Goal: Task Accomplishment & Management: Manage account settings

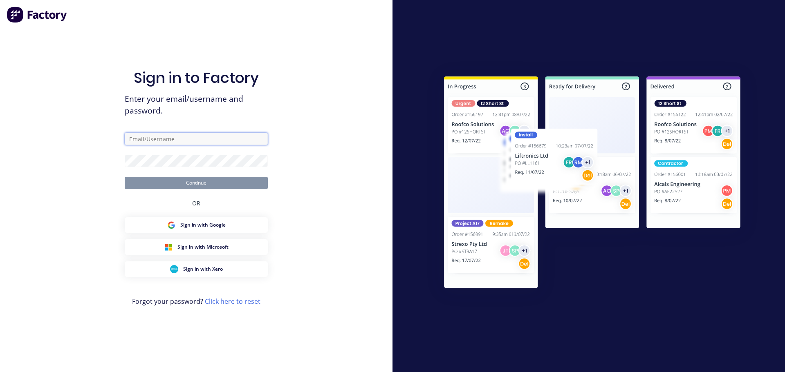
drag, startPoint x: 0, startPoint y: 0, endPoint x: 199, endPoint y: 137, distance: 241.3
click at [199, 137] on input "text" at bounding box center [196, 139] width 143 height 12
type input "[EMAIL_ADDRESS][DOMAIN_NAME]"
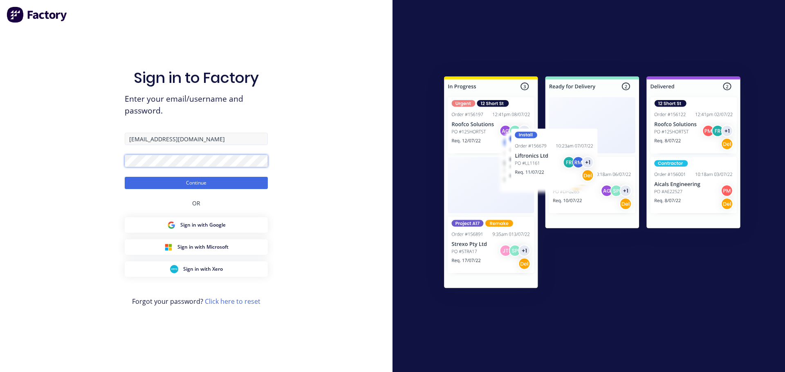
click at [125, 177] on button "Continue" at bounding box center [196, 183] width 143 height 12
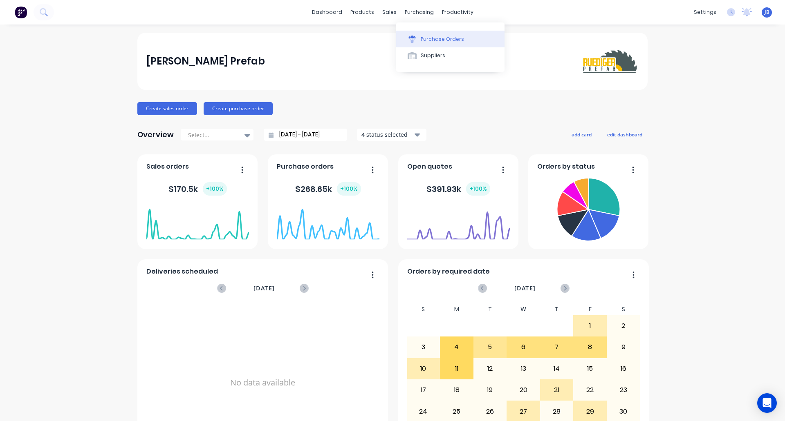
click at [433, 39] on div "Purchase Orders" at bounding box center [442, 39] width 43 height 7
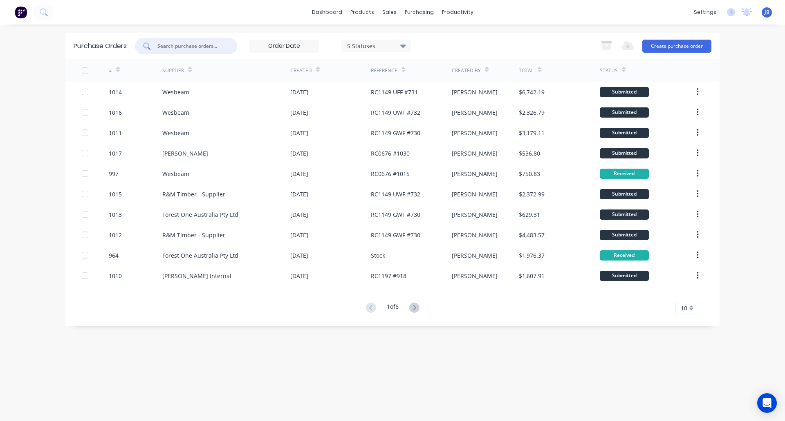
click at [204, 45] on input "text" at bounding box center [191, 46] width 68 height 8
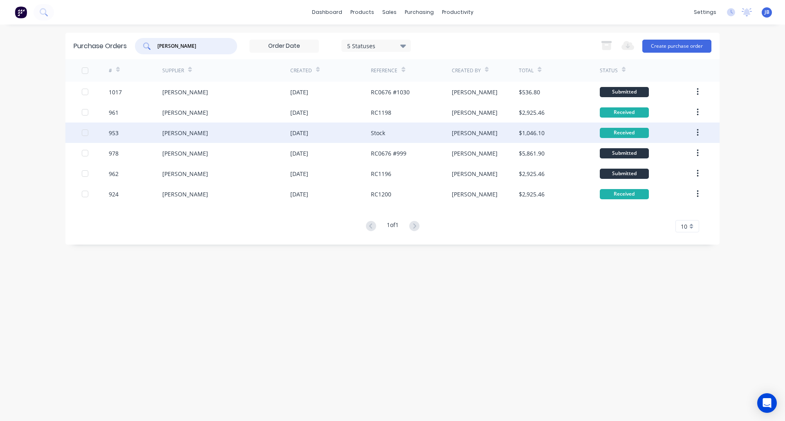
type input "[PERSON_NAME]"
click at [207, 134] on div "[PERSON_NAME]" at bounding box center [226, 133] width 128 height 20
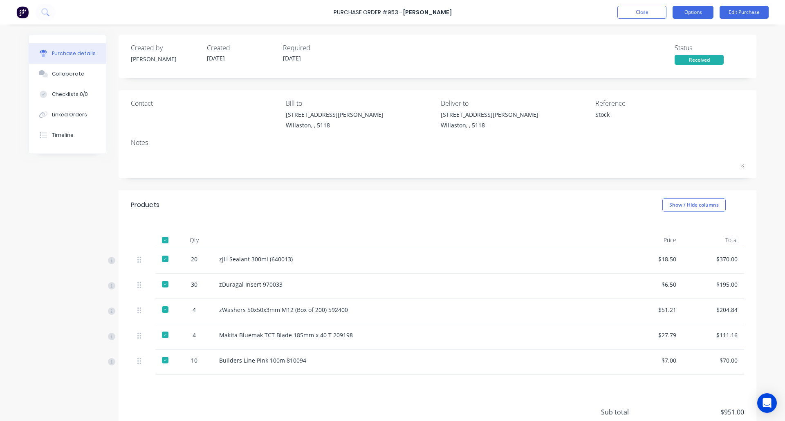
click at [695, 9] on button "Options" at bounding box center [692, 12] width 41 height 13
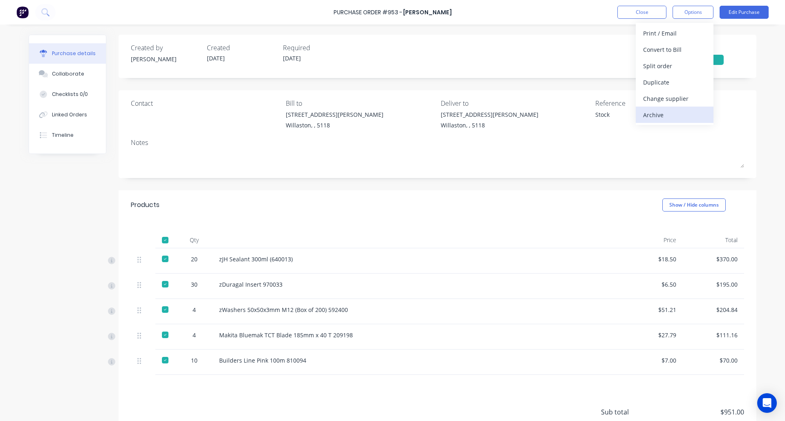
click at [673, 114] on div "Archive" at bounding box center [674, 115] width 63 height 12
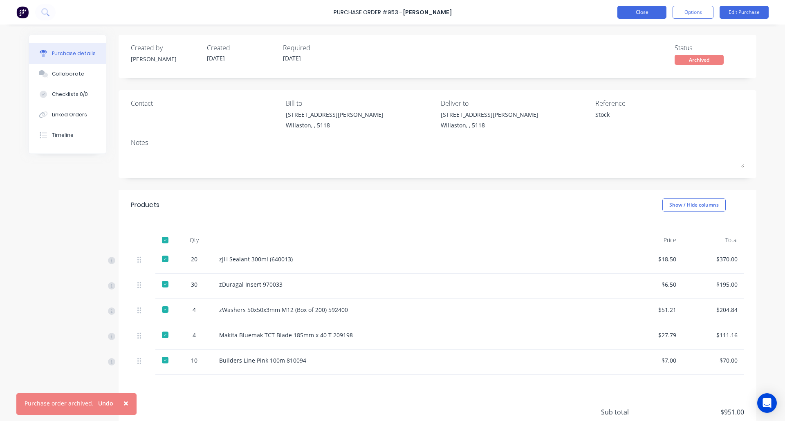
click at [637, 10] on button "Close" at bounding box center [641, 12] width 49 height 13
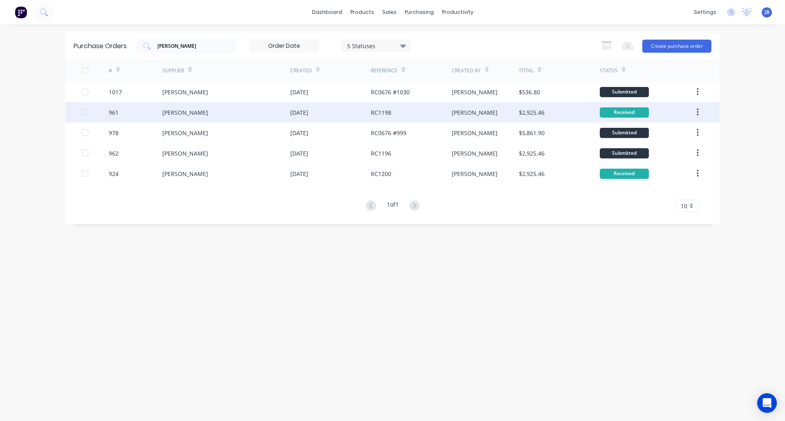
click at [220, 112] on div "[PERSON_NAME]" at bounding box center [226, 112] width 128 height 20
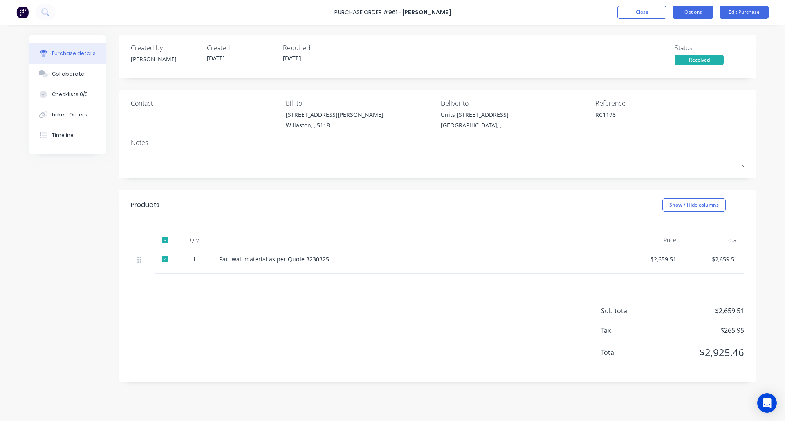
click at [696, 11] on button "Options" at bounding box center [692, 12] width 41 height 13
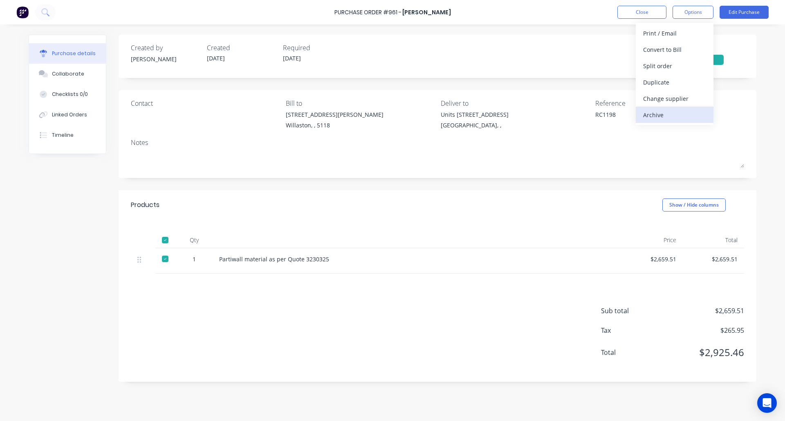
click at [660, 113] on div "Archive" at bounding box center [674, 115] width 63 height 12
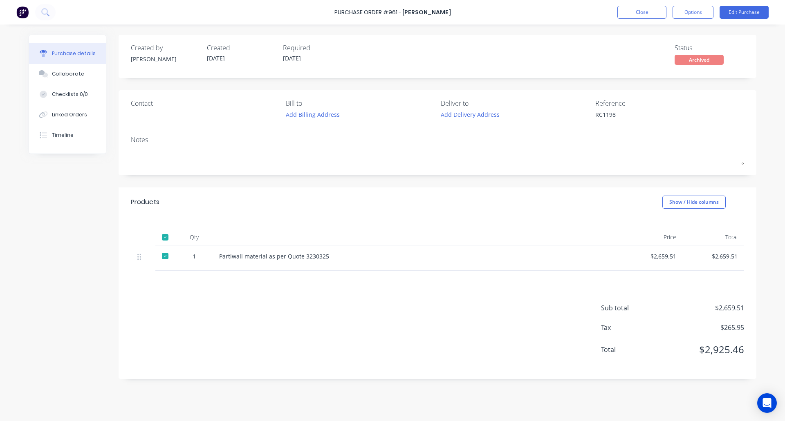
type textarea "x"
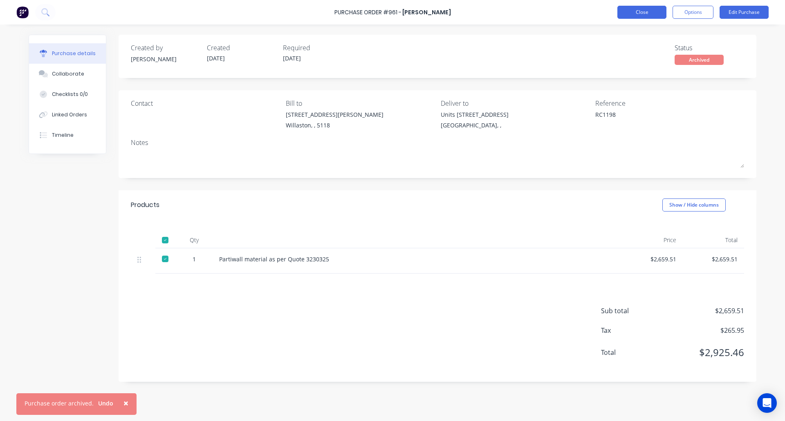
click at [637, 13] on button "Close" at bounding box center [641, 12] width 49 height 13
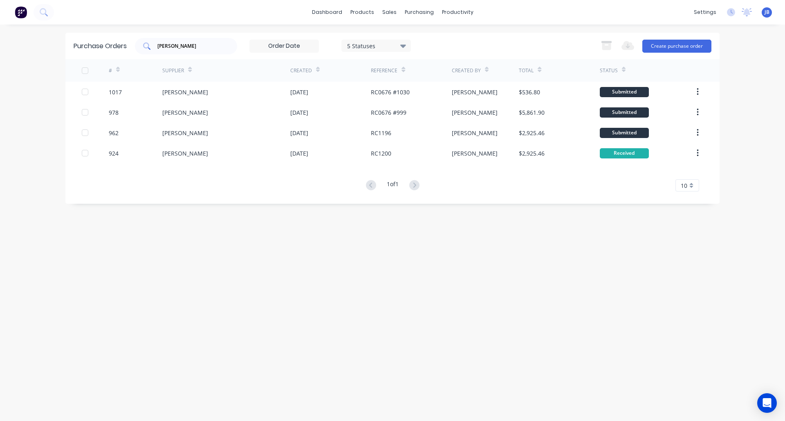
click at [197, 47] on input "[PERSON_NAME]" at bounding box center [191, 46] width 68 height 8
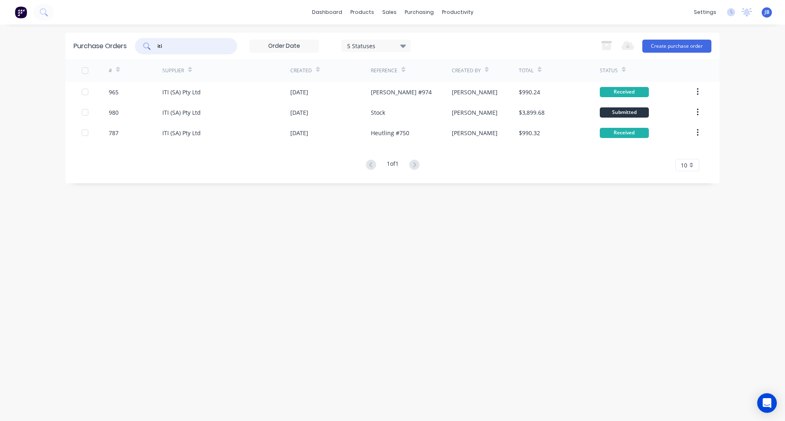
type input "iti"
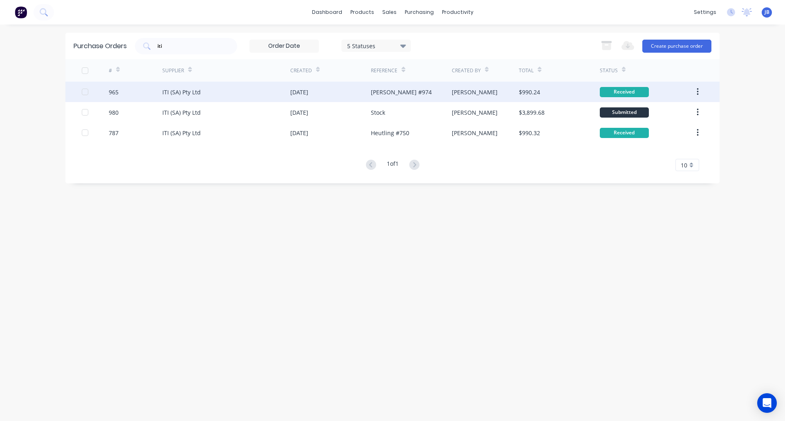
click at [260, 99] on div "ITI (SA) Pty Ltd" at bounding box center [226, 92] width 128 height 20
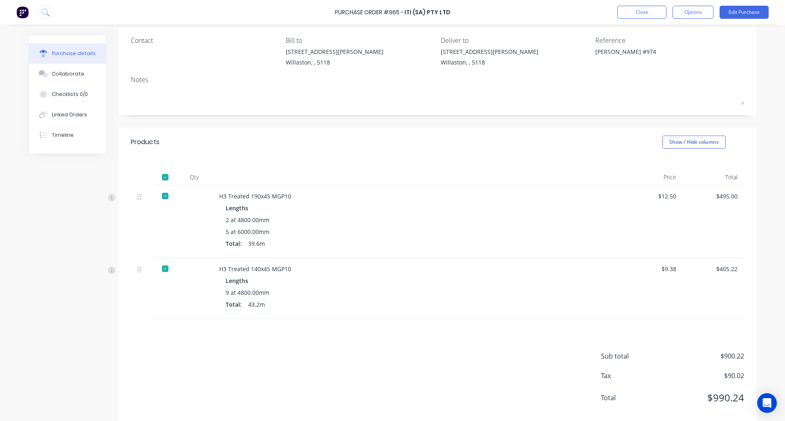
scroll to position [63, 0]
click at [699, 12] on button "Options" at bounding box center [692, 12] width 41 height 13
click at [665, 115] on div "Archive" at bounding box center [674, 115] width 63 height 12
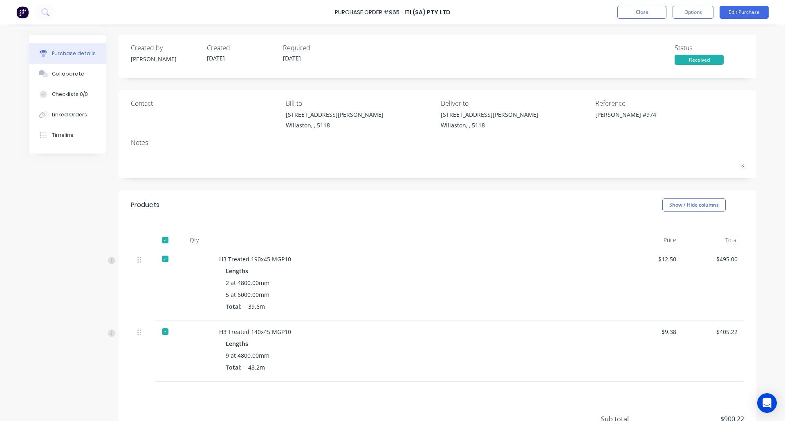
type textarea "x"
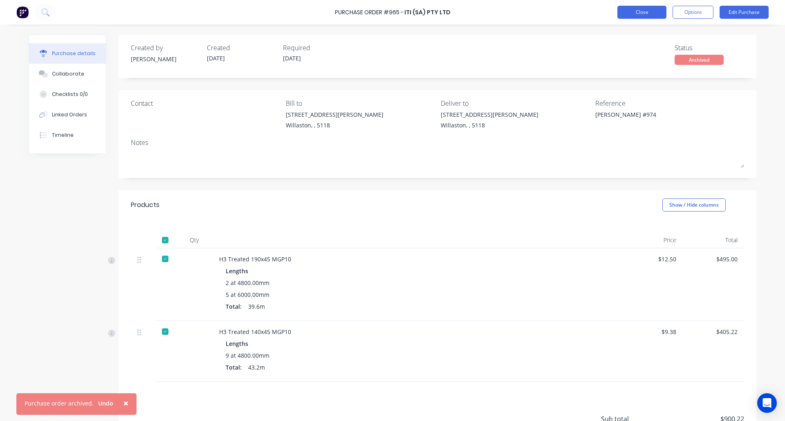
click at [646, 13] on button "Close" at bounding box center [641, 12] width 49 height 13
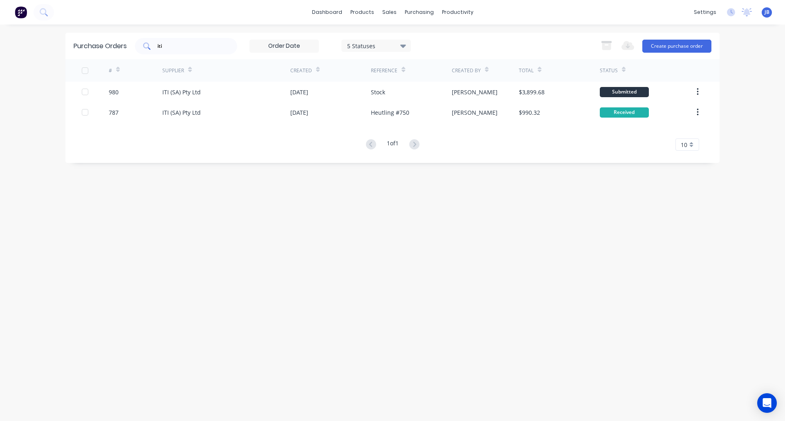
click at [183, 41] on div "iti" at bounding box center [186, 46] width 102 height 16
click at [164, 50] on div "iti" at bounding box center [186, 46] width 102 height 16
click at [168, 47] on input "iti" at bounding box center [191, 46] width 68 height 8
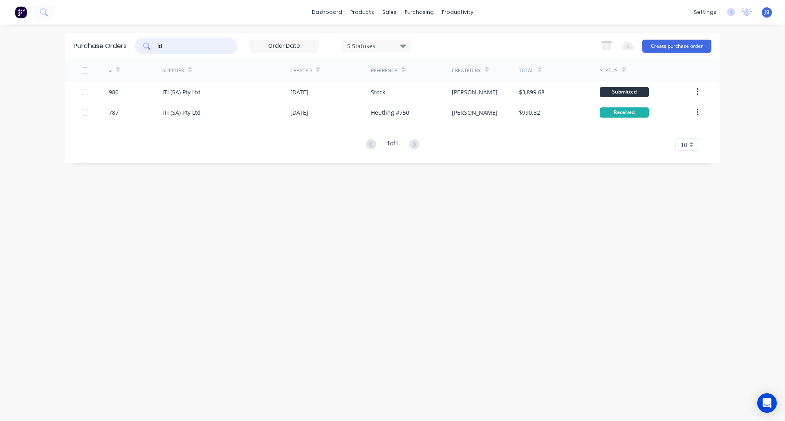
click at [168, 47] on input "iti" at bounding box center [191, 46] width 68 height 8
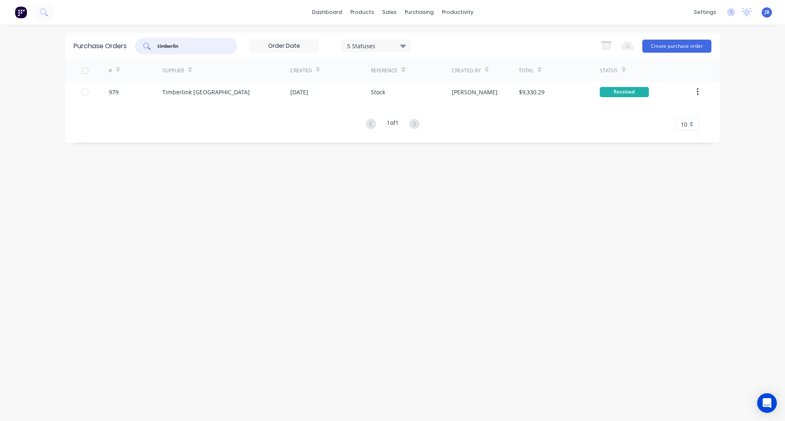
type input "timberlin"
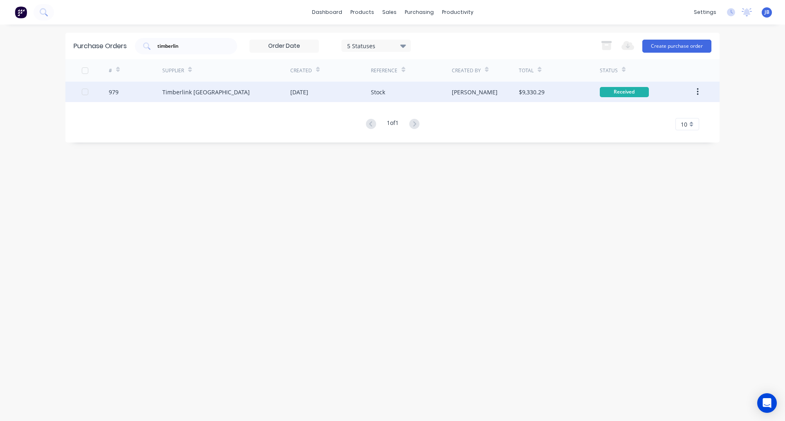
click at [273, 92] on div "Timberlink [GEOGRAPHIC_DATA]" at bounding box center [226, 92] width 128 height 20
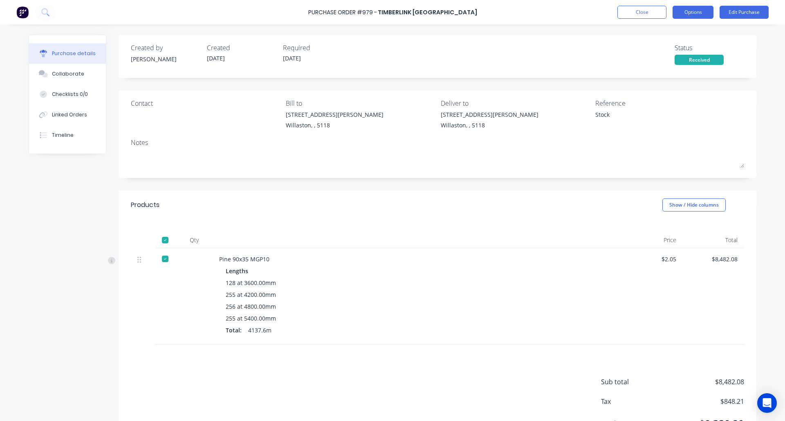
click at [693, 16] on button "Options" at bounding box center [692, 12] width 41 height 13
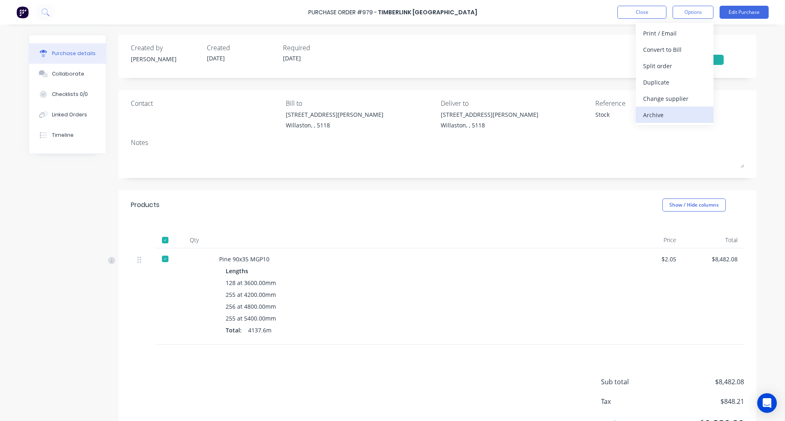
click at [670, 111] on div "Archive" at bounding box center [674, 115] width 63 height 12
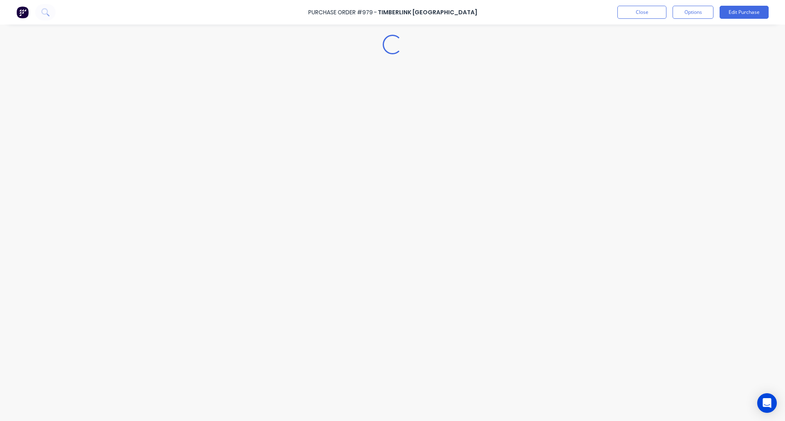
type textarea "x"
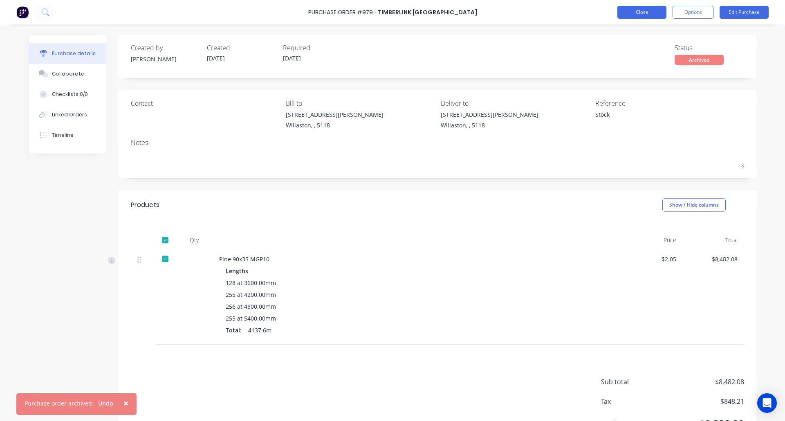
click at [636, 17] on button "Close" at bounding box center [641, 12] width 49 height 13
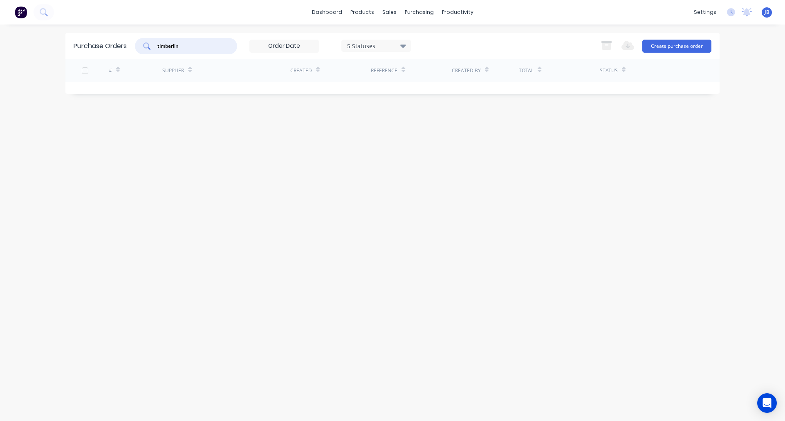
click at [171, 48] on input "timberlin" at bounding box center [191, 46] width 68 height 8
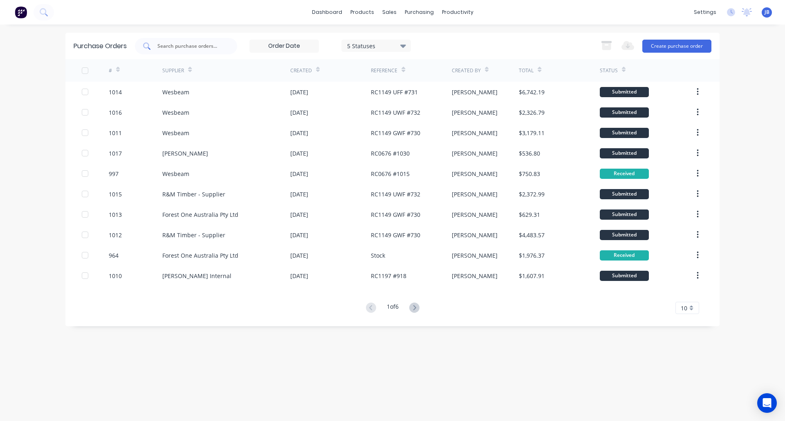
click at [199, 45] on input "text" at bounding box center [191, 46] width 68 height 8
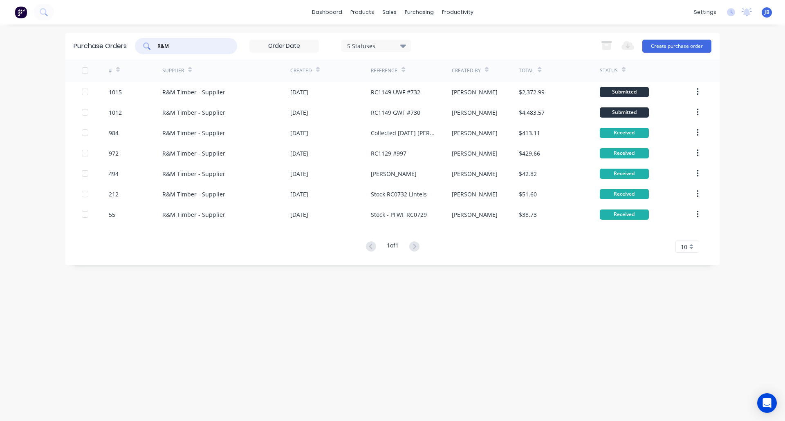
type input "R&M"
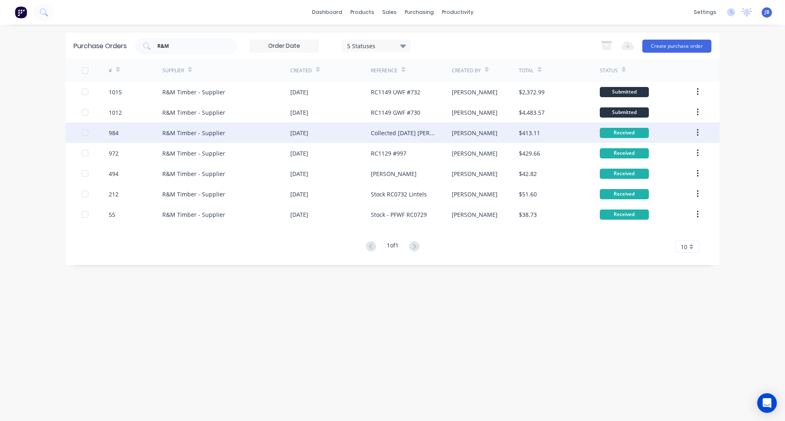
click at [244, 136] on div "R&M Timber - Supplier" at bounding box center [226, 133] width 128 height 20
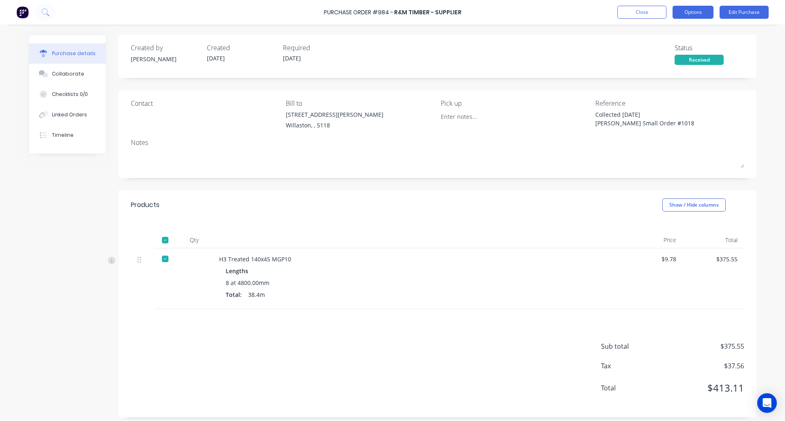
click at [694, 16] on button "Options" at bounding box center [692, 12] width 41 height 13
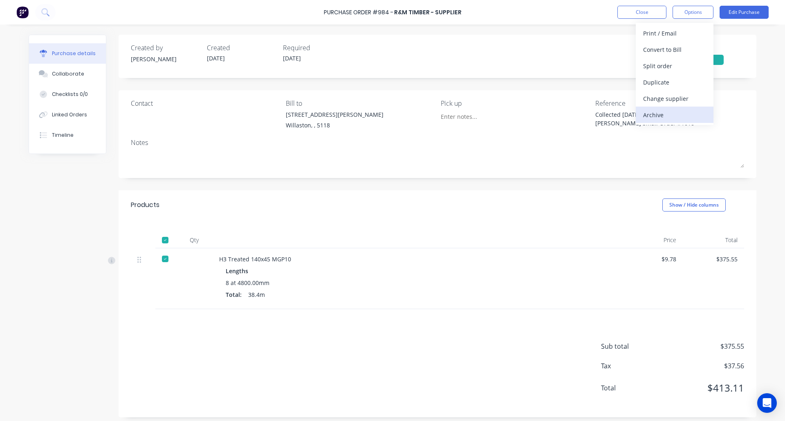
click at [669, 116] on div "Archive" at bounding box center [674, 115] width 63 height 12
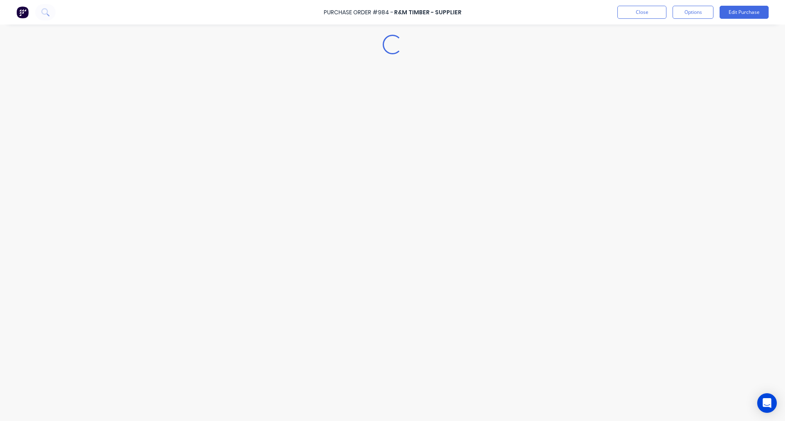
type textarea "x"
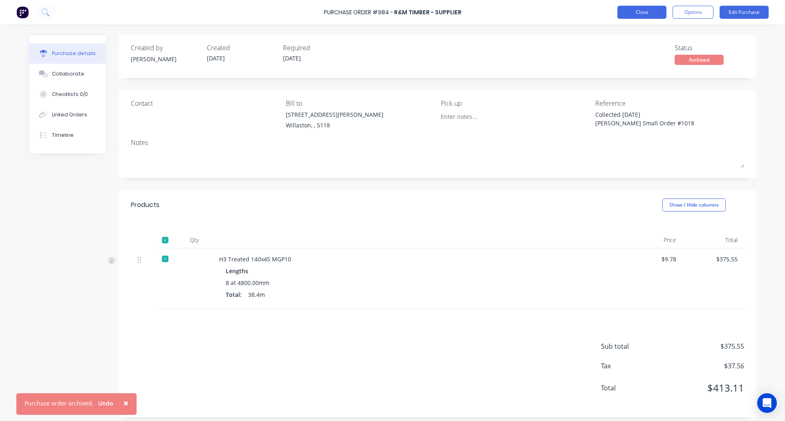
click at [646, 13] on button "Close" at bounding box center [641, 12] width 49 height 13
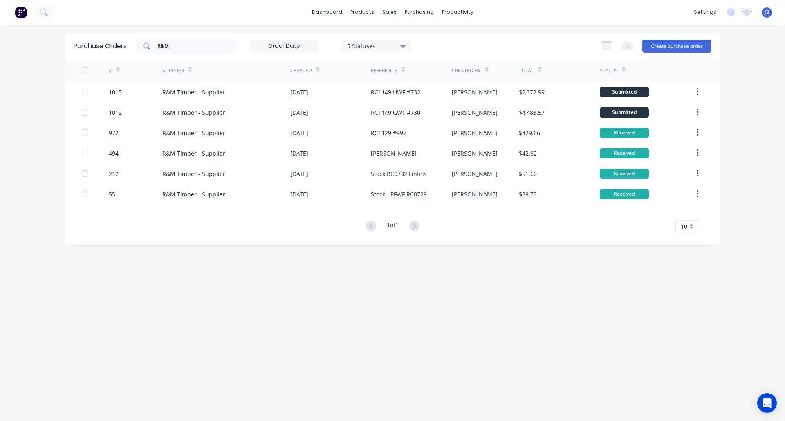
click at [182, 47] on input "R&M" at bounding box center [191, 46] width 68 height 8
type input "R"
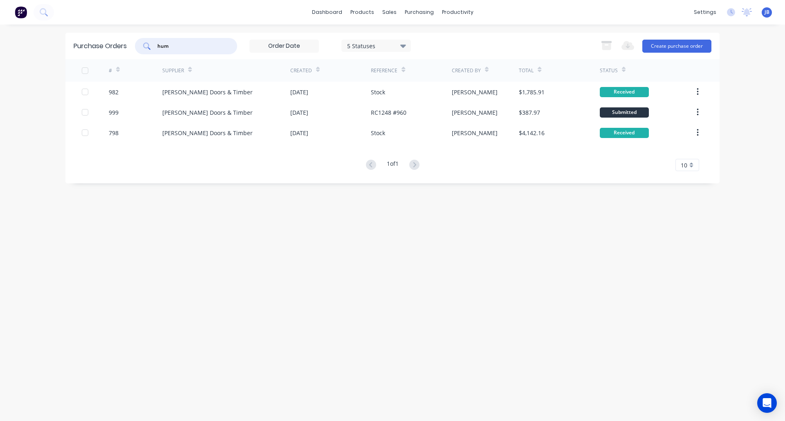
type input "hum"
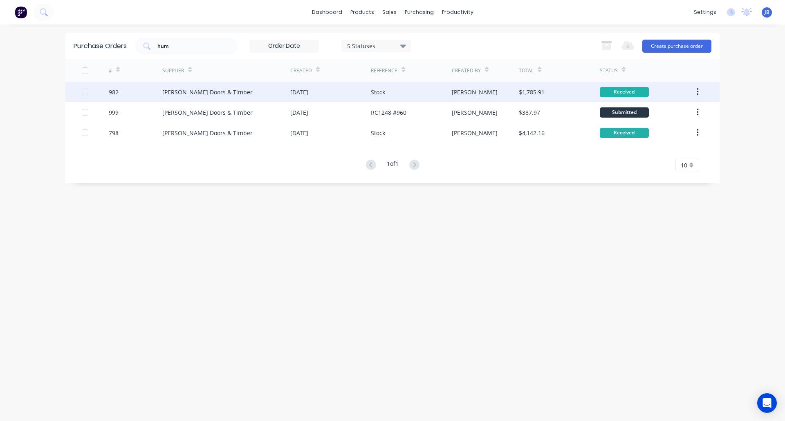
click at [263, 93] on div "[PERSON_NAME] Doors & Timber" at bounding box center [226, 92] width 128 height 20
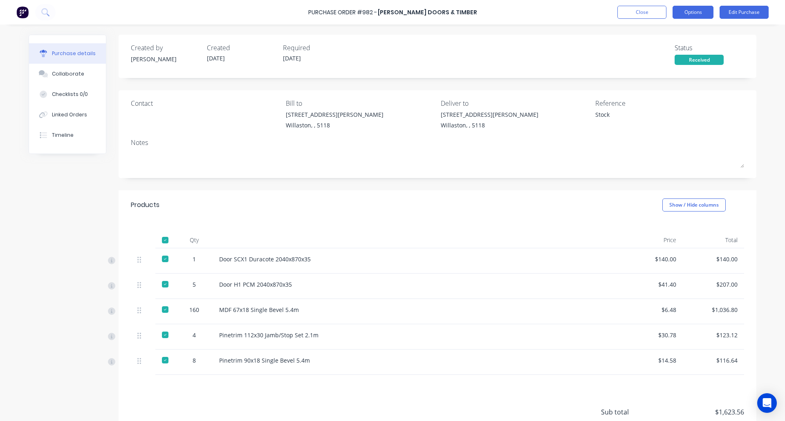
click at [690, 11] on button "Options" at bounding box center [692, 12] width 41 height 13
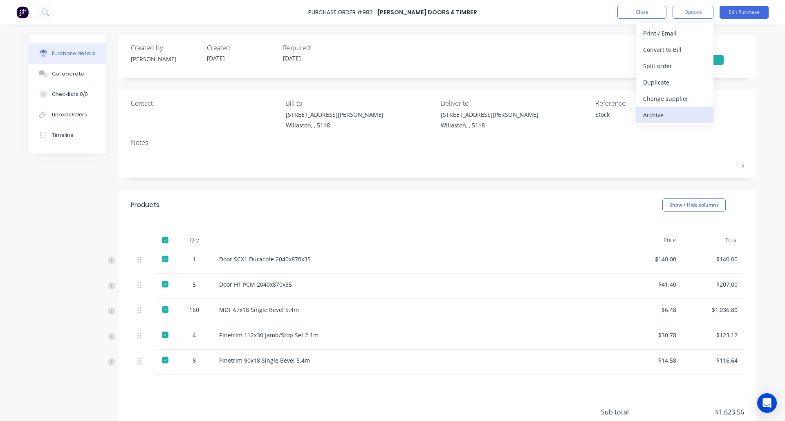
click at [668, 116] on div "Archive" at bounding box center [674, 115] width 63 height 12
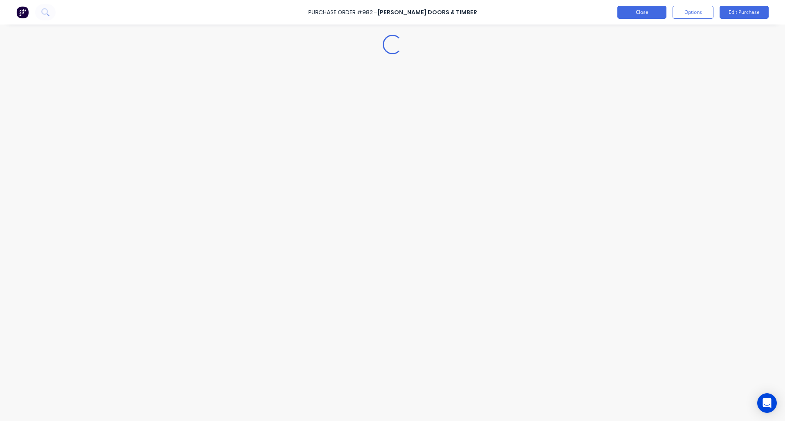
type textarea "x"
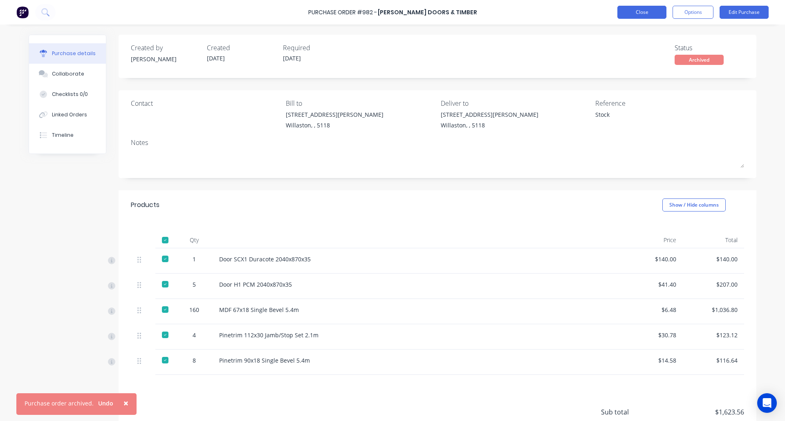
click at [643, 13] on button "Close" at bounding box center [641, 12] width 49 height 13
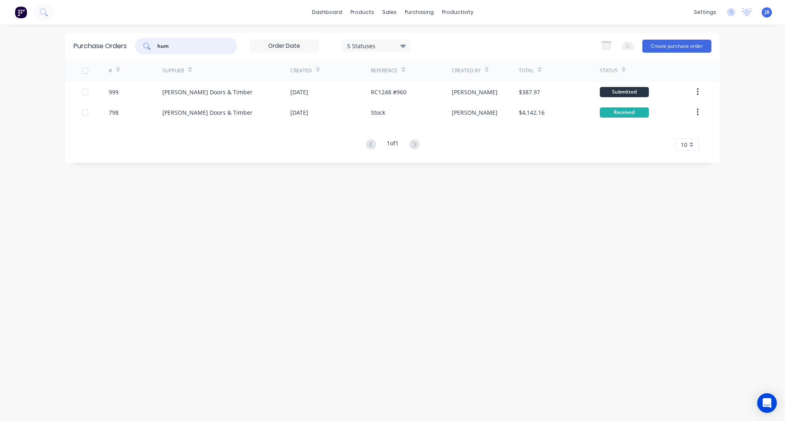
click at [197, 44] on input "hum" at bounding box center [191, 46] width 68 height 8
type input "h"
type input "fore"
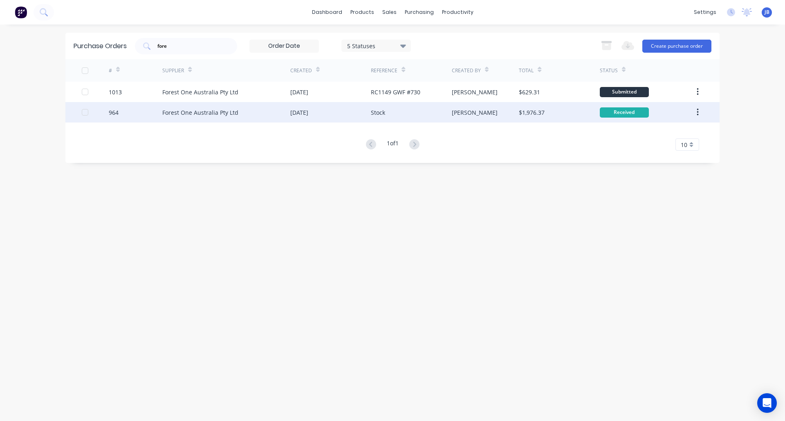
click at [273, 108] on div "Forest One Australia Pty Ltd" at bounding box center [226, 112] width 128 height 20
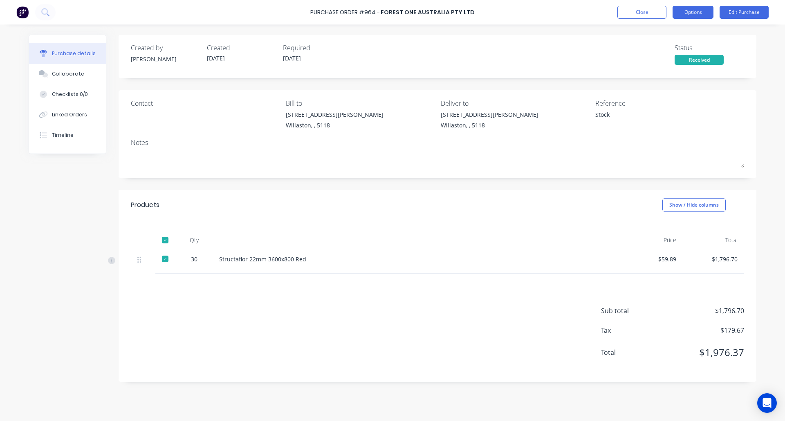
click at [694, 13] on button "Options" at bounding box center [692, 12] width 41 height 13
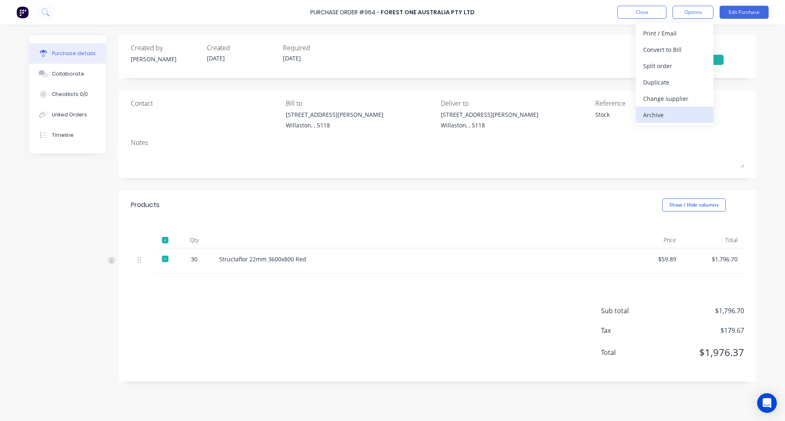
click at [665, 113] on div "Archive" at bounding box center [674, 115] width 63 height 12
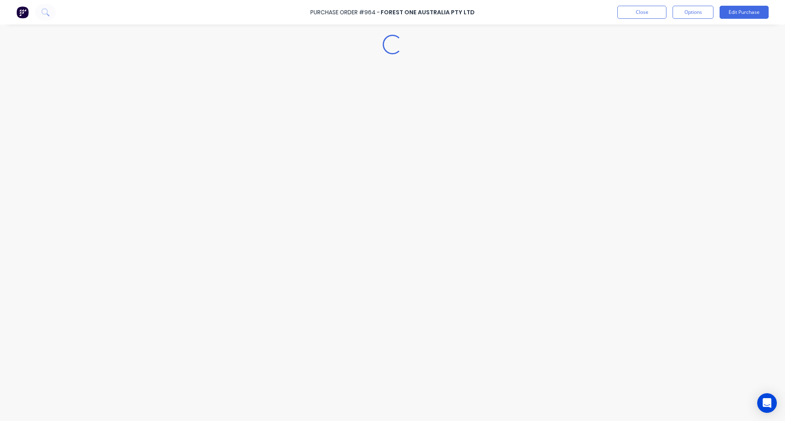
type textarea "x"
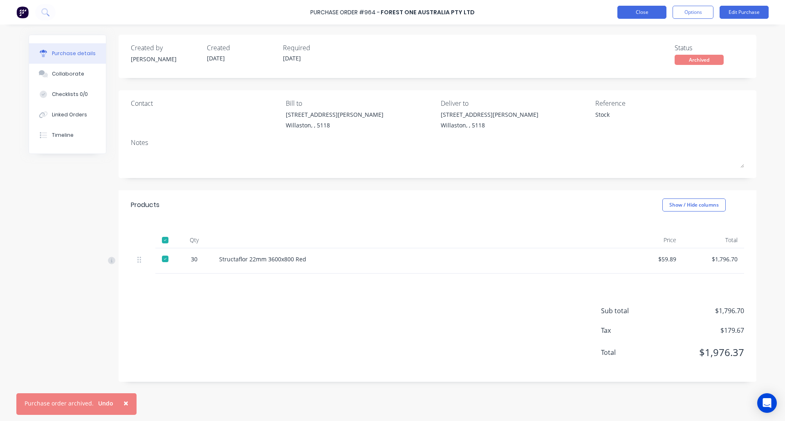
click at [645, 15] on button "Close" at bounding box center [641, 12] width 49 height 13
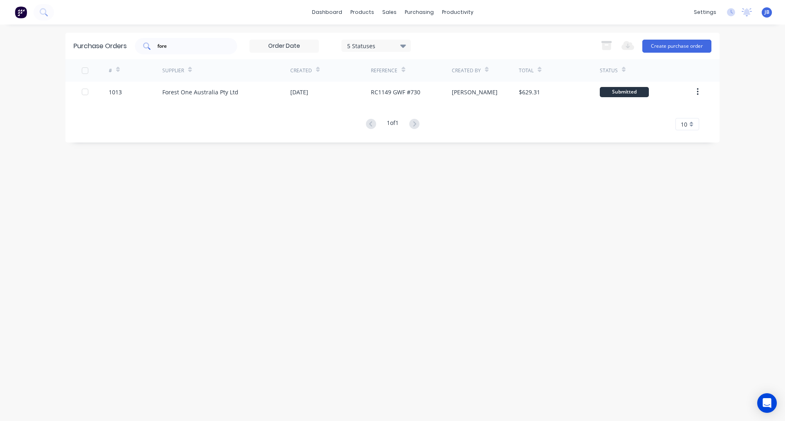
click at [168, 46] on input "fore" at bounding box center [191, 46] width 68 height 8
type input "f"
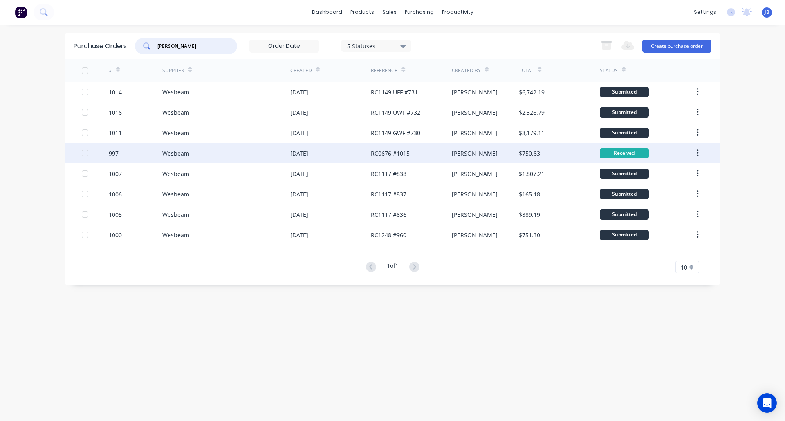
type input "[PERSON_NAME]"
click at [243, 152] on div "Wesbeam" at bounding box center [226, 153] width 128 height 20
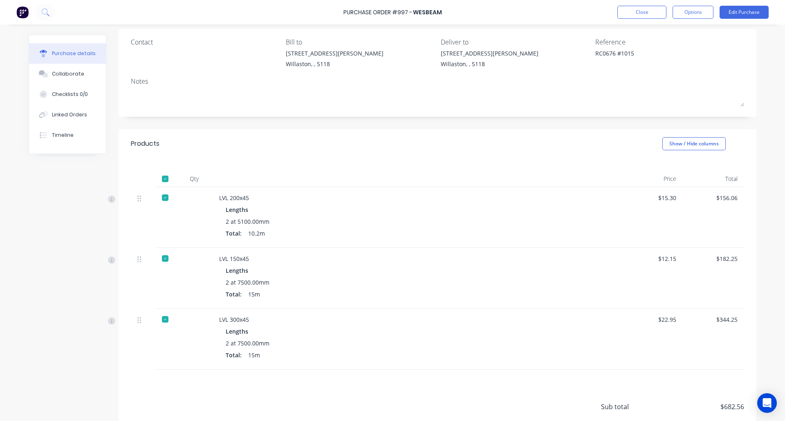
scroll to position [62, 0]
click at [694, 8] on button "Options" at bounding box center [692, 12] width 41 height 13
click at [661, 113] on div "Archive" at bounding box center [674, 115] width 63 height 12
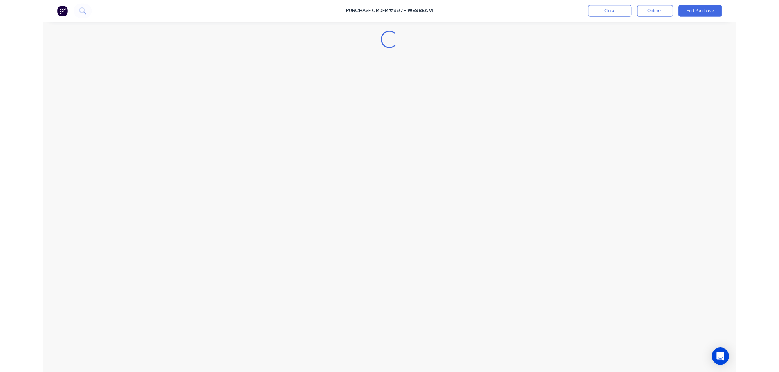
scroll to position [0, 0]
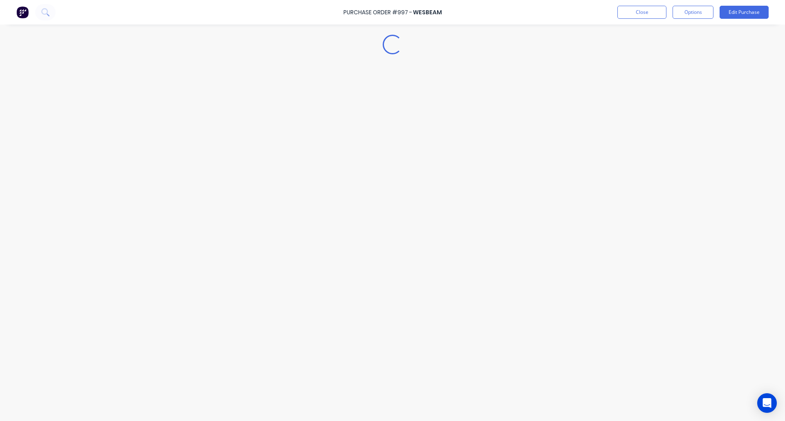
type textarea "x"
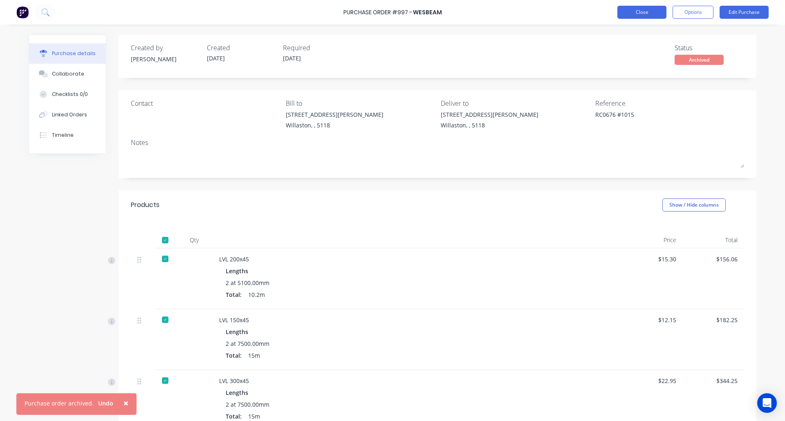
click at [641, 8] on button "Close" at bounding box center [641, 12] width 49 height 13
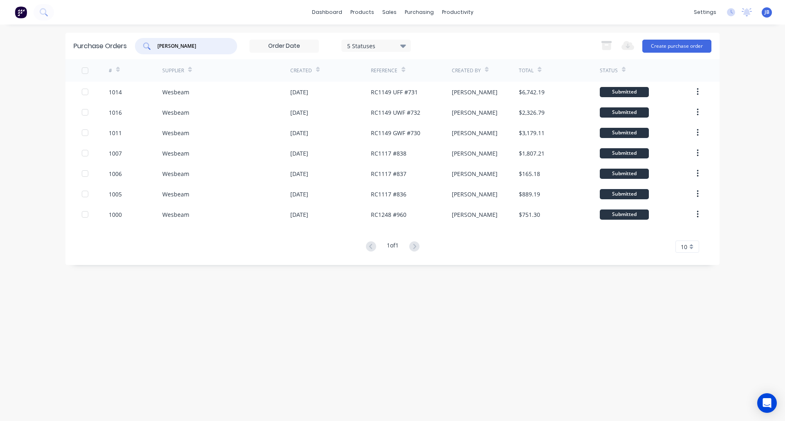
click at [178, 44] on input "[PERSON_NAME]" at bounding box center [191, 46] width 68 height 8
type input "w"
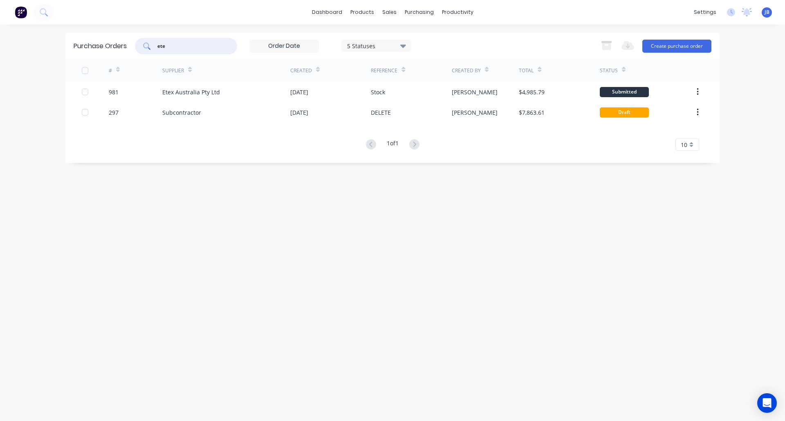
click at [175, 47] on input "ete" at bounding box center [191, 46] width 68 height 8
type input "e"
click at [187, 42] on input "one" at bounding box center [191, 46] width 68 height 8
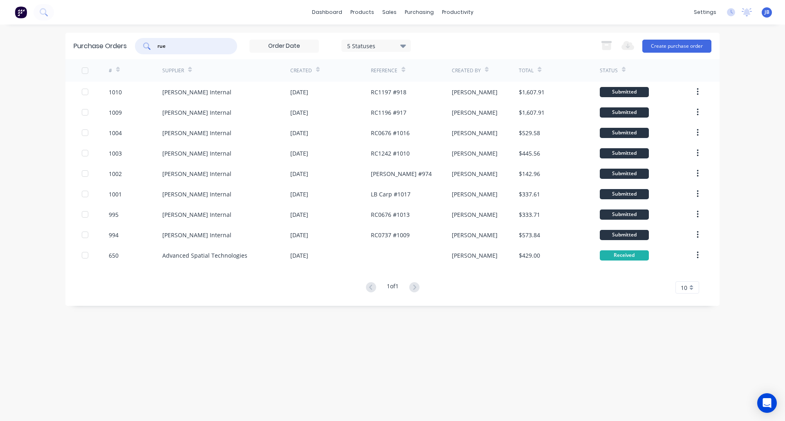
type input "rue"
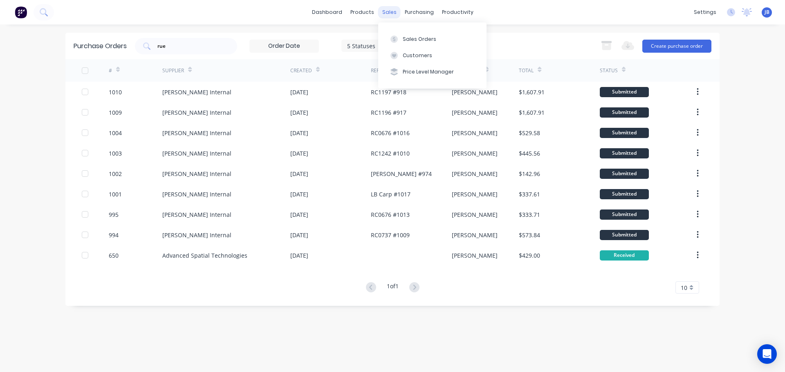
click at [390, 12] on div "sales" at bounding box center [389, 12] width 22 height 12
click at [412, 38] on div "Sales Orders" at bounding box center [420, 39] width 34 height 7
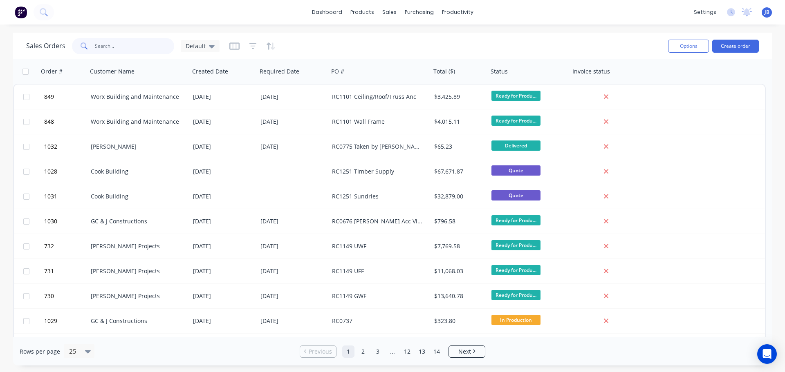
click at [111, 44] on input "text" at bounding box center [135, 46] width 80 height 16
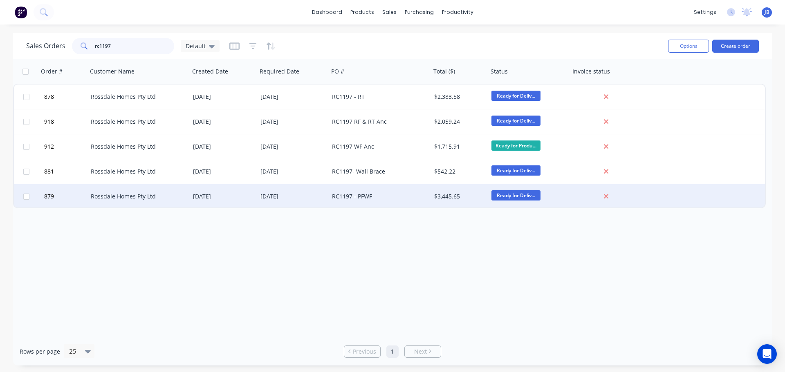
type input "rc1197"
click at [392, 195] on div "RC1197 - PFWF" at bounding box center [377, 197] width 91 height 8
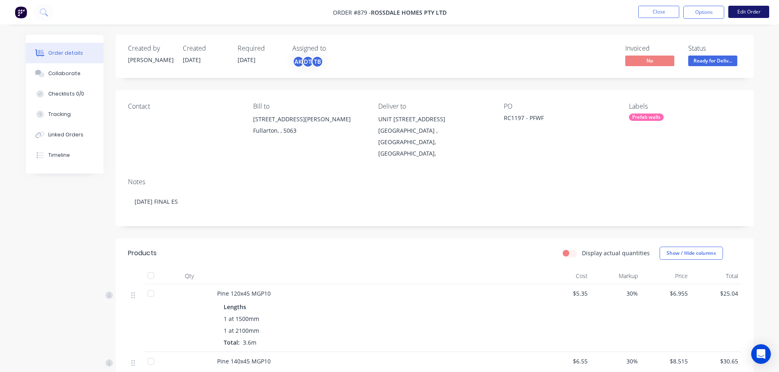
click at [746, 11] on button "Edit Order" at bounding box center [748, 12] width 41 height 12
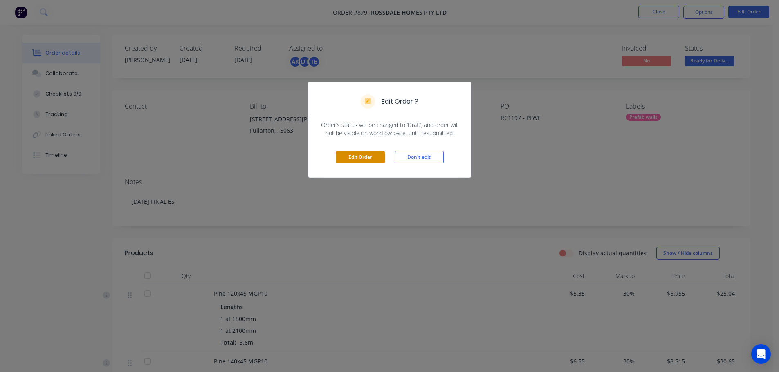
click at [362, 160] on button "Edit Order" at bounding box center [360, 157] width 49 height 12
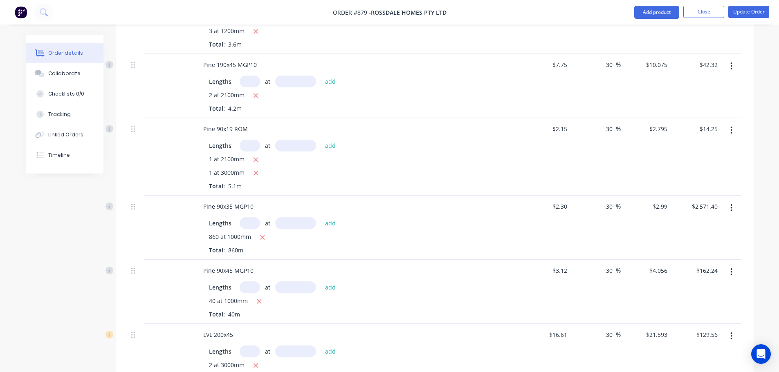
scroll to position [374, 0]
click at [256, 155] on button "button" at bounding box center [256, 160] width 10 height 10
type input "$8.39"
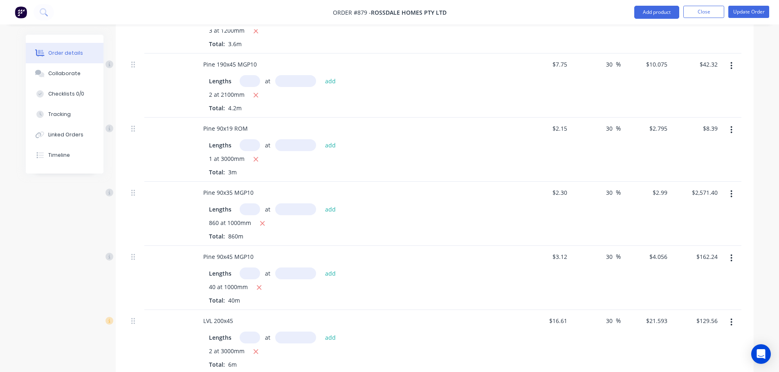
click at [242, 204] on input "text" at bounding box center [250, 210] width 20 height 12
type input "846"
type input "1000mm"
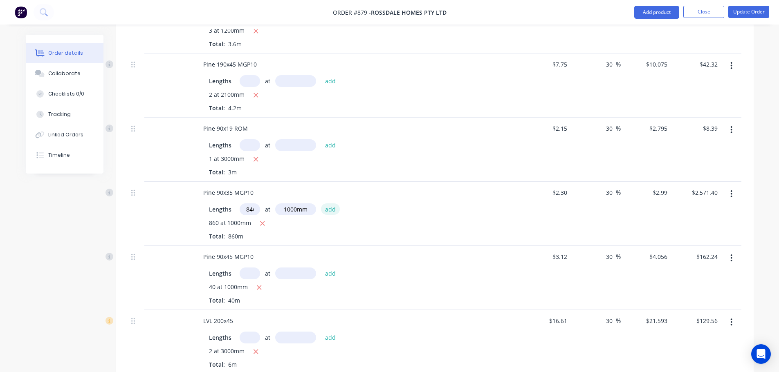
click at [331, 204] on button "add" at bounding box center [330, 209] width 19 height 11
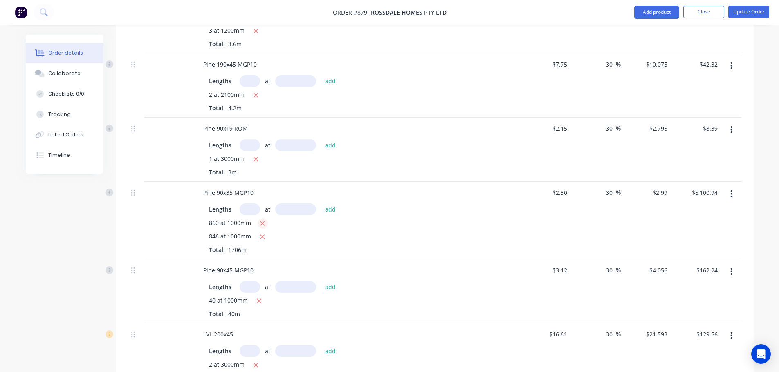
click at [262, 222] on icon "button" at bounding box center [262, 224] width 4 height 4
type input "$2,529.54"
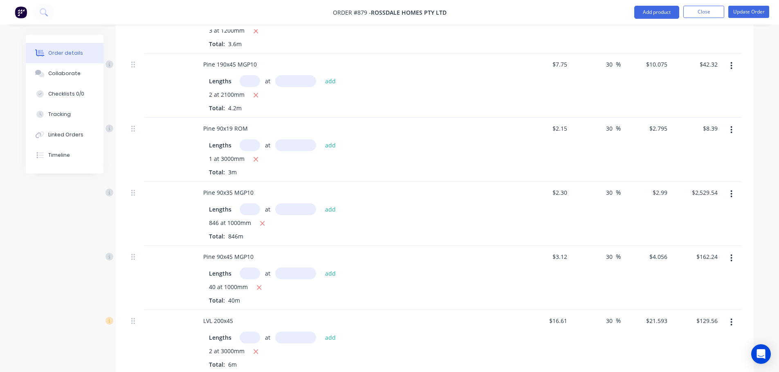
click at [249, 268] on input "text" at bounding box center [250, 274] width 20 height 12
type input "48"
type input "1000mm"
click at [333, 268] on button "add" at bounding box center [330, 273] width 19 height 11
click at [259, 284] on icon "button" at bounding box center [258, 287] width 5 height 7
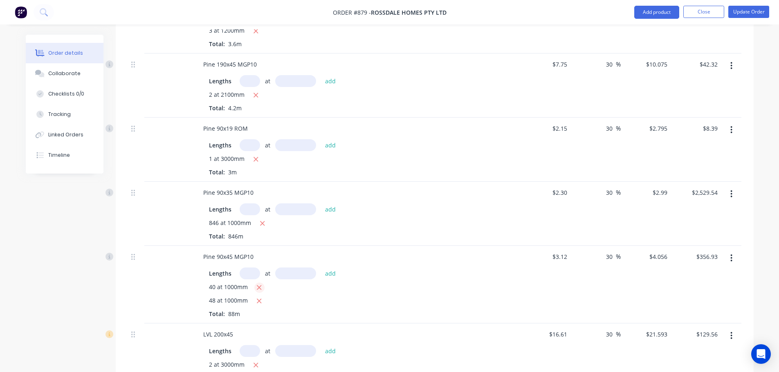
type input "$194.69"
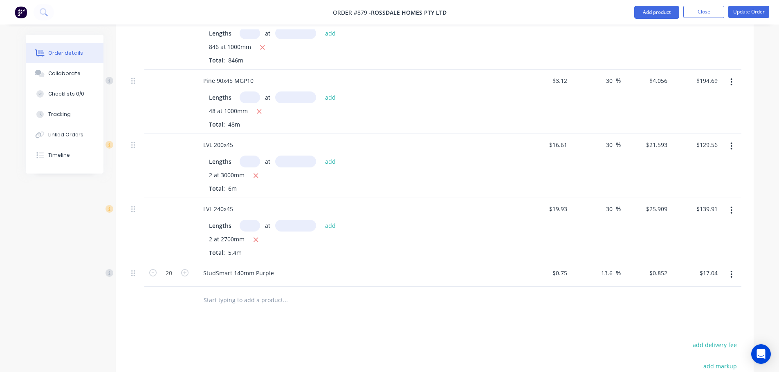
scroll to position [567, 0]
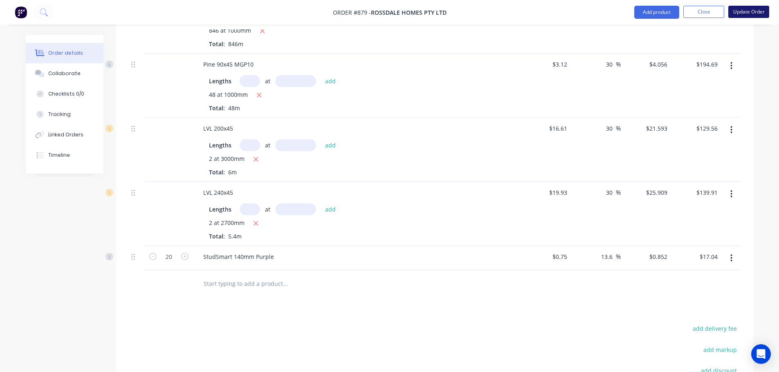
click at [744, 12] on button "Update Order" at bounding box center [748, 12] width 41 height 12
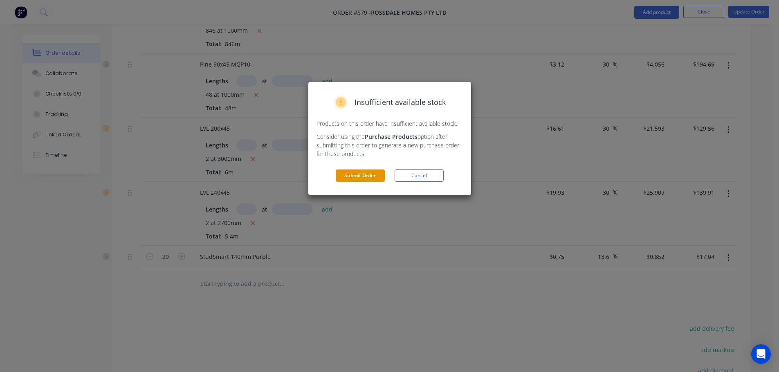
click at [356, 177] on button "Submit Order" at bounding box center [360, 176] width 49 height 12
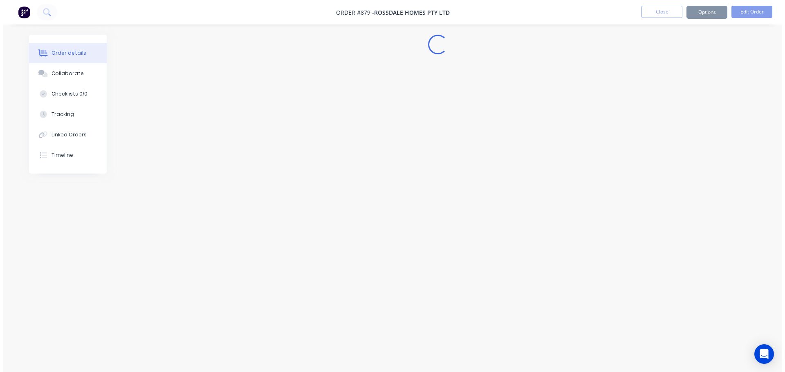
scroll to position [0, 0]
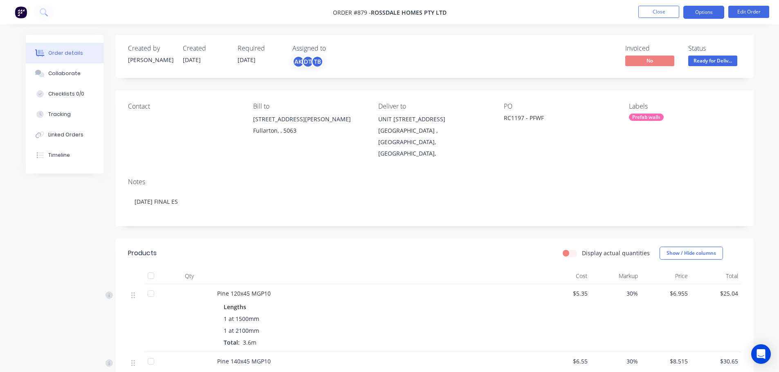
click at [709, 12] on button "Options" at bounding box center [703, 12] width 41 height 13
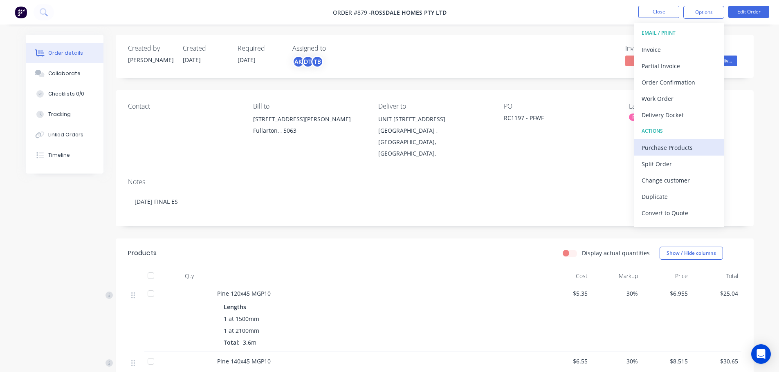
click at [668, 147] on div "Purchase Products" at bounding box center [678, 148] width 75 height 12
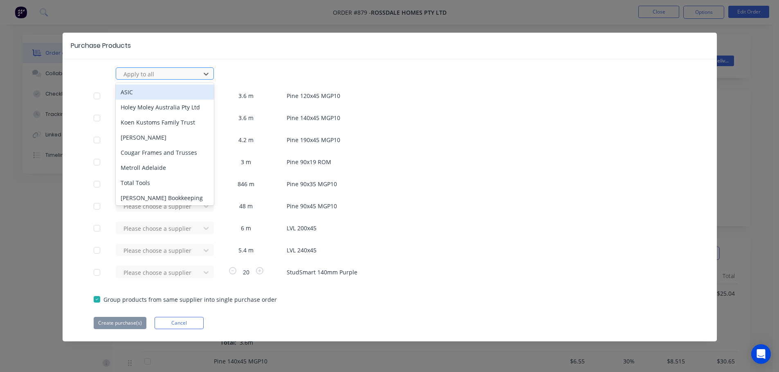
click at [140, 74] on div at bounding box center [160, 74] width 74 height 10
type input "rue"
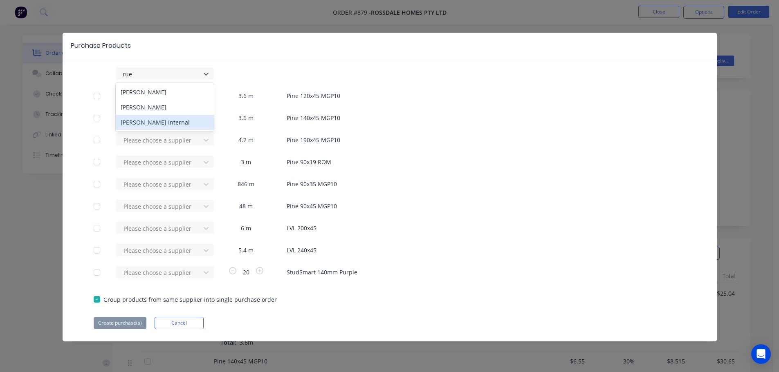
click at [139, 121] on div "[PERSON_NAME] Internal" at bounding box center [165, 122] width 98 height 15
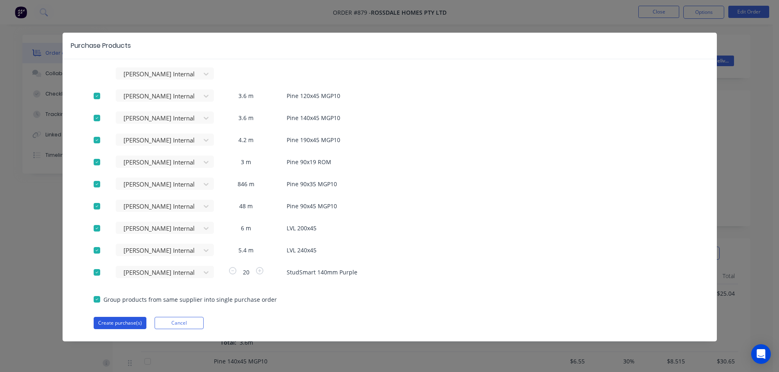
click at [119, 322] on button "Create purchase(s)" at bounding box center [120, 323] width 53 height 12
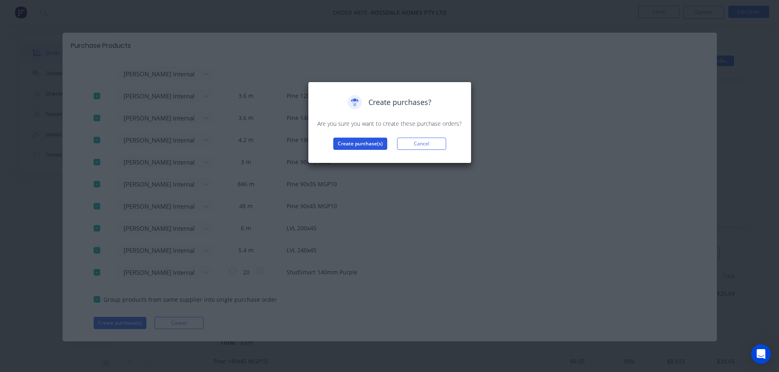
click at [355, 143] on button "Create purchase(s)" at bounding box center [360, 144] width 54 height 12
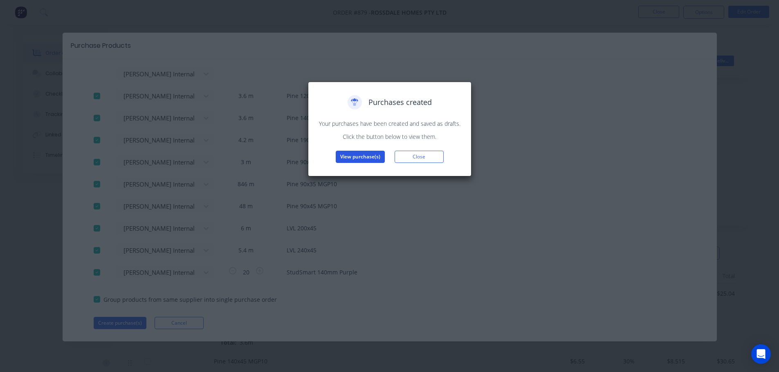
click at [352, 156] on button "View purchase(s)" at bounding box center [360, 157] width 49 height 12
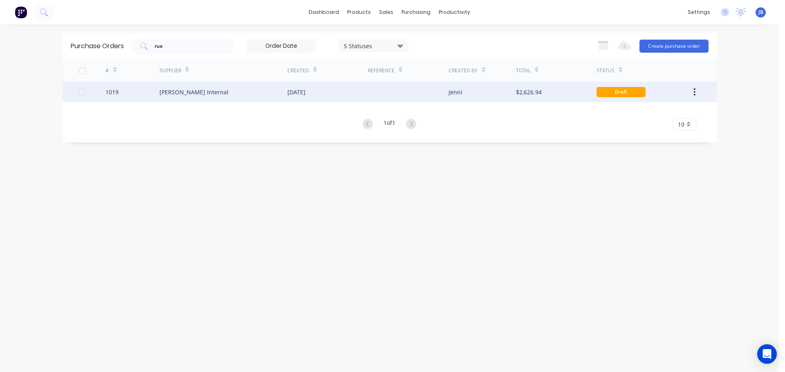
click at [399, 92] on div at bounding box center [408, 92] width 81 height 20
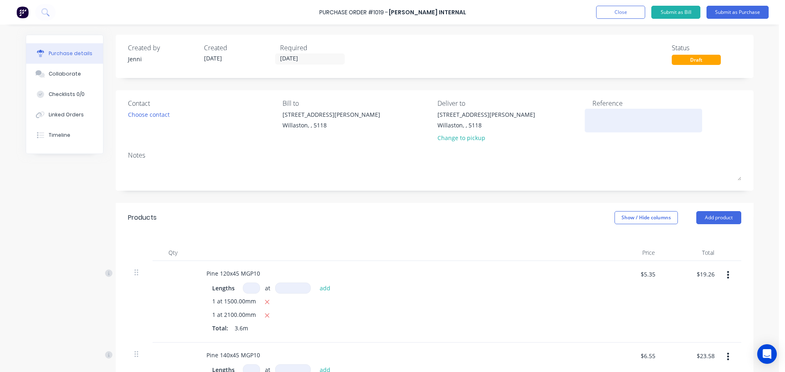
click at [608, 119] on textarea at bounding box center [643, 119] width 102 height 18
type textarea "RC1197 PFWF"
type textarea "x"
type textarea "RC1197 PFWF"
click at [734, 13] on button "Submit as Purchase" at bounding box center [737, 12] width 62 height 13
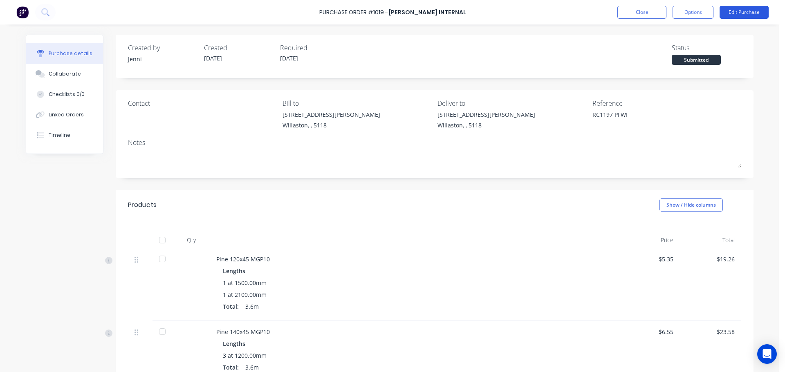
click at [746, 13] on button "Edit Purchase" at bounding box center [744, 12] width 49 height 13
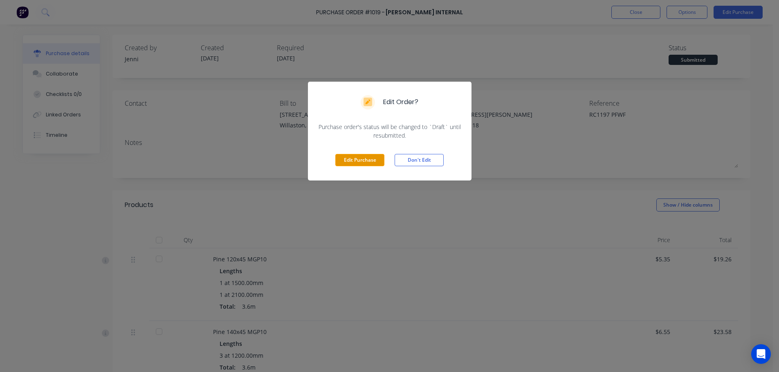
click at [363, 160] on button "Edit Purchase" at bounding box center [359, 160] width 49 height 12
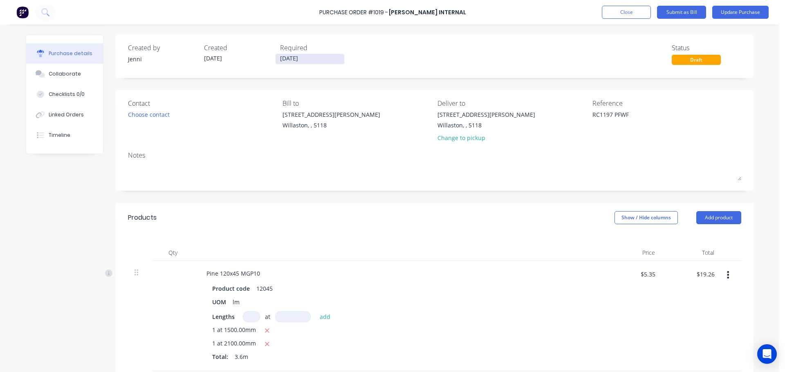
click at [303, 56] on input "[DATE]" at bounding box center [310, 59] width 69 height 10
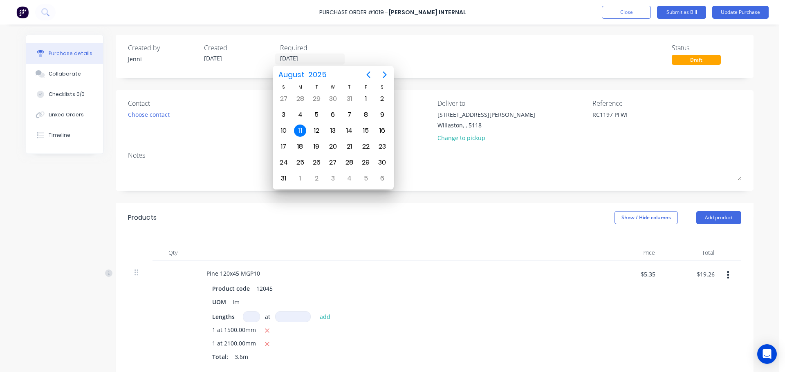
drag, startPoint x: 303, startPoint y: 56, endPoint x: 256, endPoint y: 50, distance: 47.4
click at [256, 50] on div "Created by [PERSON_NAME] Created [DATE] Required [DATE]" at bounding box center [239, 54] width 222 height 22
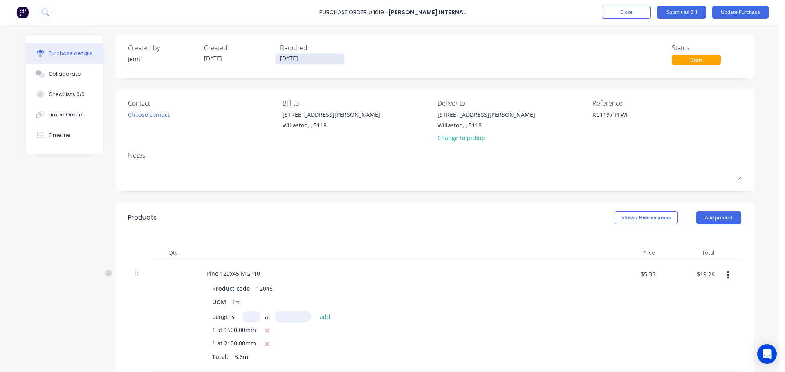
click at [318, 57] on input "[DATE]" at bounding box center [310, 59] width 69 height 10
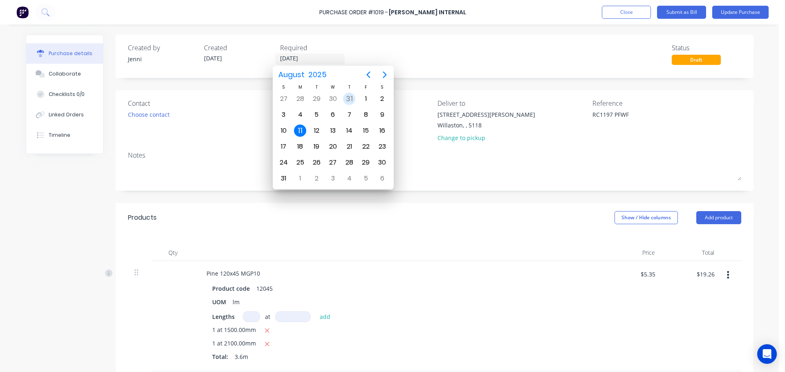
click at [354, 101] on div "31" at bounding box center [349, 99] width 12 height 12
type textarea "x"
type input "[DATE]"
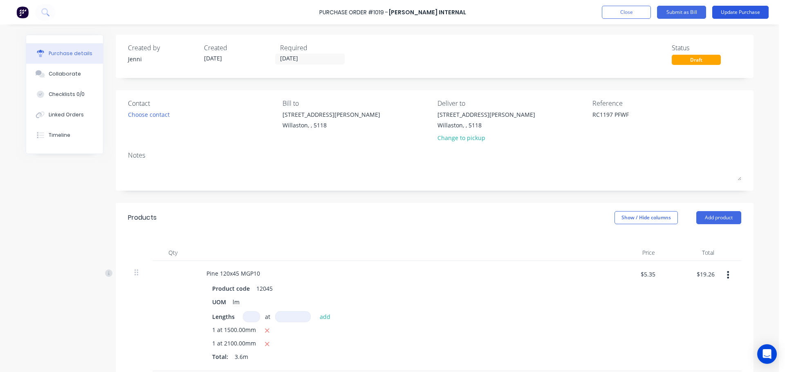
click at [746, 15] on button "Update Purchase" at bounding box center [740, 12] width 56 height 13
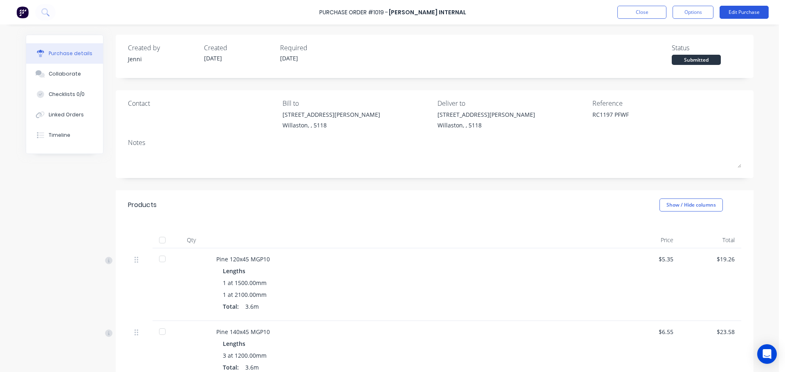
click at [751, 17] on button "Edit Purchase" at bounding box center [744, 12] width 49 height 13
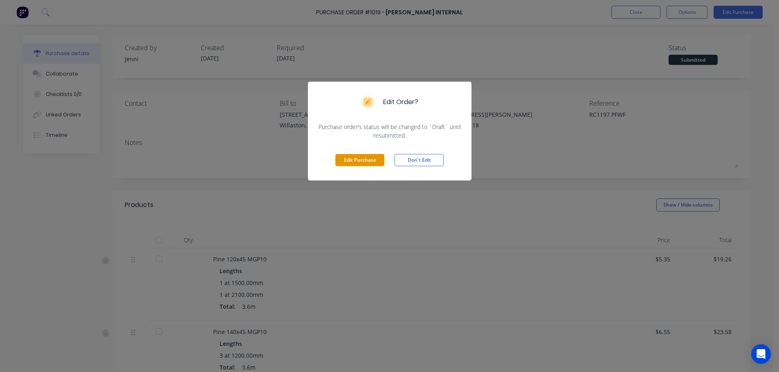
click at [350, 162] on button "Edit Purchase" at bounding box center [359, 160] width 49 height 12
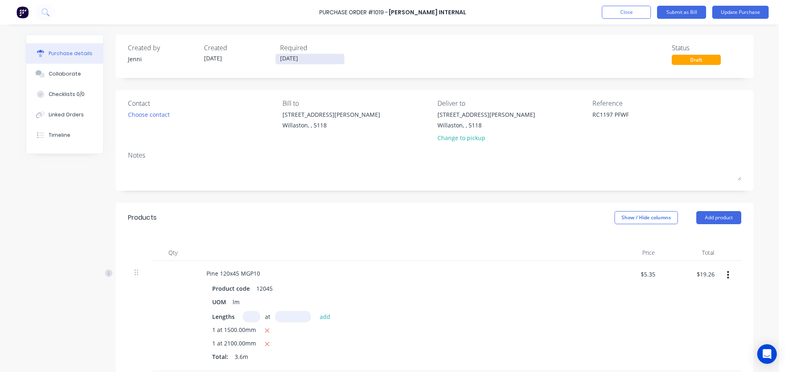
click at [286, 56] on input "[DATE]" at bounding box center [310, 59] width 69 height 10
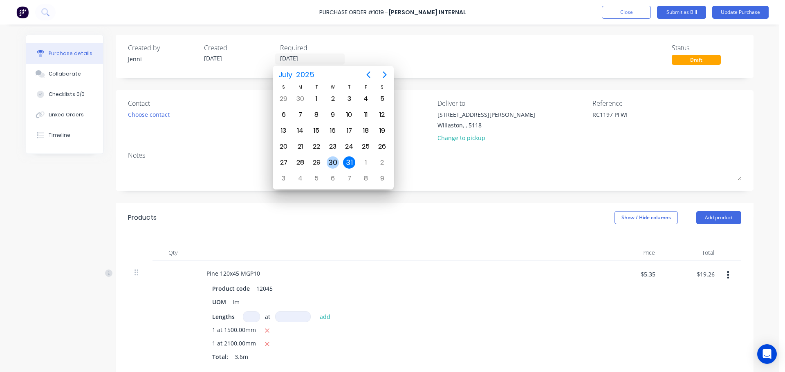
click at [334, 164] on div "30" at bounding box center [333, 163] width 12 height 12
type textarea "x"
type input "[DATE]"
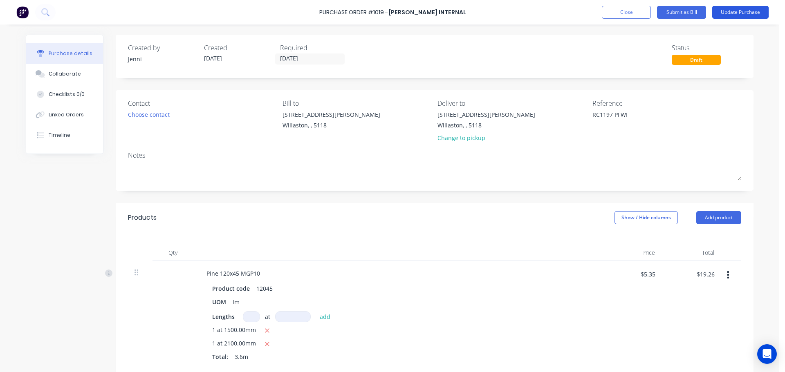
click at [735, 12] on button "Update Purchase" at bounding box center [740, 12] width 56 height 13
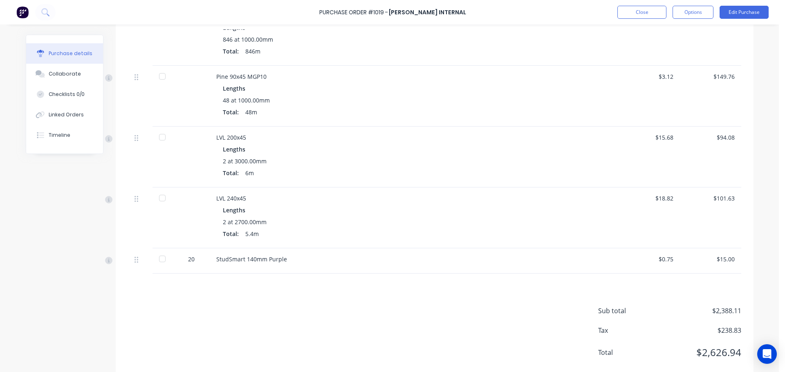
scroll to position [517, 0]
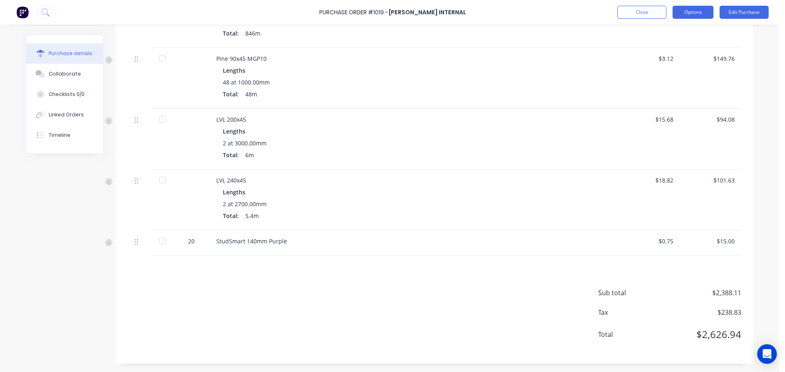
click at [694, 11] on button "Options" at bounding box center [692, 12] width 41 height 13
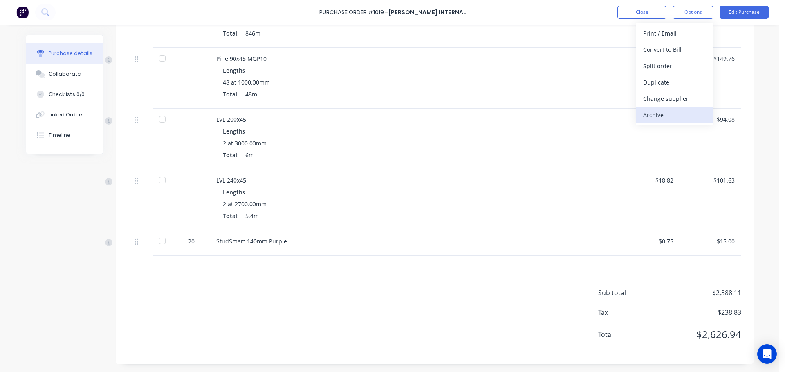
click at [661, 116] on div "Archive" at bounding box center [674, 115] width 63 height 12
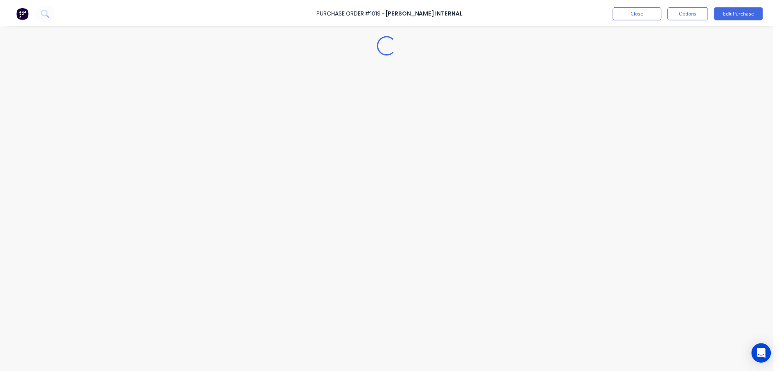
scroll to position [0, 0]
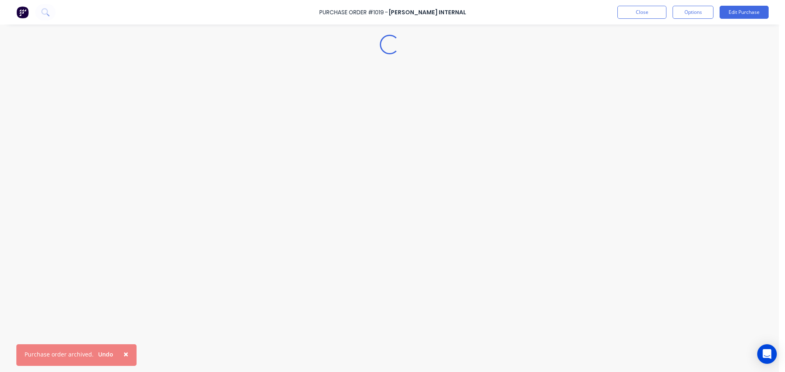
type textarea "x"
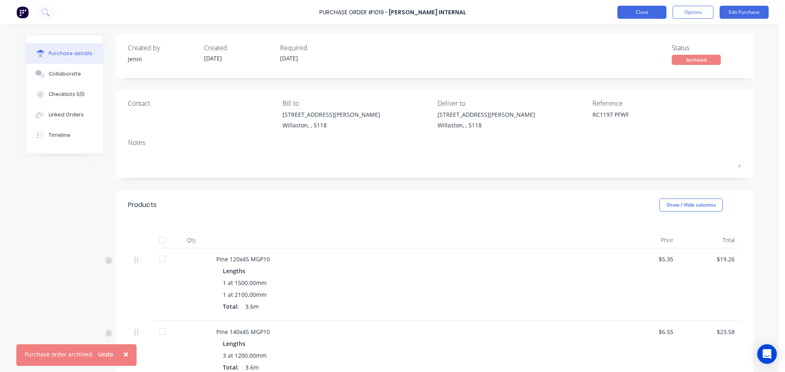
click at [641, 17] on button "Close" at bounding box center [641, 12] width 49 height 13
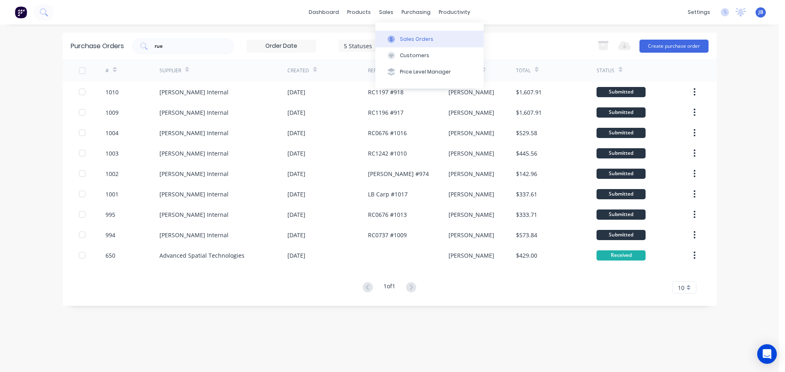
click at [393, 37] on icon at bounding box center [391, 39] width 7 height 7
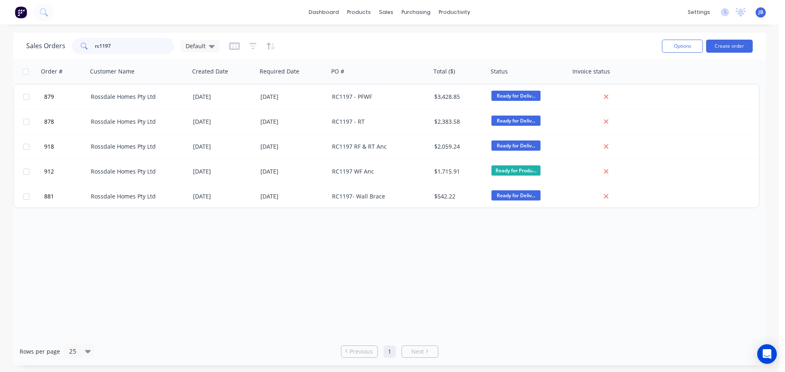
click at [130, 45] on input "rc1197" at bounding box center [135, 46] width 80 height 16
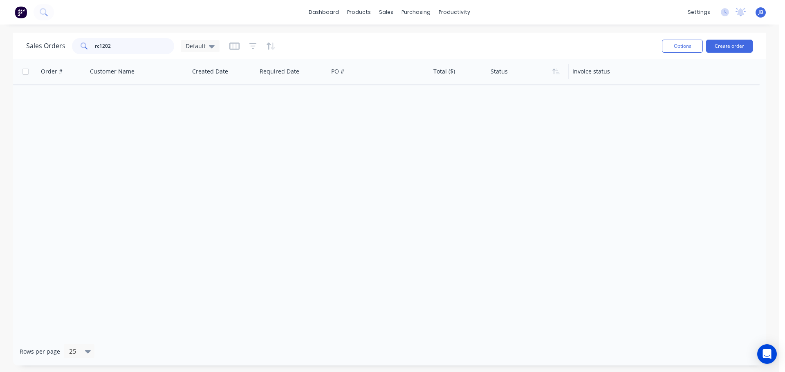
type input "rc1202"
click at [507, 103] on button "Filter column" at bounding box center [521, 104] width 61 height 16
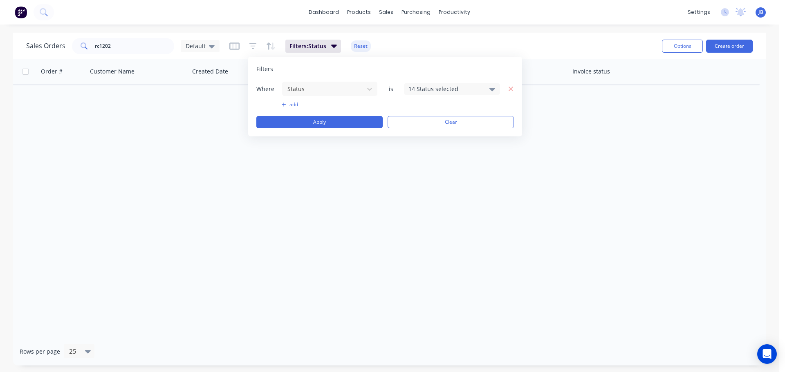
click at [446, 88] on div "14 Status selected" at bounding box center [445, 89] width 74 height 9
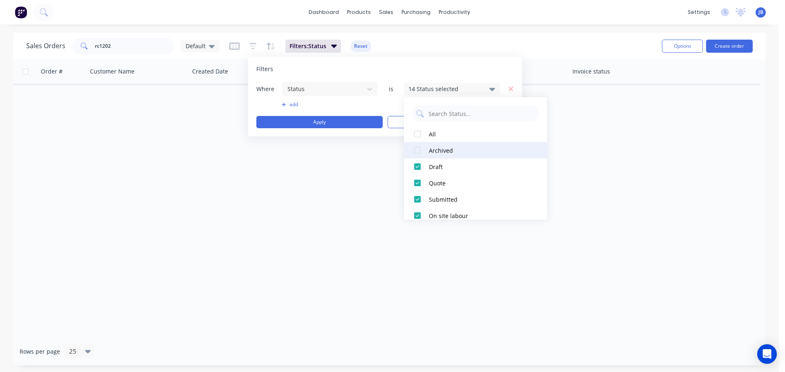
click at [416, 149] on div at bounding box center [417, 150] width 16 height 16
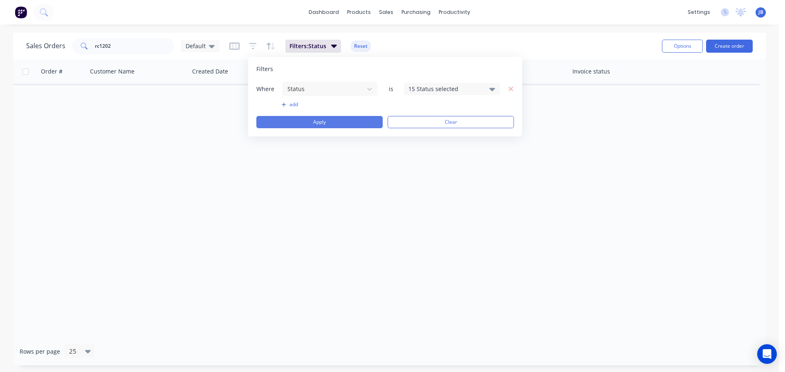
click at [340, 123] on button "Apply" at bounding box center [319, 122] width 126 height 12
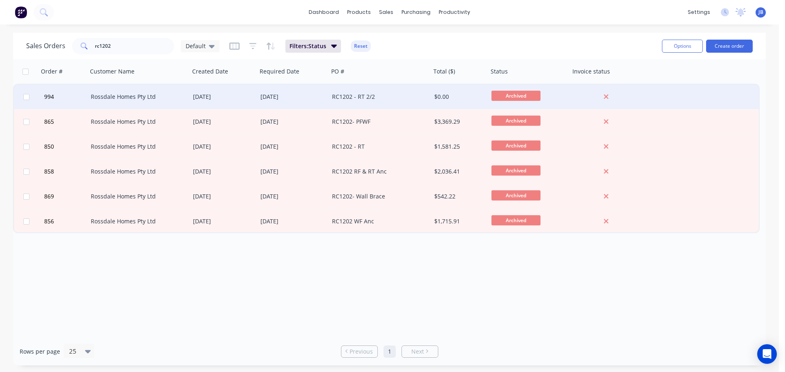
click at [403, 90] on div "RC1202 - RT 2/2" at bounding box center [380, 97] width 102 height 25
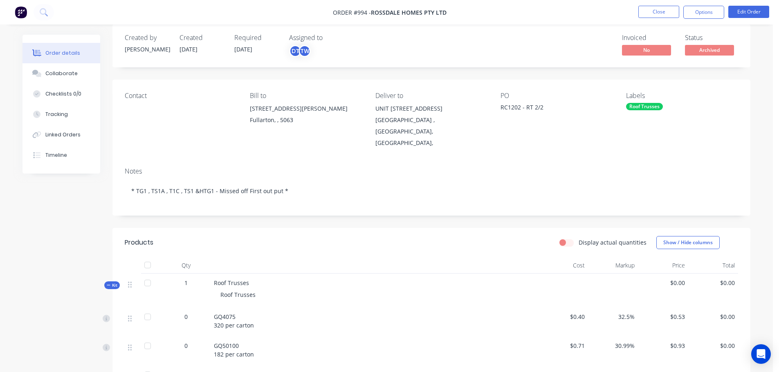
scroll to position [10, 0]
click at [709, 11] on button "Options" at bounding box center [703, 12] width 41 height 13
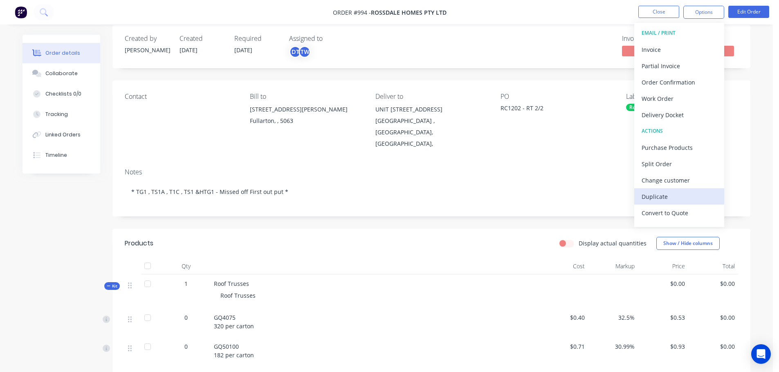
scroll to position [12, 0]
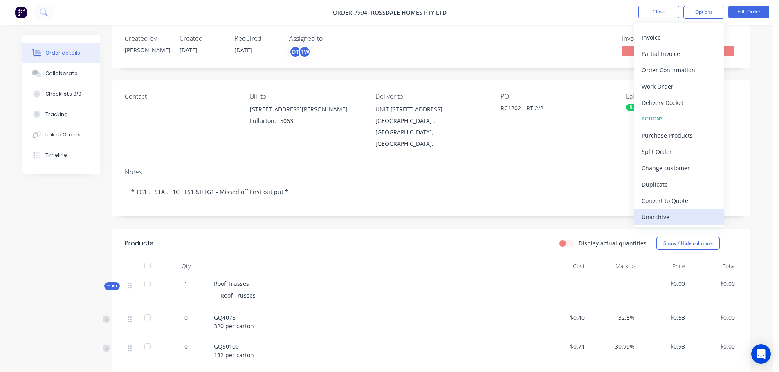
click at [666, 213] on div "Unarchive" at bounding box center [678, 217] width 75 height 12
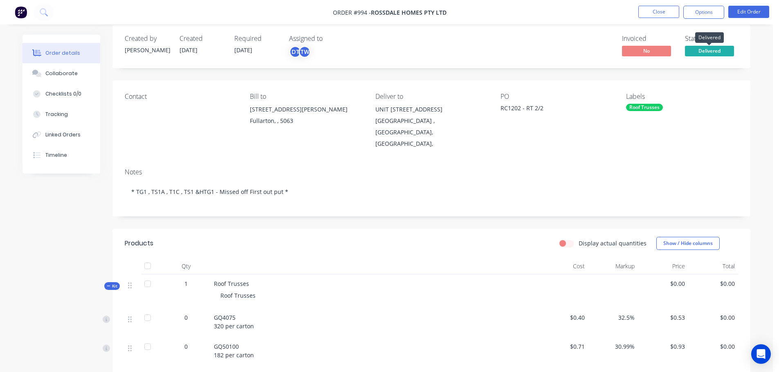
click at [705, 50] on span "Delivered" at bounding box center [709, 51] width 49 height 10
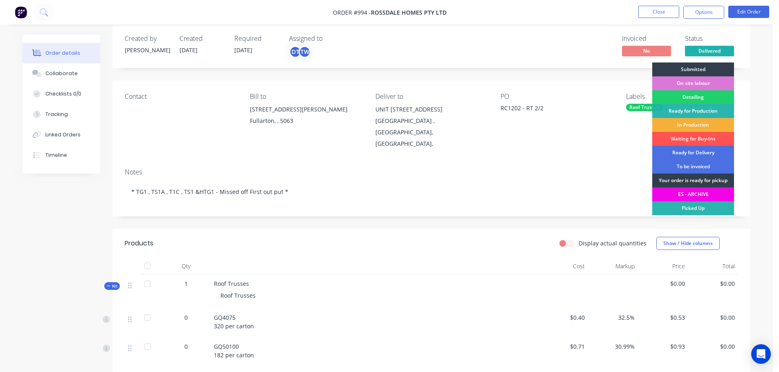
click at [695, 196] on div "ES - ARCHIVE" at bounding box center [693, 195] width 82 height 14
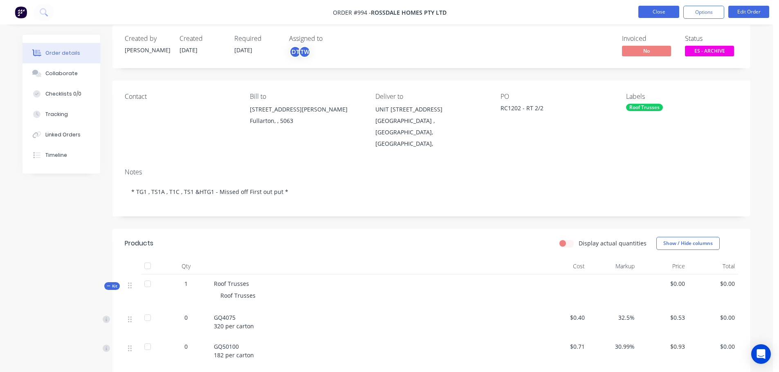
click at [661, 10] on button "Close" at bounding box center [658, 12] width 41 height 12
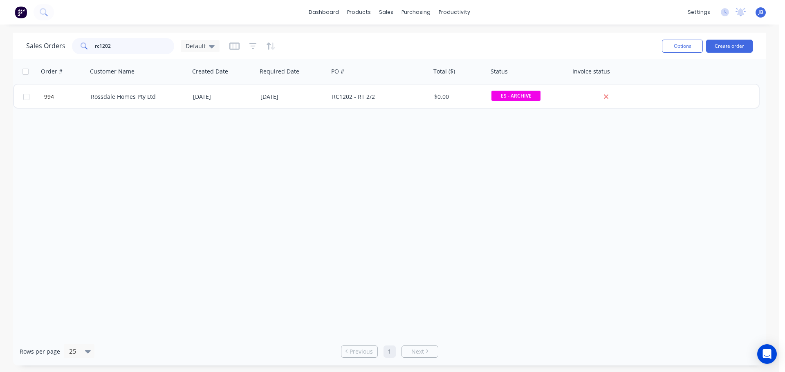
click at [141, 47] on input "rc1202" at bounding box center [135, 46] width 80 height 16
type input "rc1203"
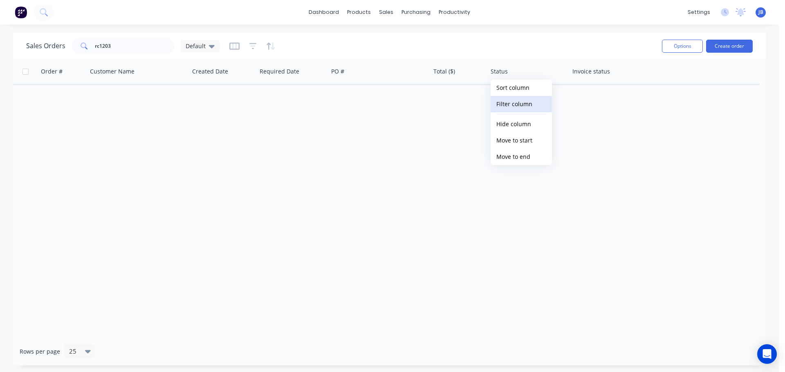
click at [522, 103] on button "Filter column" at bounding box center [521, 104] width 61 height 16
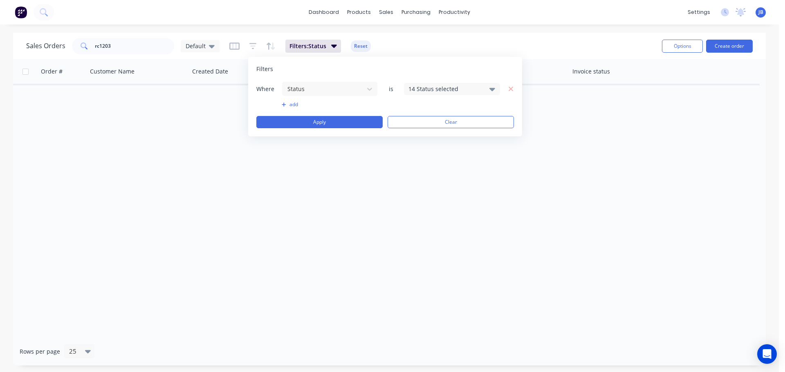
click at [468, 90] on div "14 Status selected" at bounding box center [445, 89] width 74 height 9
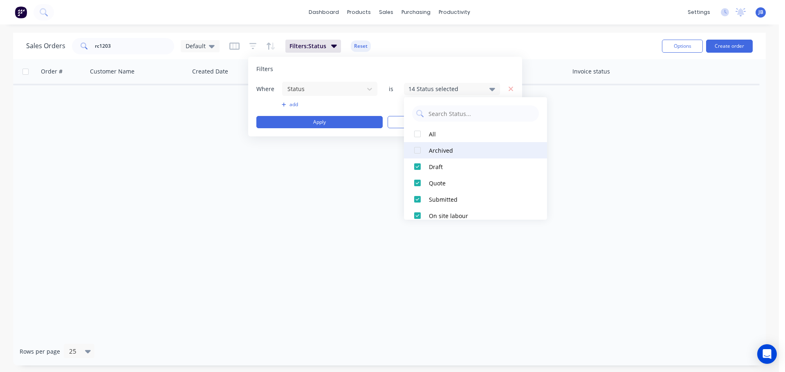
click at [415, 148] on div at bounding box center [417, 150] width 16 height 16
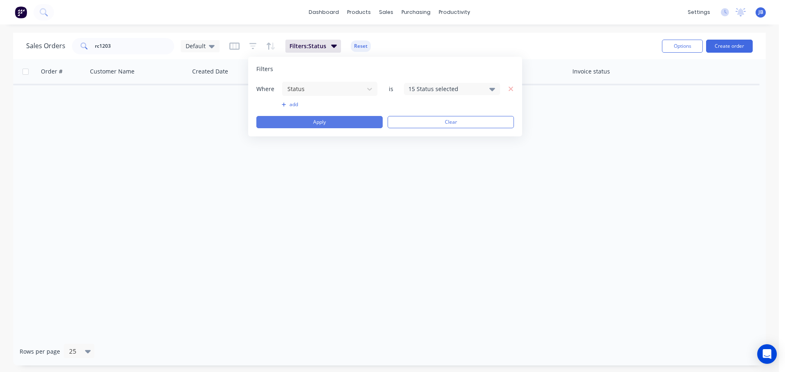
click at [335, 122] on button "Apply" at bounding box center [319, 122] width 126 height 12
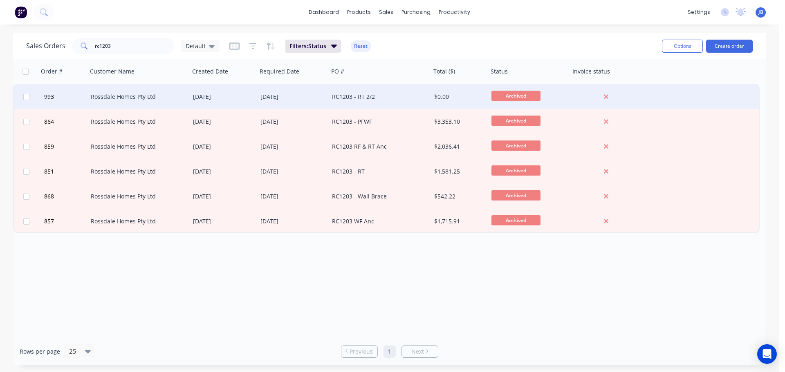
click at [377, 95] on div "RC1203 - RT 2/2" at bounding box center [377, 97] width 91 height 8
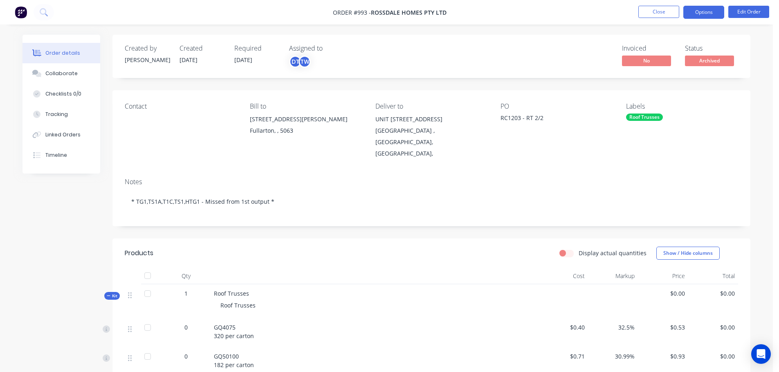
click at [712, 12] on button "Options" at bounding box center [703, 12] width 41 height 13
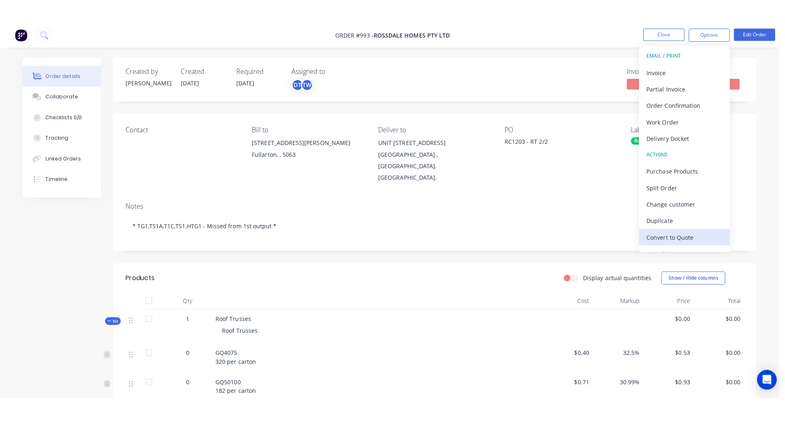
scroll to position [12, 0]
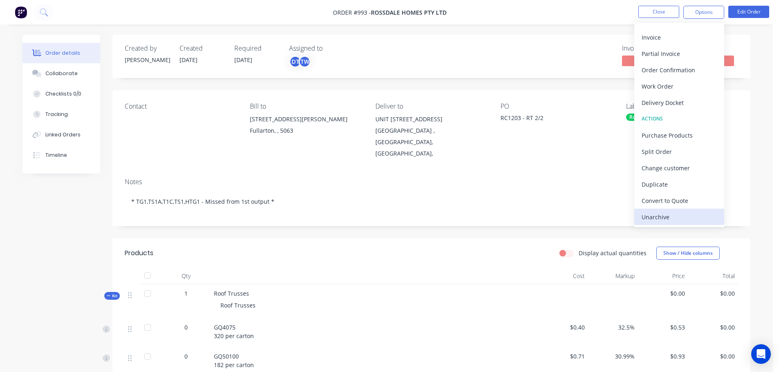
click at [652, 220] on div "Unarchive" at bounding box center [678, 217] width 75 height 12
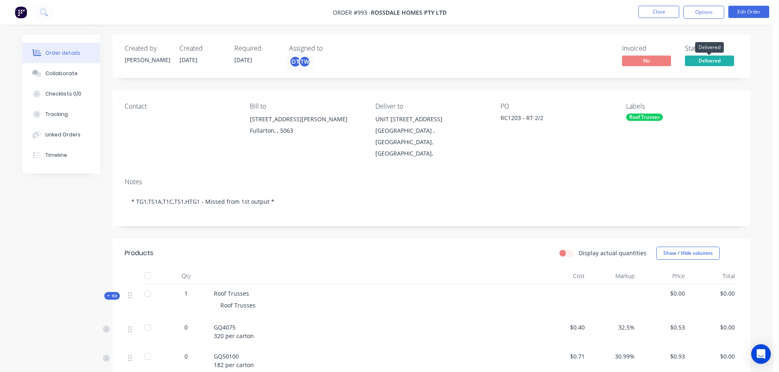
click at [717, 63] on span "Delivered" at bounding box center [709, 61] width 49 height 10
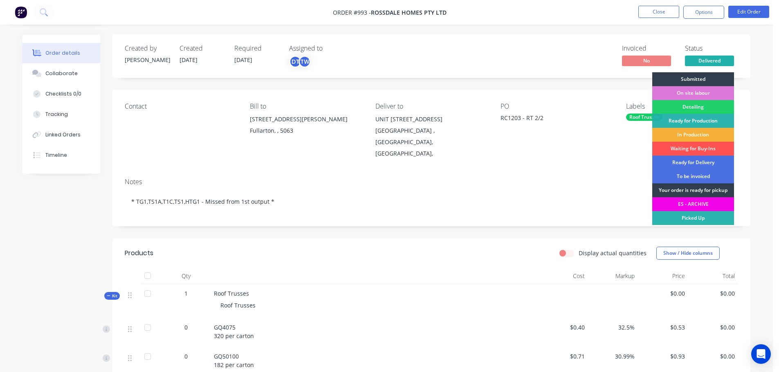
click at [693, 207] on div "ES - ARCHIVE" at bounding box center [693, 204] width 82 height 14
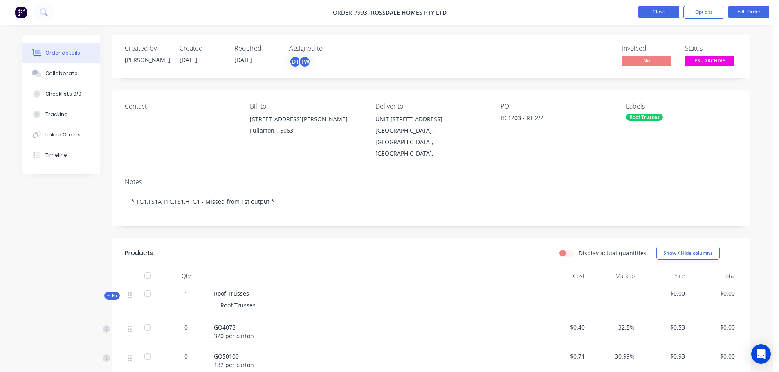
click at [652, 10] on button "Close" at bounding box center [658, 12] width 41 height 12
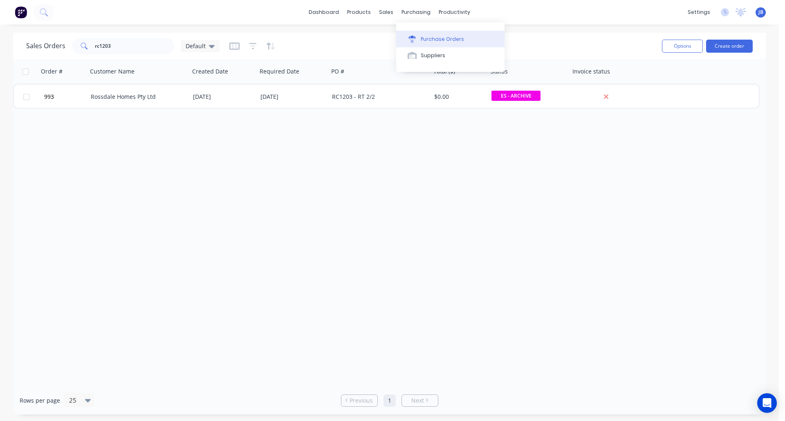
click at [426, 37] on div "Purchase Orders" at bounding box center [442, 39] width 43 height 7
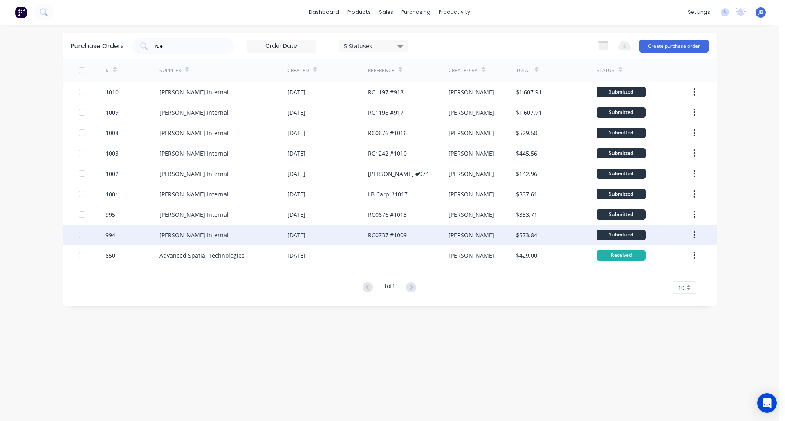
click at [212, 236] on div "[PERSON_NAME] Internal" at bounding box center [223, 235] width 128 height 20
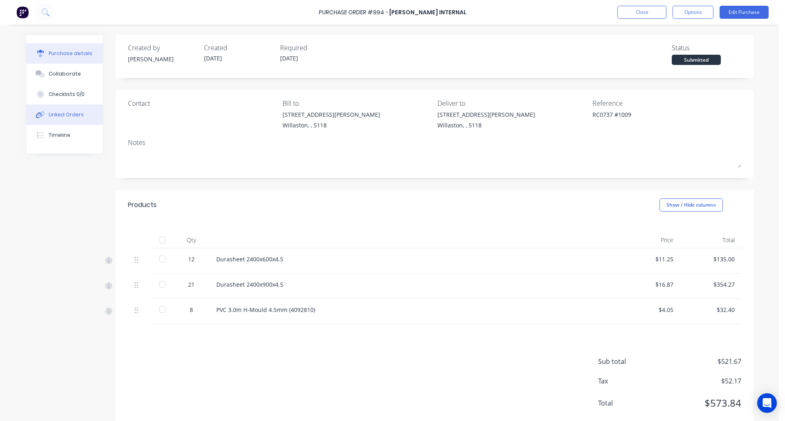
click at [50, 116] on div "Linked Orders" at bounding box center [66, 114] width 35 height 7
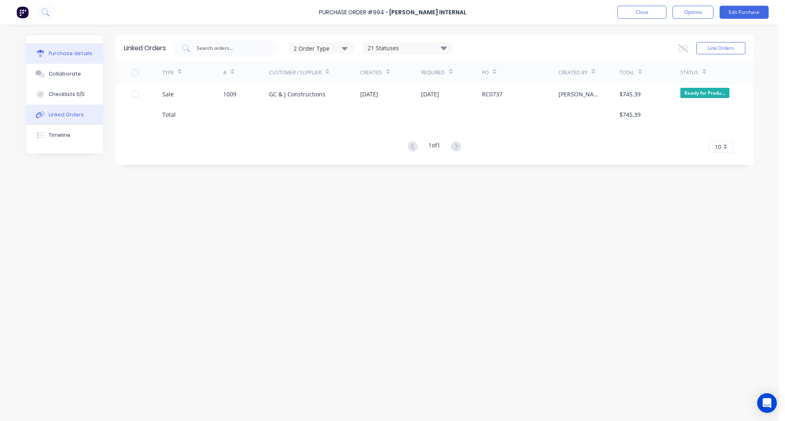
click at [58, 53] on div "Purchase details" at bounding box center [71, 53] width 44 height 7
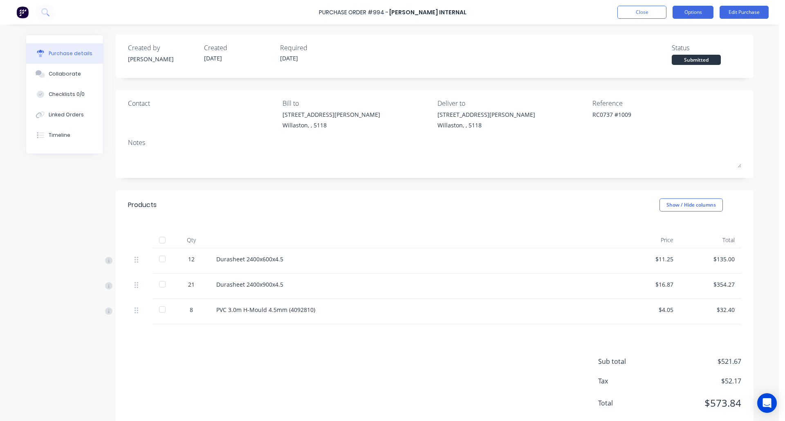
click at [699, 13] on button "Options" at bounding box center [692, 12] width 41 height 13
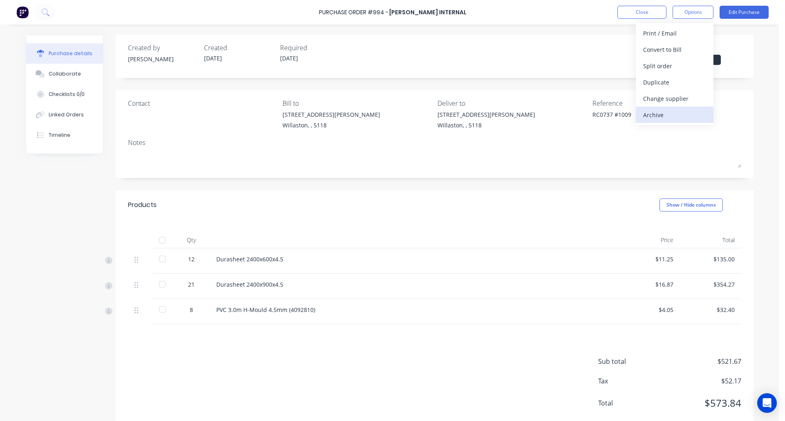
click at [671, 114] on div "Archive" at bounding box center [674, 115] width 63 height 12
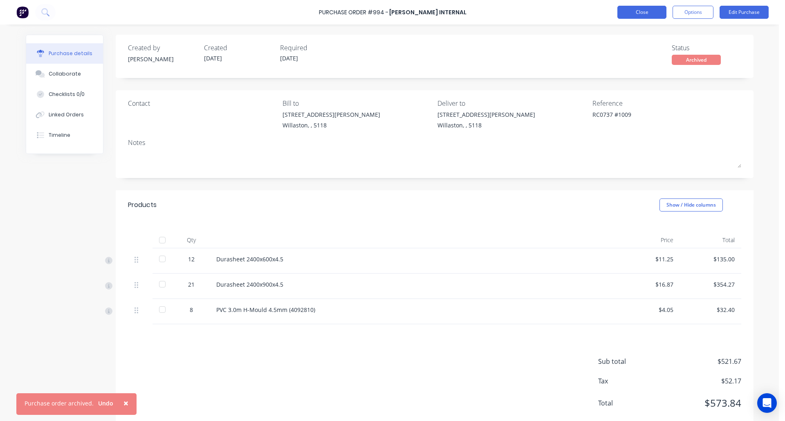
click at [645, 11] on button "Close" at bounding box center [641, 12] width 49 height 13
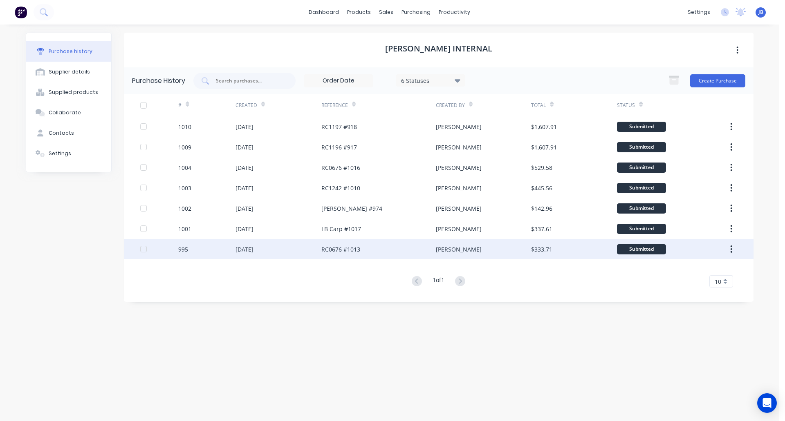
click at [276, 251] on div "[DATE]" at bounding box center [278, 249] width 86 height 20
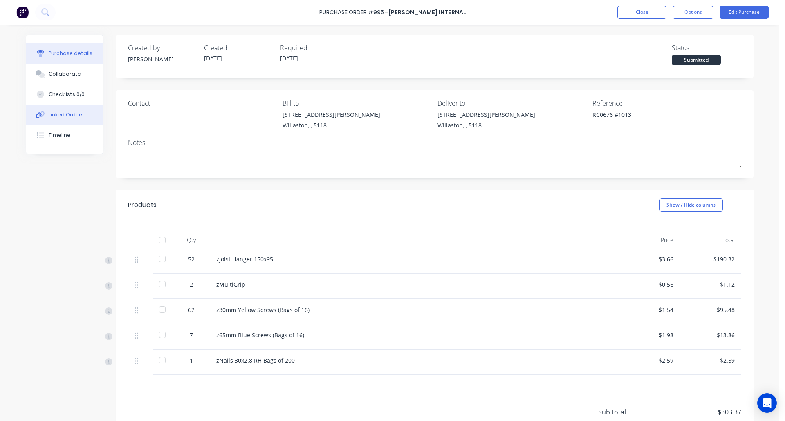
click at [66, 110] on button "Linked Orders" at bounding box center [64, 115] width 77 height 20
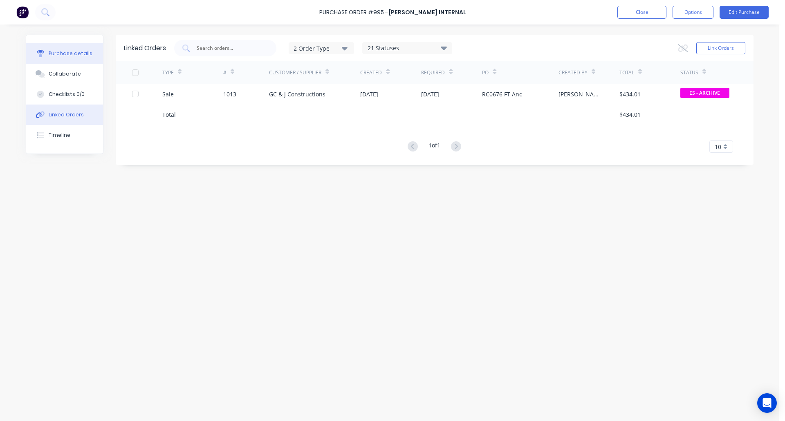
click at [64, 54] on div "Purchase details" at bounding box center [71, 53] width 44 height 7
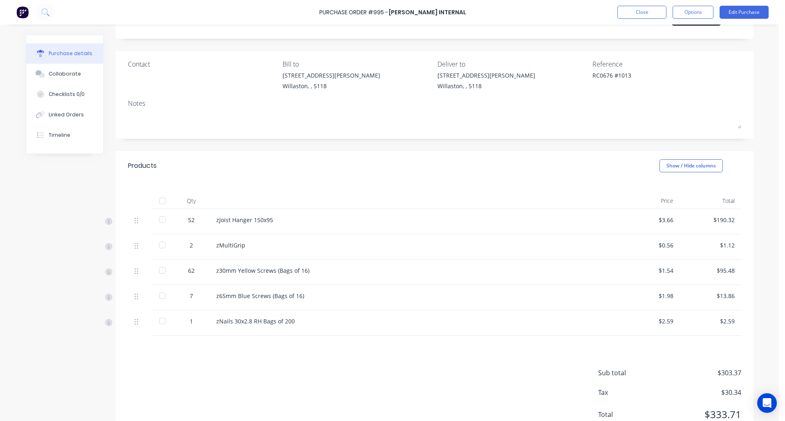
scroll to position [36, 0]
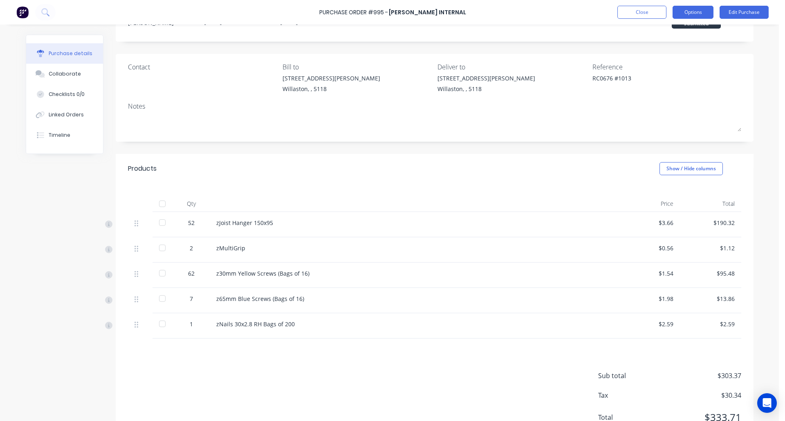
click at [696, 9] on button "Options" at bounding box center [692, 12] width 41 height 13
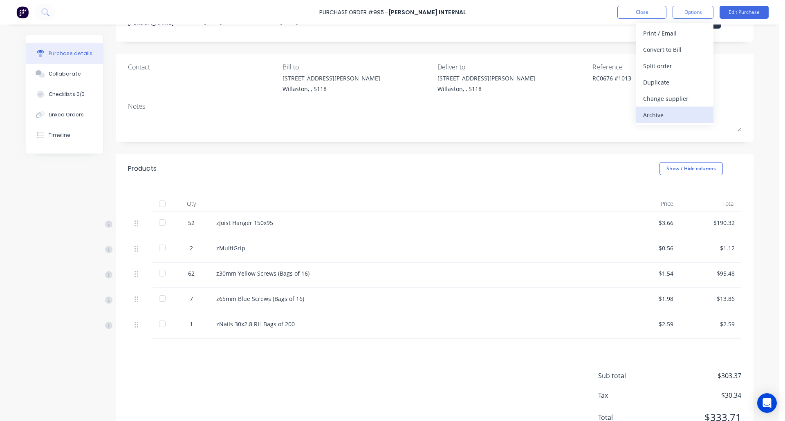
click at [654, 117] on div "Archive" at bounding box center [674, 115] width 63 height 12
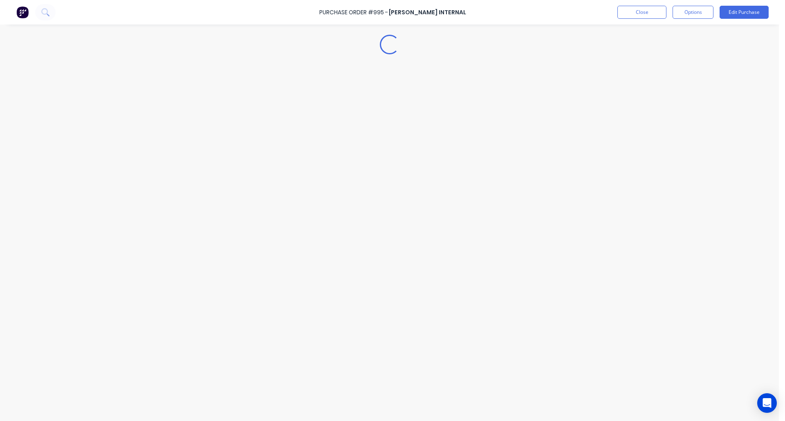
scroll to position [0, 0]
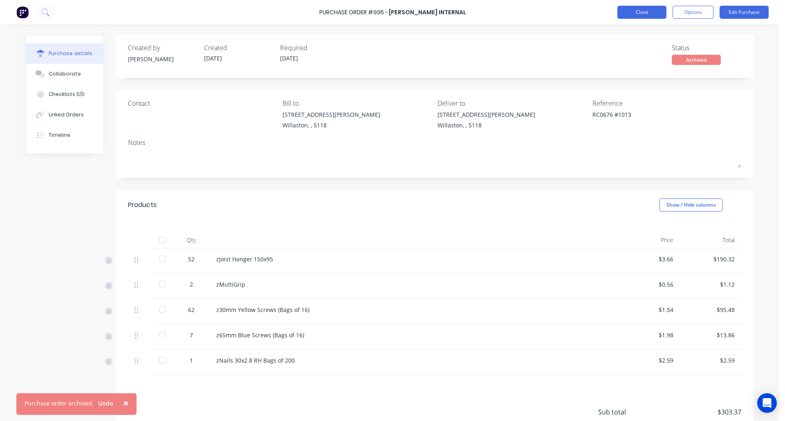
click at [637, 9] on button "Close" at bounding box center [641, 12] width 49 height 13
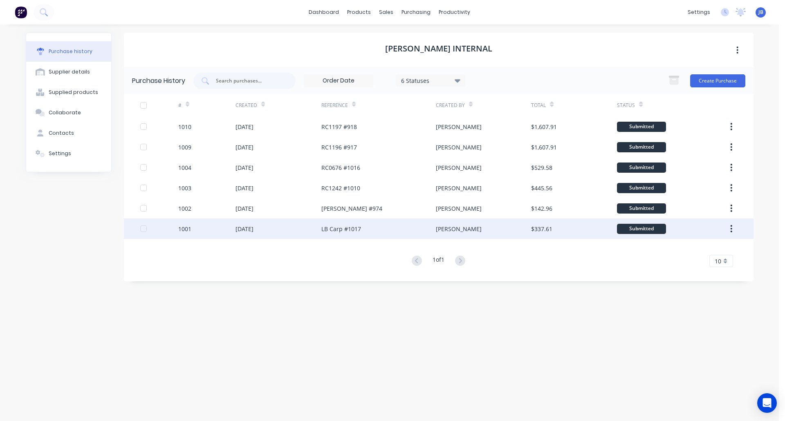
click at [306, 230] on div "[DATE]" at bounding box center [278, 229] width 86 height 20
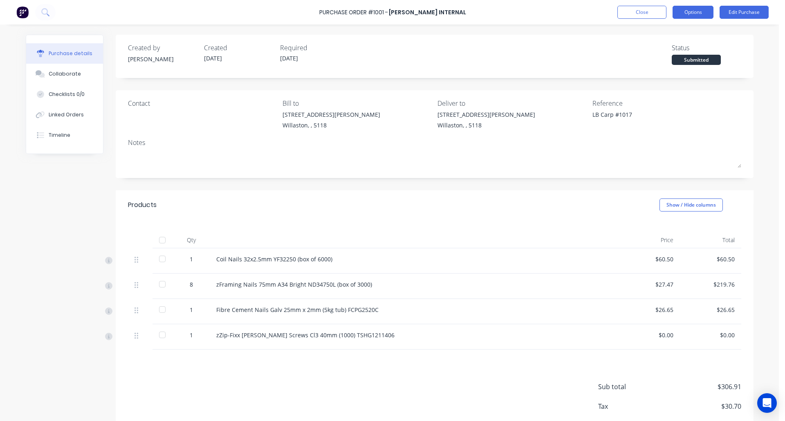
click at [695, 10] on button "Options" at bounding box center [692, 12] width 41 height 13
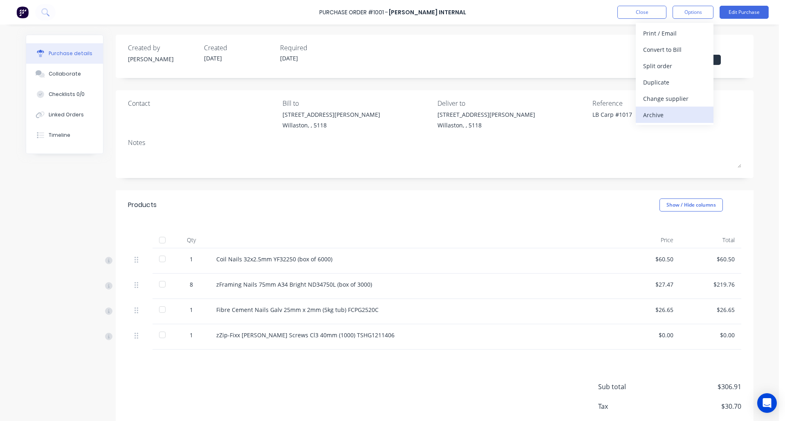
click at [675, 116] on div "Archive" at bounding box center [674, 115] width 63 height 12
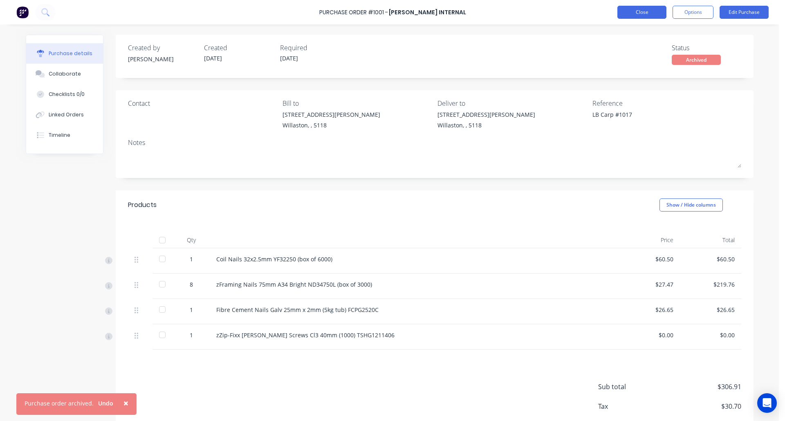
click at [641, 13] on button "Close" at bounding box center [641, 12] width 49 height 13
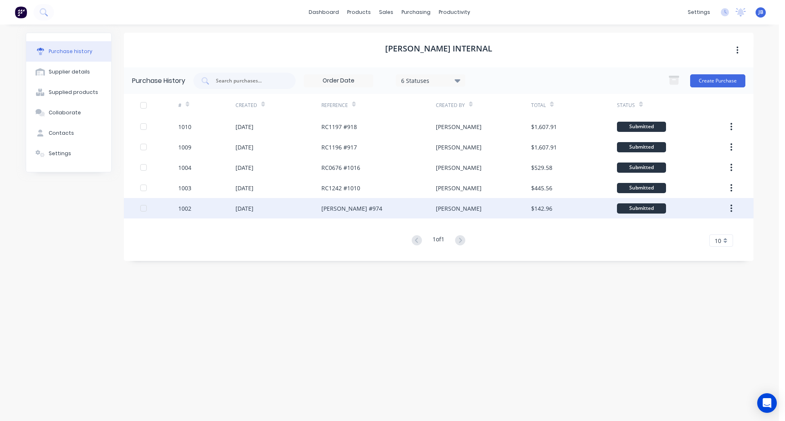
click at [293, 215] on div "[DATE]" at bounding box center [278, 208] width 86 height 20
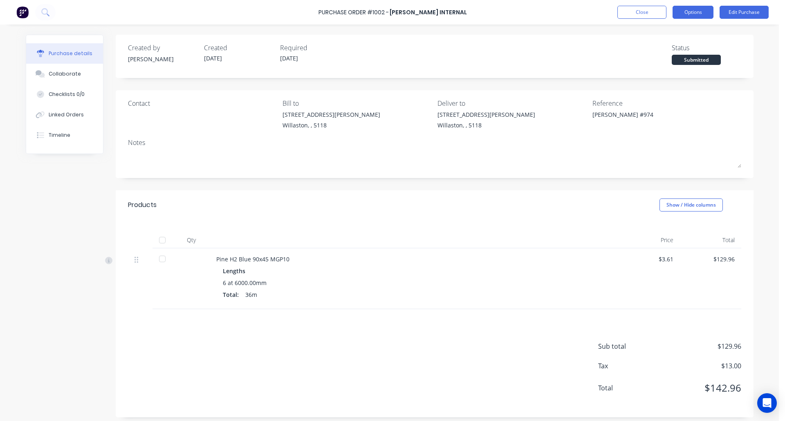
click at [697, 11] on button "Options" at bounding box center [692, 12] width 41 height 13
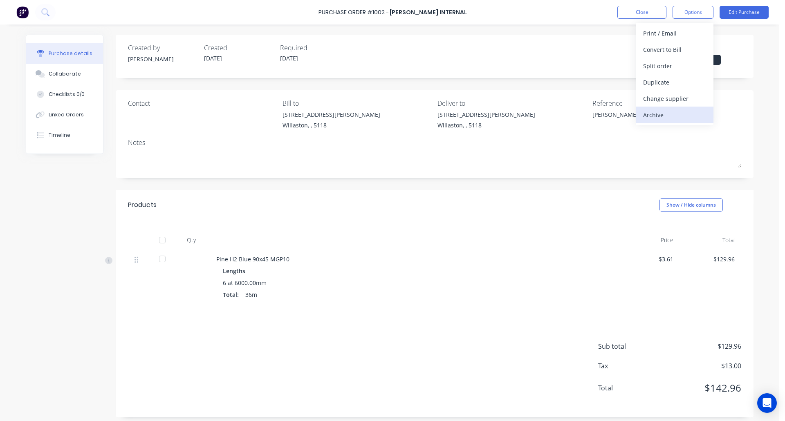
click at [684, 114] on div "Archive" at bounding box center [674, 115] width 63 height 12
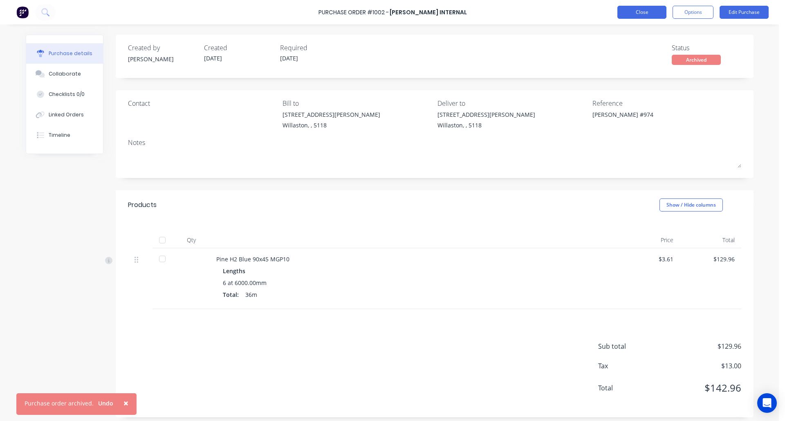
click at [641, 12] on button "Close" at bounding box center [641, 12] width 49 height 13
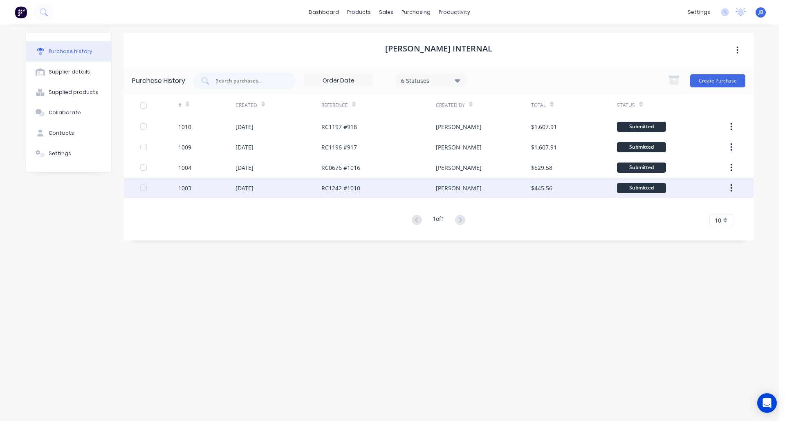
click at [374, 187] on div "RC1242 #1010" at bounding box center [378, 188] width 114 height 20
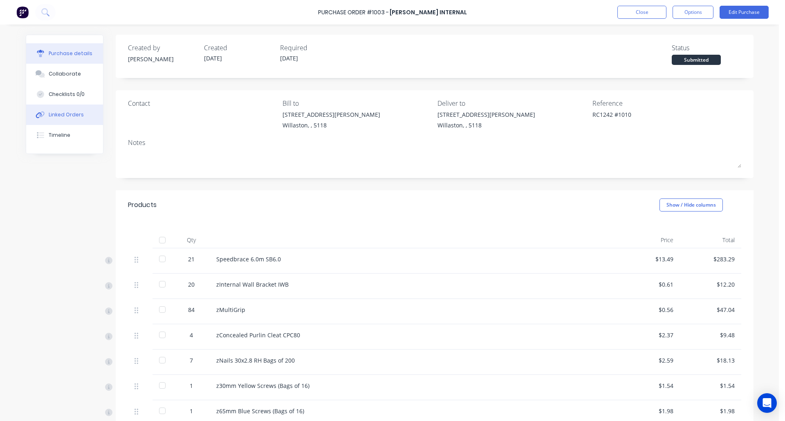
click at [51, 118] on div "Linked Orders" at bounding box center [66, 114] width 35 height 7
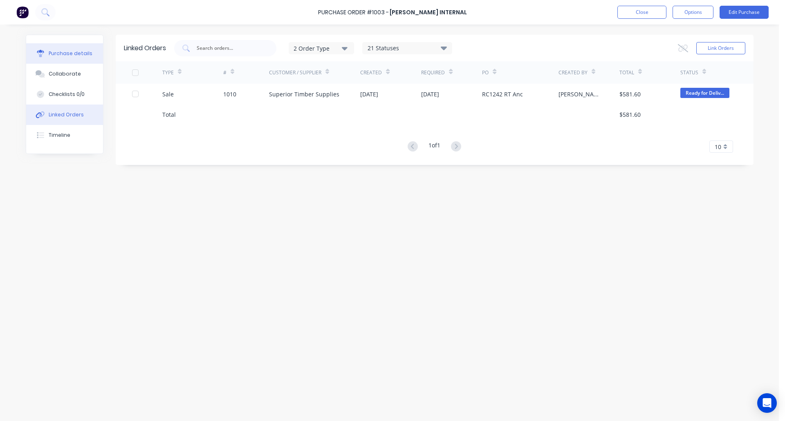
click at [68, 45] on button "Purchase details" at bounding box center [64, 53] width 77 height 20
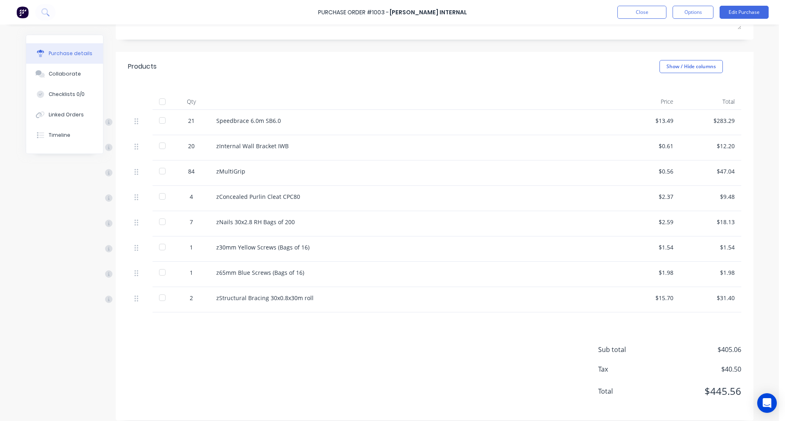
scroll to position [139, 0]
click at [685, 15] on button "Options" at bounding box center [692, 12] width 41 height 13
click at [666, 114] on div "Archive" at bounding box center [674, 115] width 63 height 12
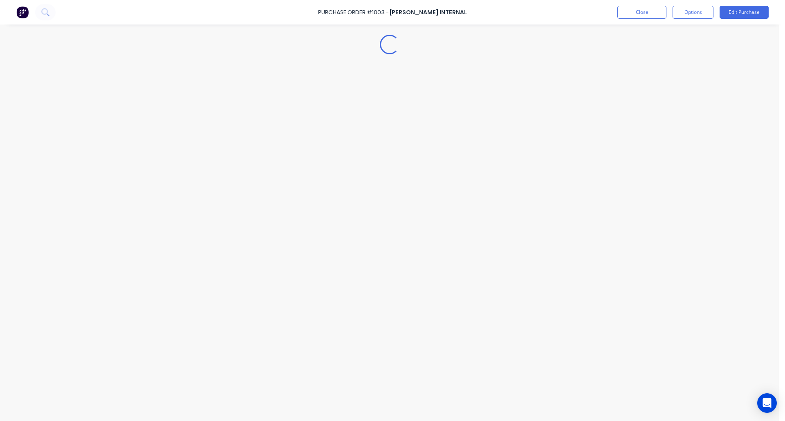
scroll to position [0, 0]
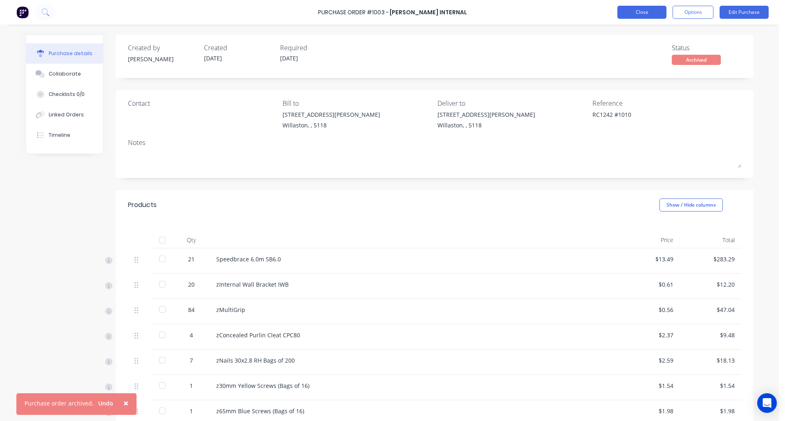
click at [643, 15] on button "Close" at bounding box center [641, 12] width 49 height 13
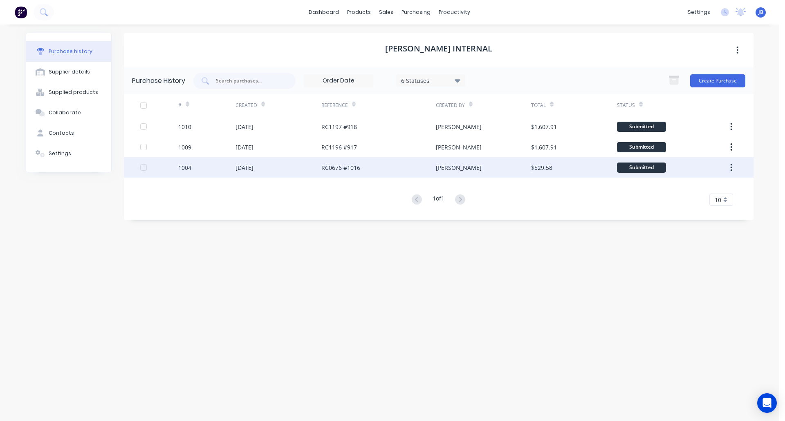
click at [282, 168] on div "[DATE]" at bounding box center [278, 167] width 86 height 20
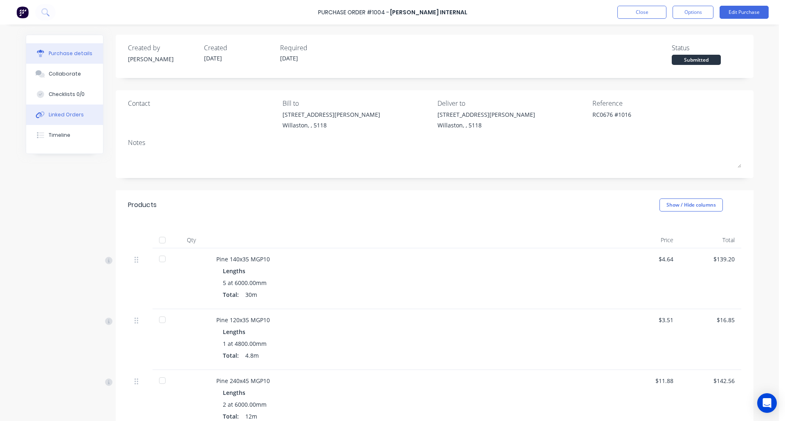
click at [70, 113] on div "Linked Orders" at bounding box center [66, 114] width 35 height 7
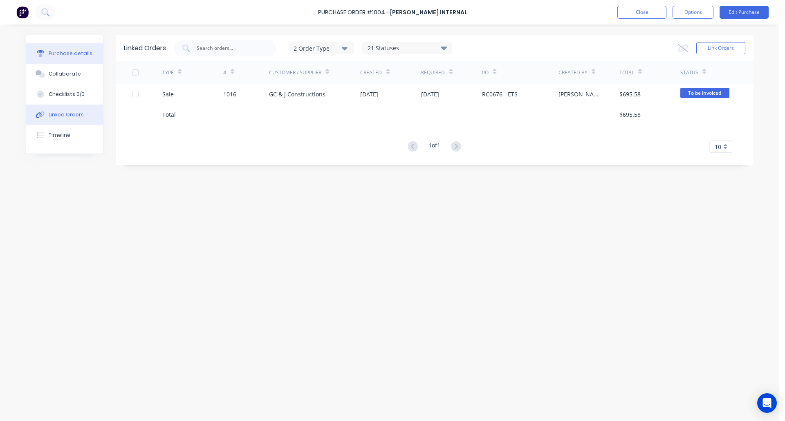
click at [70, 57] on button "Purchase details" at bounding box center [64, 53] width 77 height 20
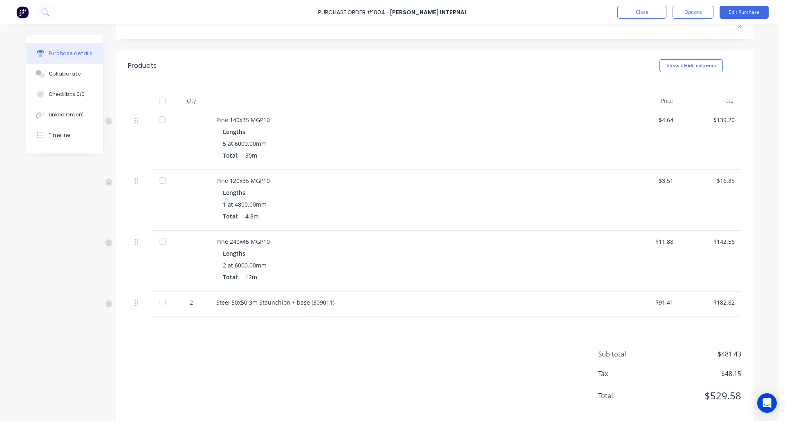
scroll to position [152, 0]
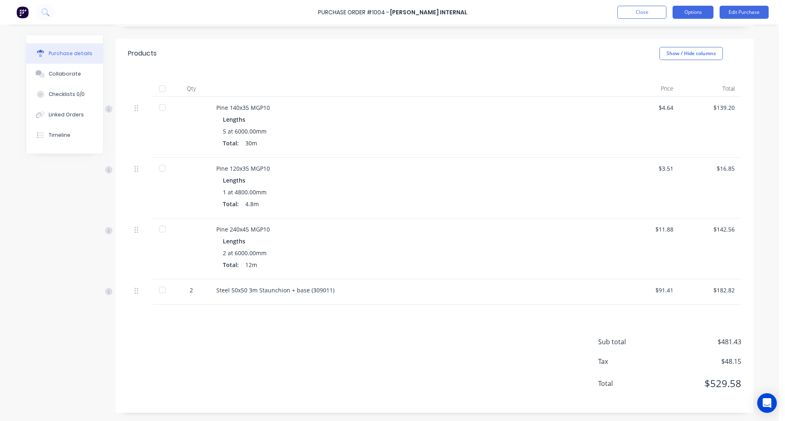
click at [701, 16] on button "Options" at bounding box center [692, 12] width 41 height 13
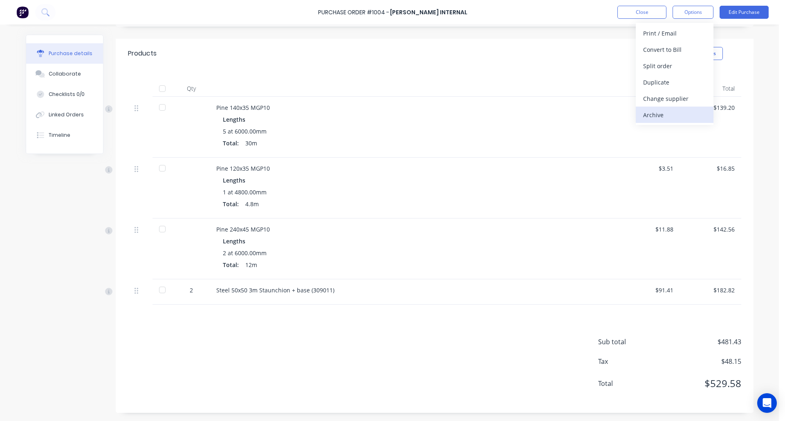
click at [675, 112] on div "Archive" at bounding box center [674, 115] width 63 height 12
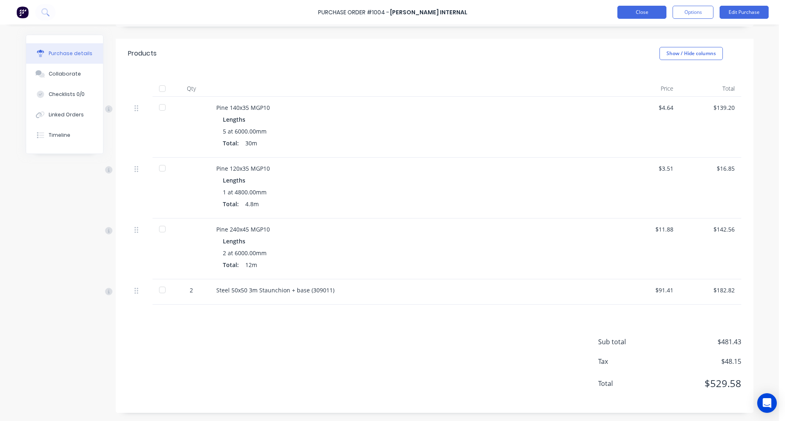
scroll to position [0, 0]
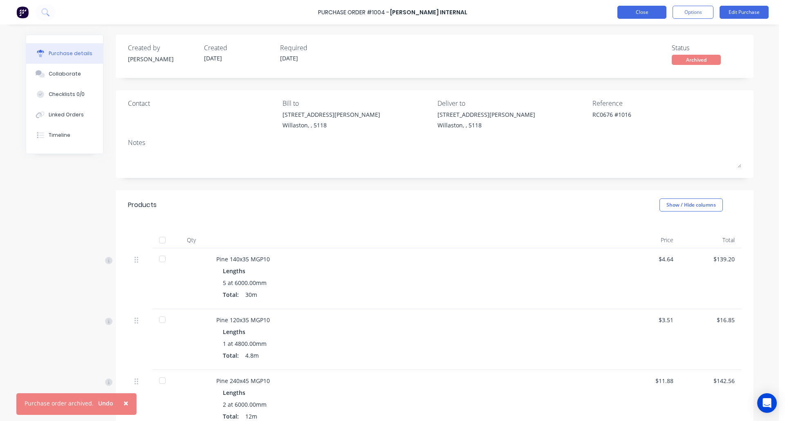
click at [645, 11] on button "Close" at bounding box center [641, 12] width 49 height 13
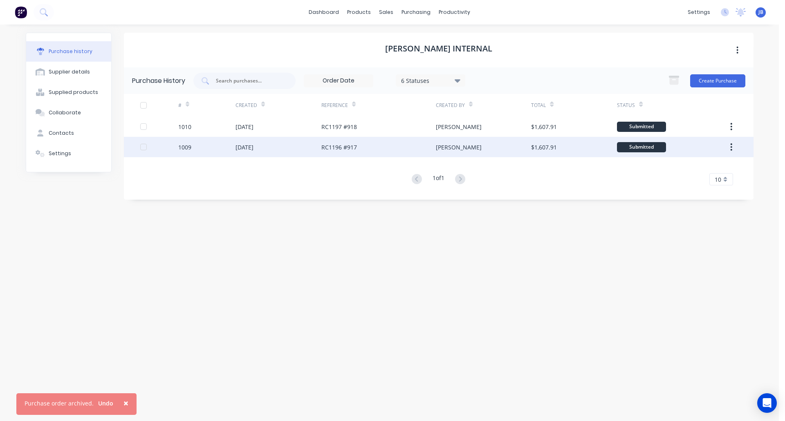
click at [293, 146] on div "[DATE]" at bounding box center [278, 147] width 86 height 20
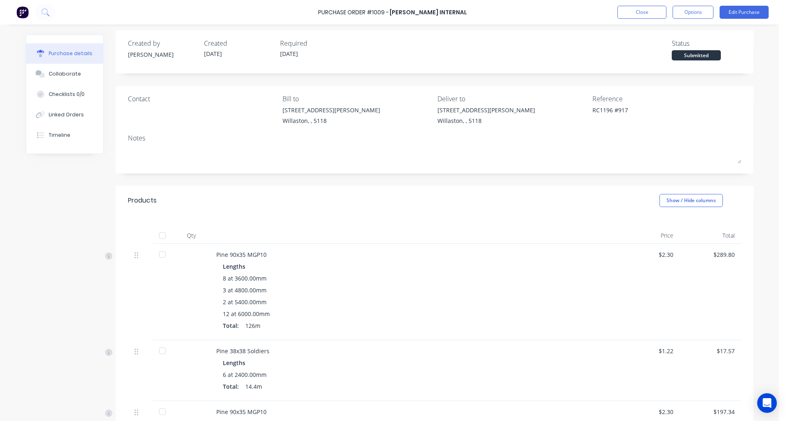
scroll to position [7, 0]
click at [64, 115] on div "Linked Orders" at bounding box center [66, 114] width 35 height 7
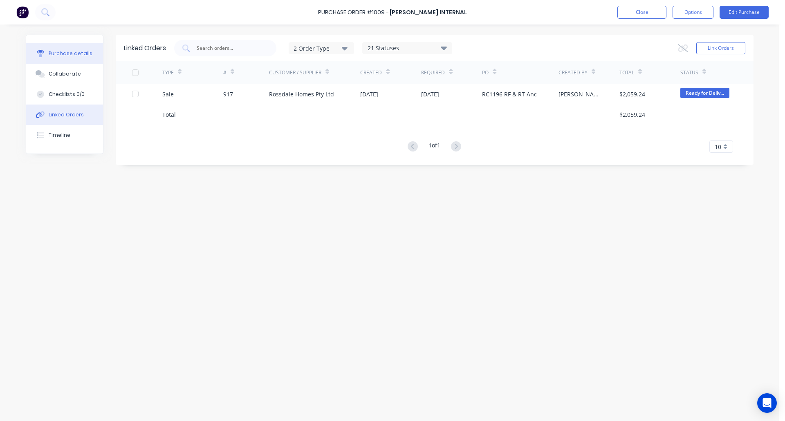
click at [57, 54] on div "Purchase details" at bounding box center [71, 53] width 44 height 7
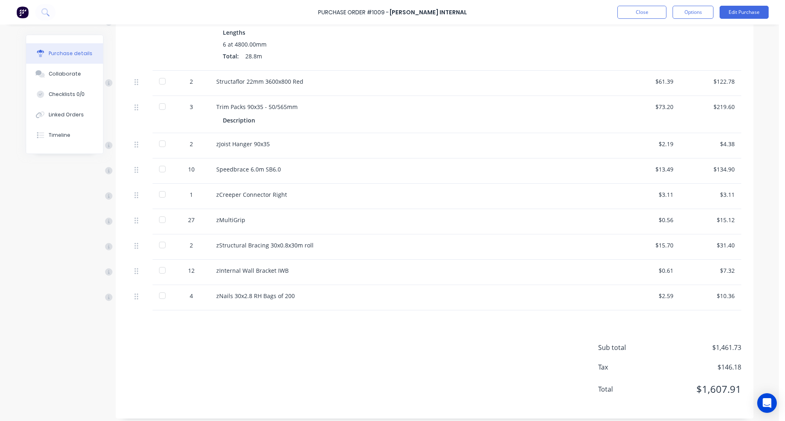
scroll to position [728, 0]
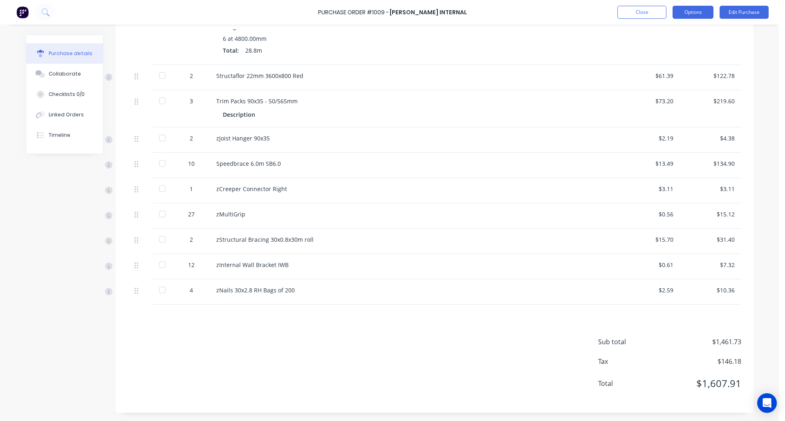
click at [689, 11] on button "Options" at bounding box center [692, 12] width 41 height 13
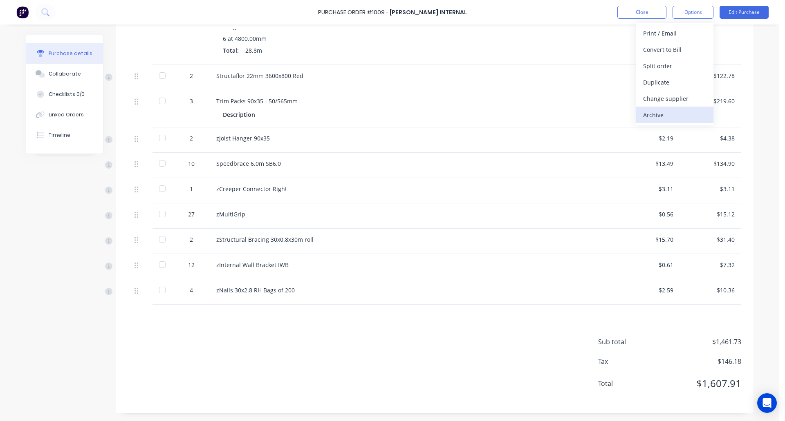
click at [671, 114] on div "Archive" at bounding box center [674, 115] width 63 height 12
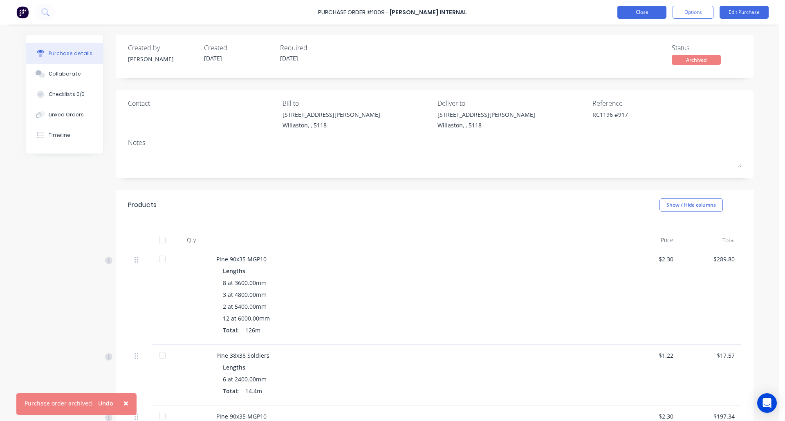
click at [641, 11] on button "Close" at bounding box center [641, 12] width 49 height 13
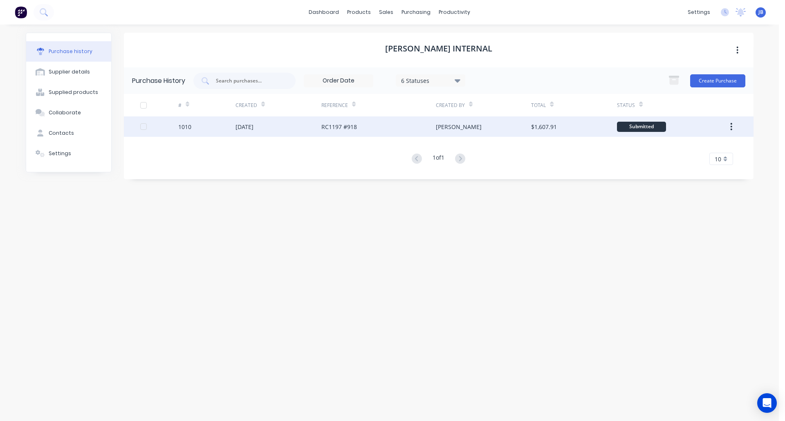
click at [293, 126] on div "[DATE]" at bounding box center [278, 127] width 86 height 20
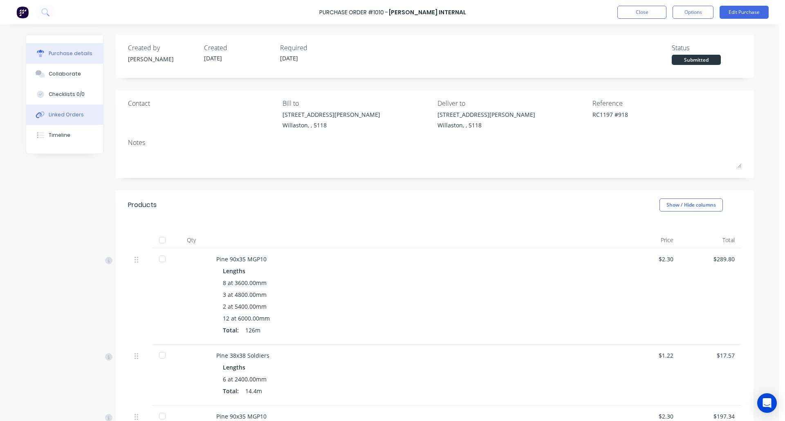
click at [54, 114] on div "Linked Orders" at bounding box center [66, 114] width 35 height 7
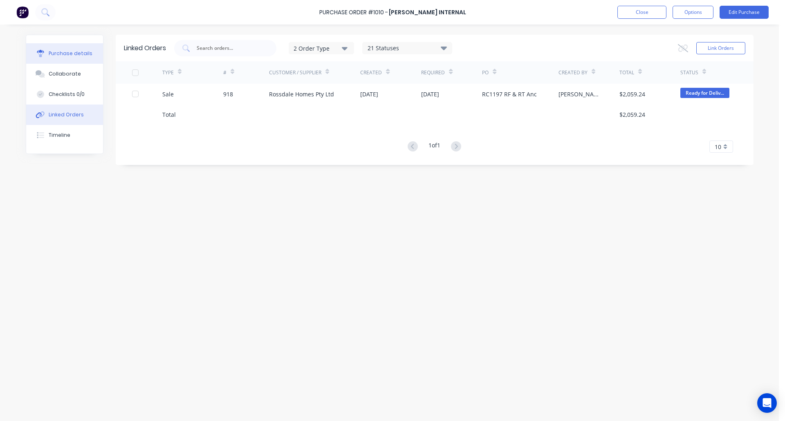
click at [64, 53] on div "Purchase details" at bounding box center [71, 53] width 44 height 7
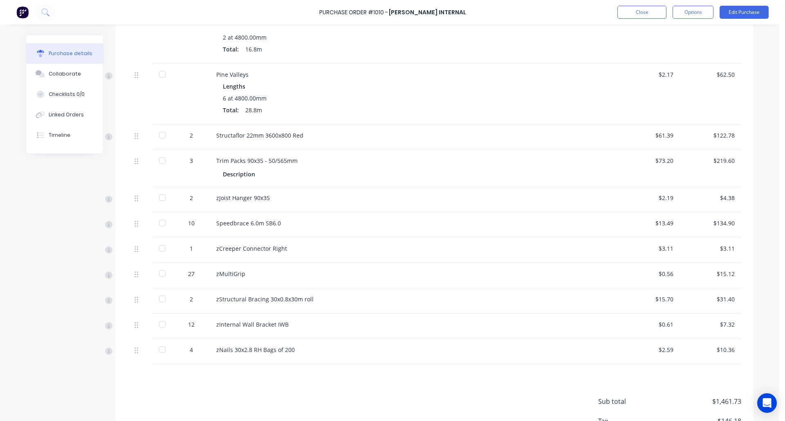
scroll to position [728, 0]
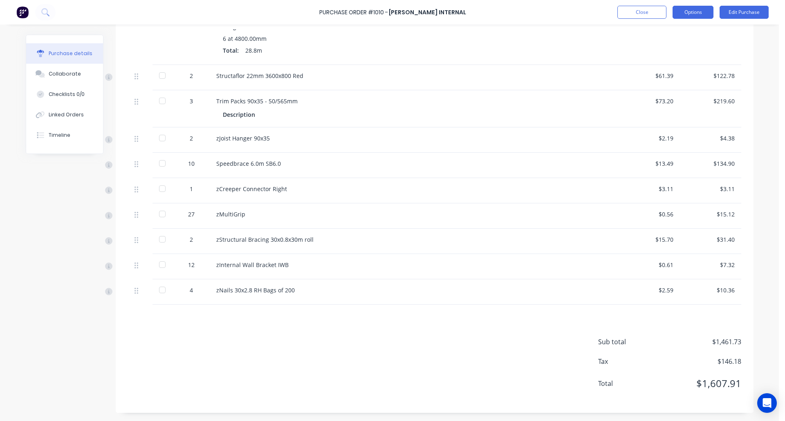
click at [691, 8] on button "Options" at bounding box center [692, 12] width 41 height 13
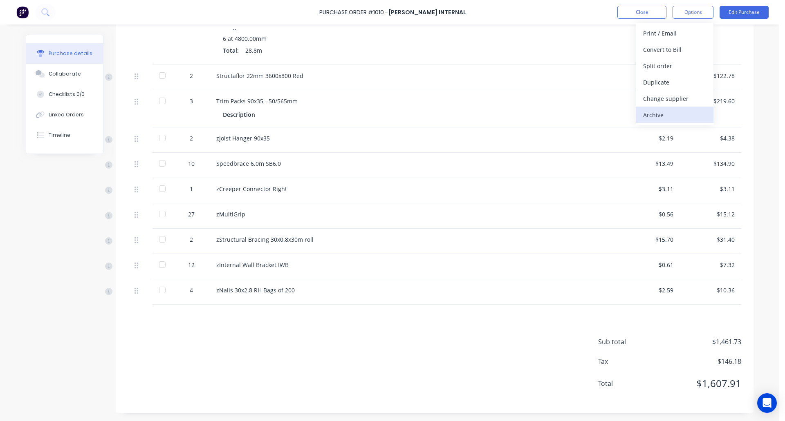
click at [686, 110] on div "Archive" at bounding box center [674, 115] width 63 height 12
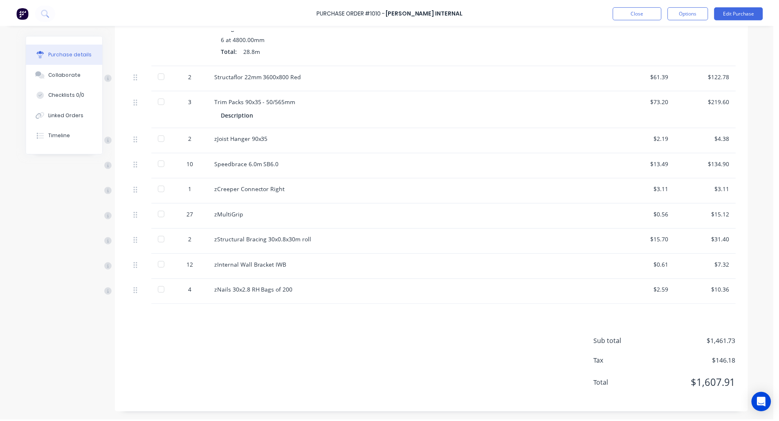
scroll to position [0, 0]
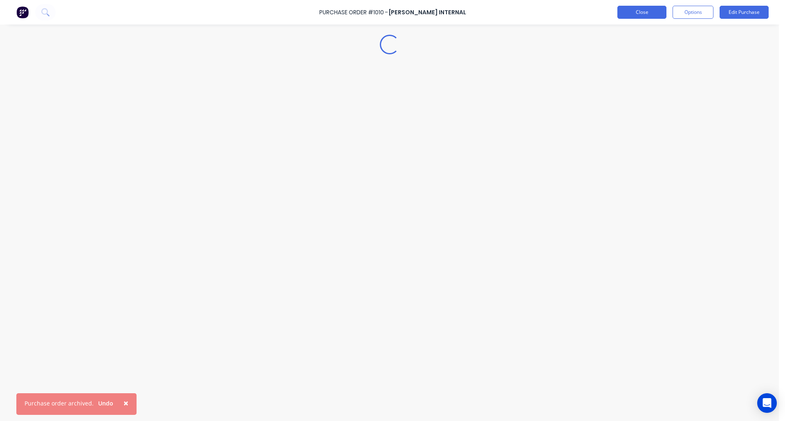
type textarea "x"
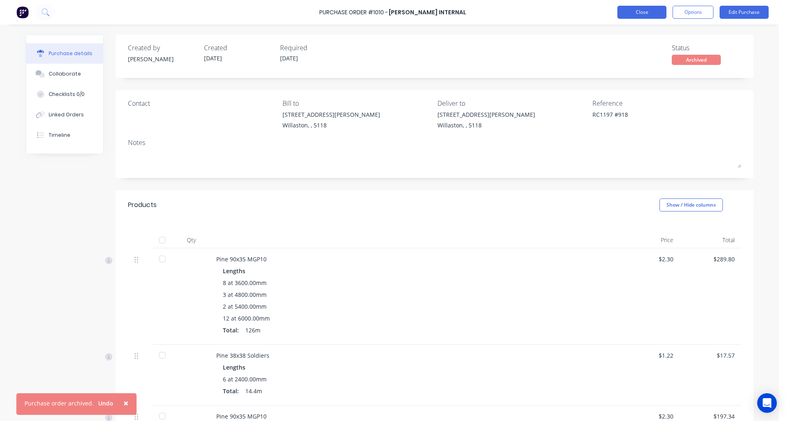
click at [641, 12] on button "Close" at bounding box center [641, 12] width 49 height 13
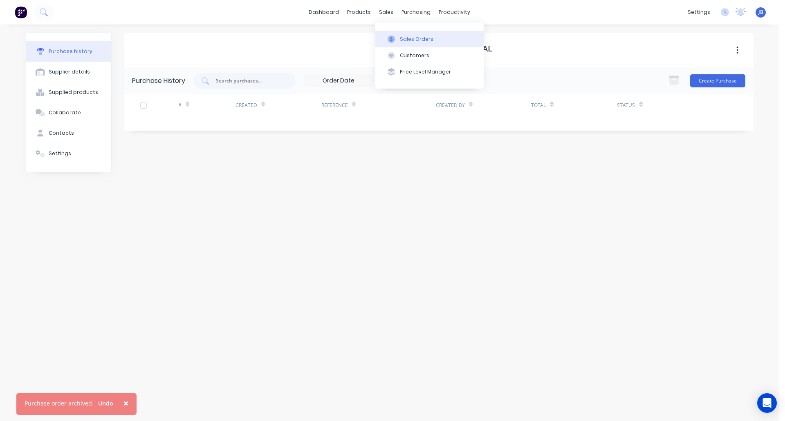
click at [401, 34] on button "Sales Orders" at bounding box center [429, 39] width 108 height 16
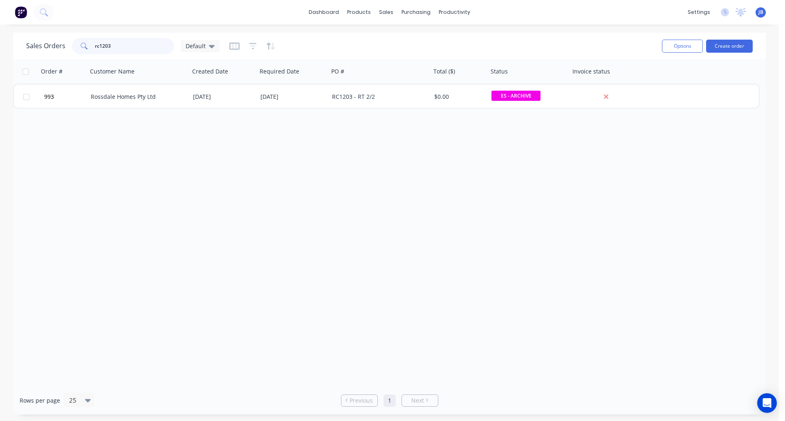
click at [135, 46] on input "rc1203" at bounding box center [135, 46] width 80 height 16
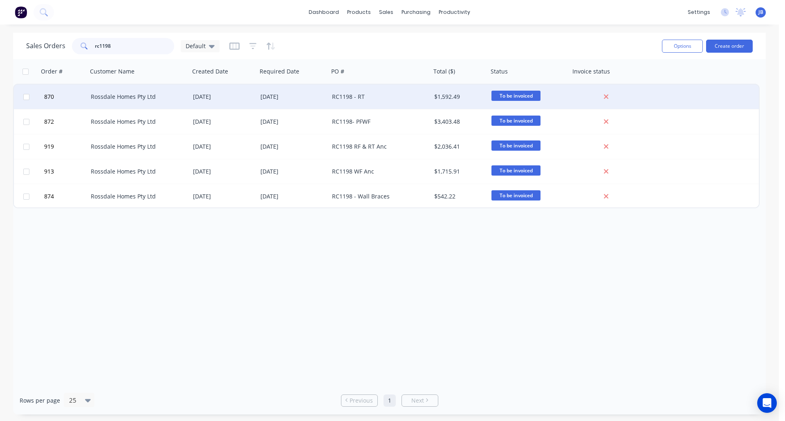
type input "rc1198"
click at [389, 95] on div "RC1198 - RT" at bounding box center [377, 97] width 91 height 8
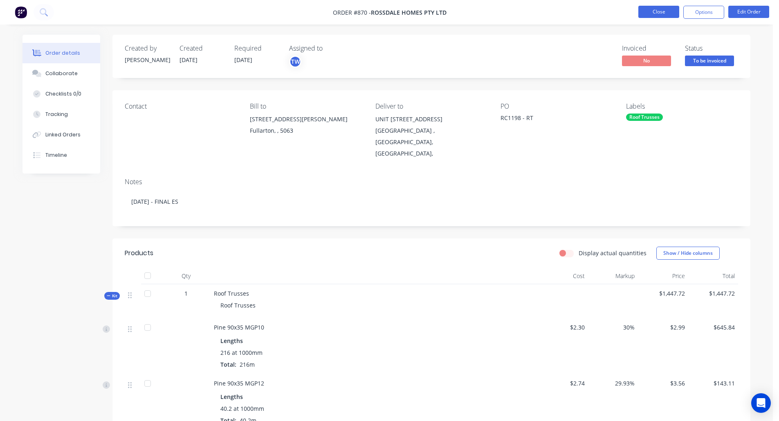
click at [656, 10] on button "Close" at bounding box center [658, 12] width 41 height 12
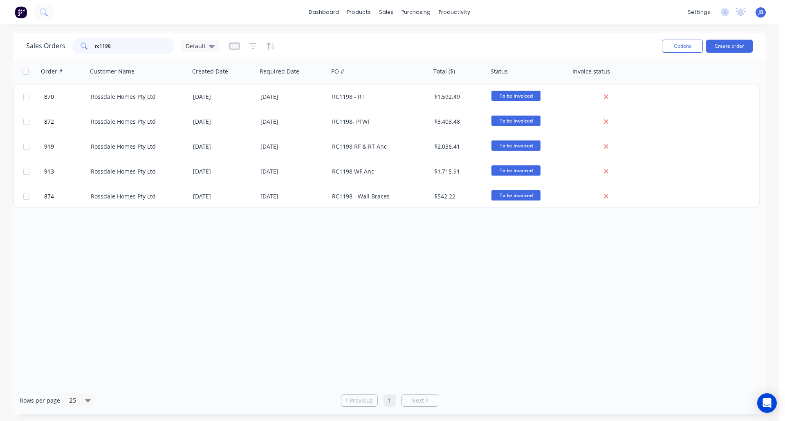
drag, startPoint x: 136, startPoint y: 48, endPoint x: 51, endPoint y: 46, distance: 85.5
click at [51, 46] on div "Sales Orders rc1198 Default" at bounding box center [122, 46] width 193 height 16
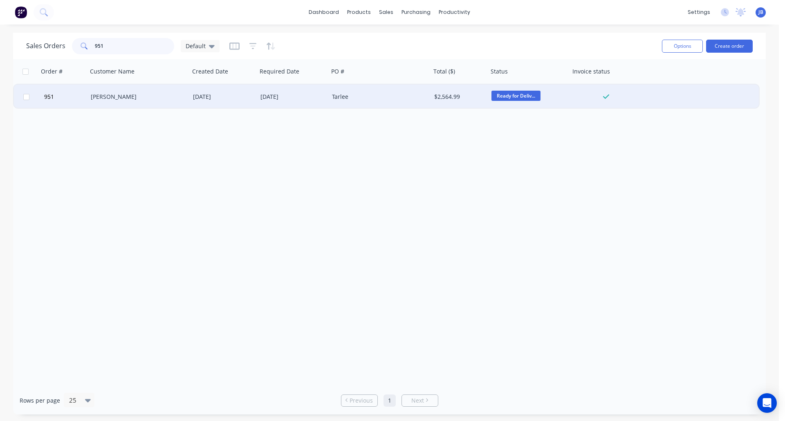
type input "951"
click at [159, 99] on div "[PERSON_NAME]" at bounding box center [136, 97] width 91 height 8
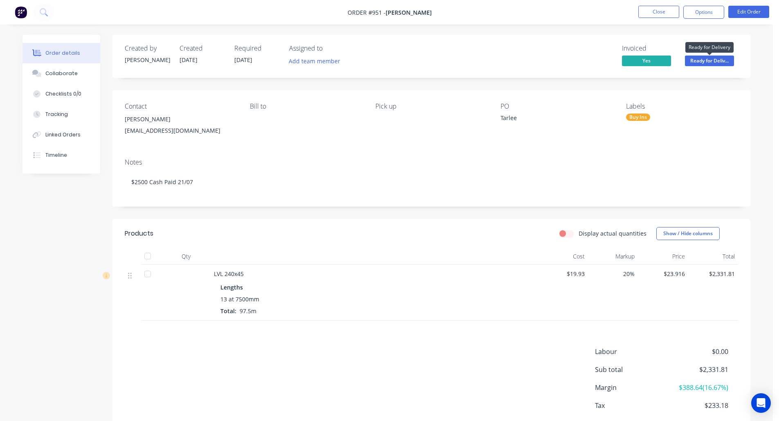
click at [715, 65] on span "Ready for Deliv..." at bounding box center [709, 61] width 49 height 10
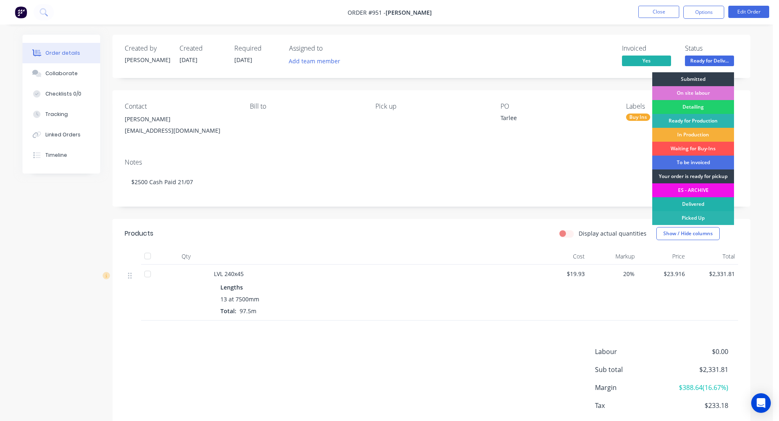
click at [684, 207] on div "Delivered" at bounding box center [693, 204] width 82 height 14
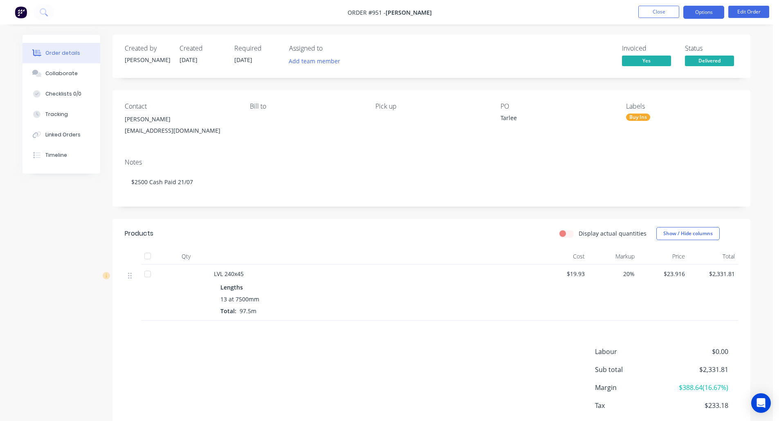
click at [713, 8] on button "Options" at bounding box center [703, 12] width 41 height 13
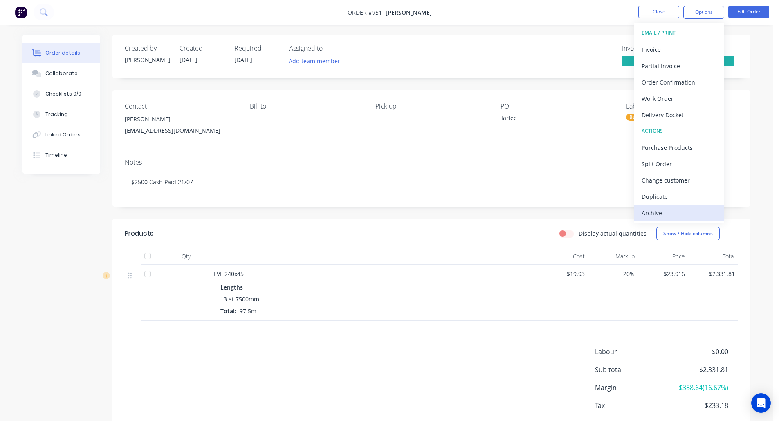
click at [657, 213] on div "Archive" at bounding box center [678, 213] width 75 height 12
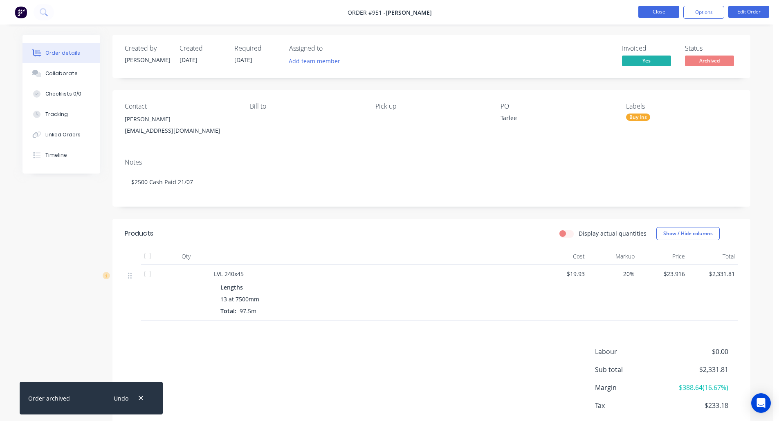
click at [662, 11] on button "Close" at bounding box center [658, 12] width 41 height 12
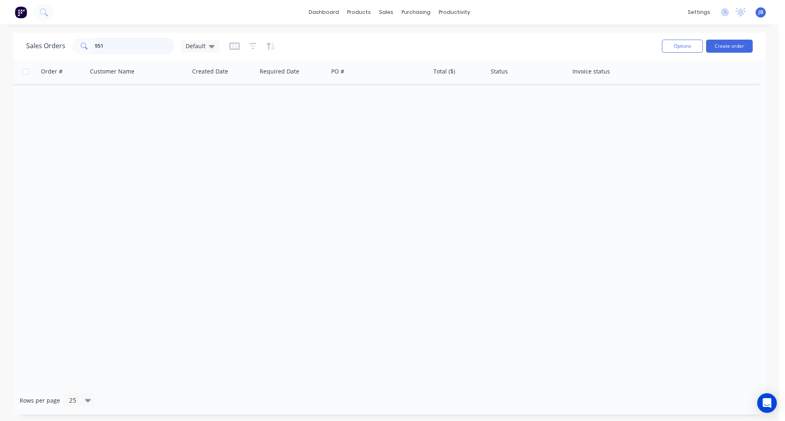
click at [133, 43] on input "951" at bounding box center [135, 46] width 80 height 16
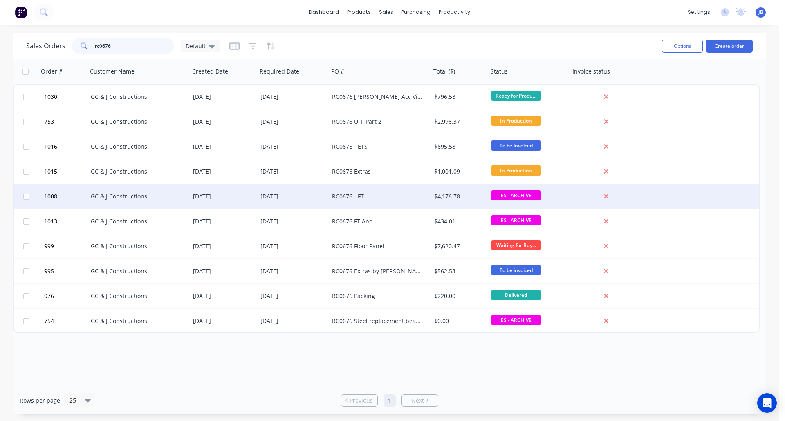
type input "rc0676"
click at [358, 199] on div "RC0676 - FT" at bounding box center [377, 197] width 91 height 8
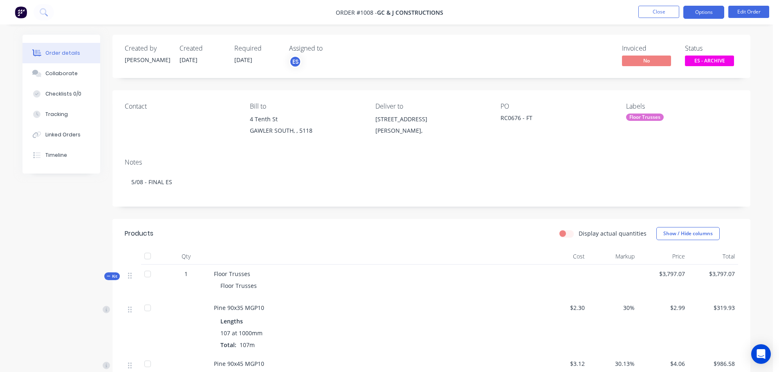
click at [700, 12] on button "Options" at bounding box center [703, 12] width 41 height 13
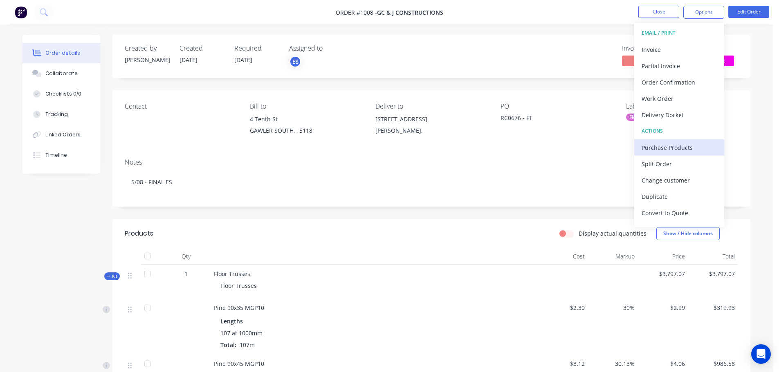
click at [677, 145] on div "Purchase Products" at bounding box center [678, 148] width 75 height 12
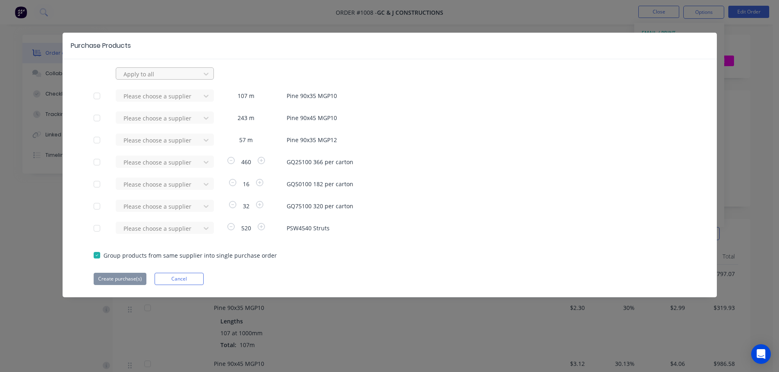
click at [165, 73] on div at bounding box center [160, 74] width 74 height 10
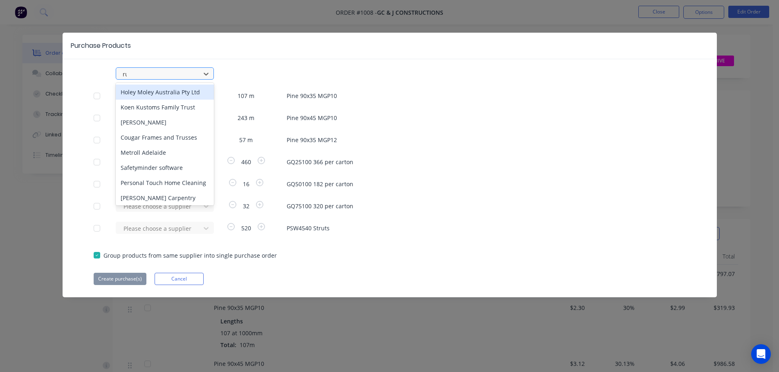
type input "rue"
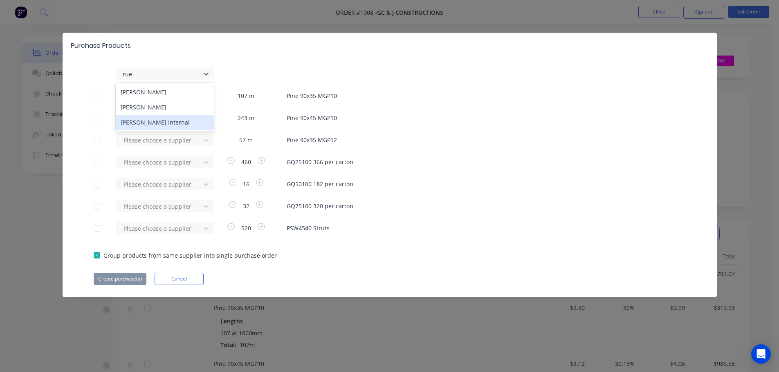
click at [158, 128] on div "[PERSON_NAME] Internal" at bounding box center [165, 122] width 98 height 15
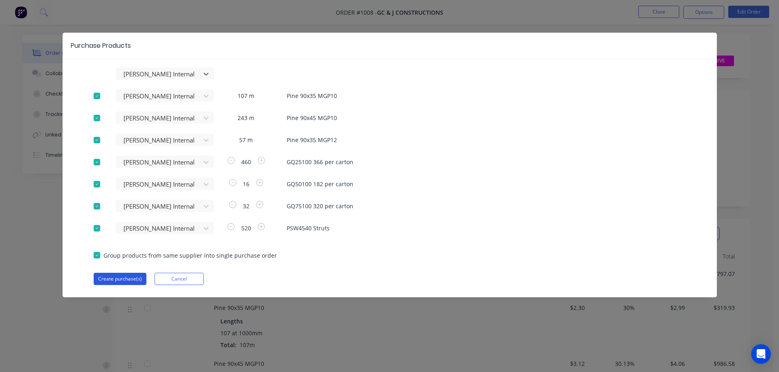
click at [115, 282] on button "Create purchase(s)" at bounding box center [120, 279] width 53 height 12
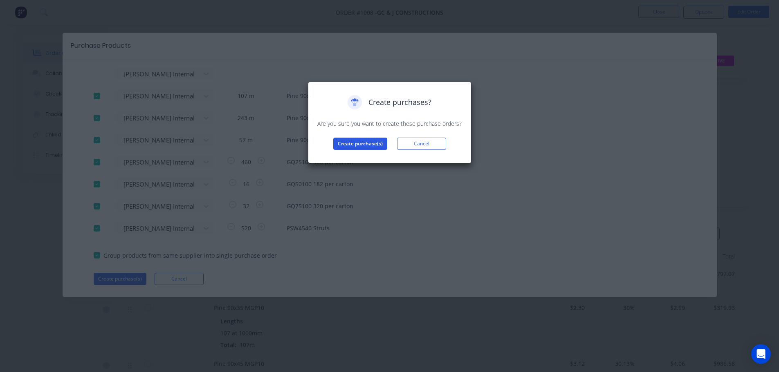
click at [366, 143] on button "Create purchase(s)" at bounding box center [360, 144] width 54 height 12
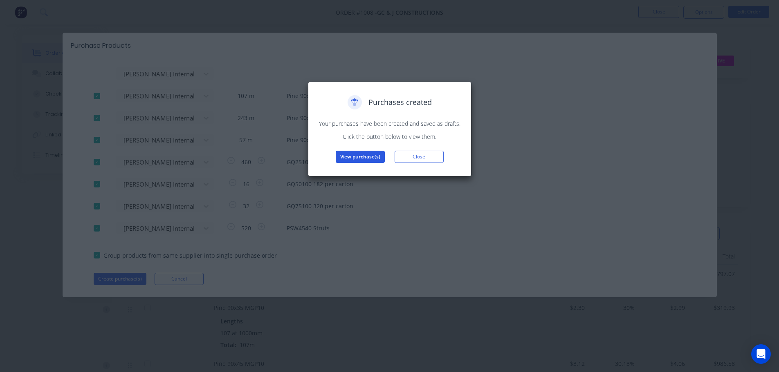
click at [351, 158] on button "View purchase(s)" at bounding box center [360, 157] width 49 height 12
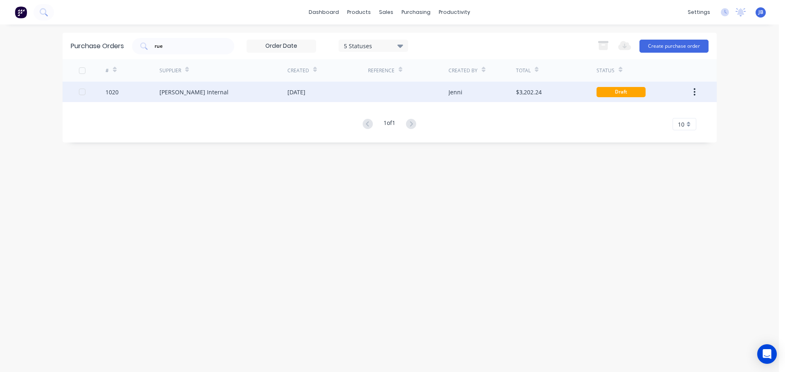
click at [429, 94] on div at bounding box center [408, 92] width 81 height 20
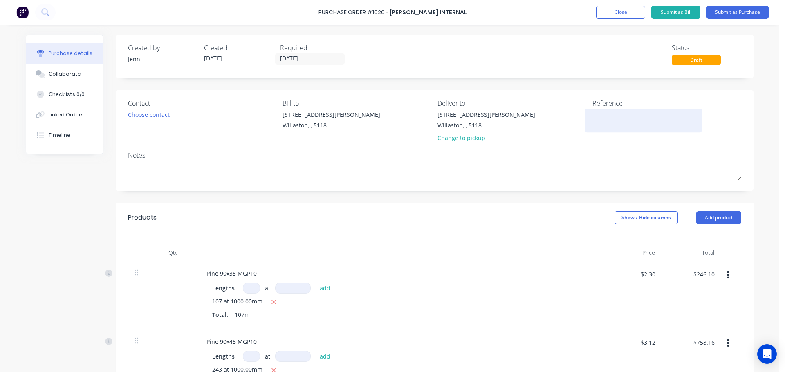
click at [615, 125] on textarea at bounding box center [643, 119] width 102 height 18
type textarea "RC0676 FT"
type textarea "x"
type textarea "RC0676 FT"
click at [320, 60] on input "[DATE]" at bounding box center [310, 59] width 69 height 10
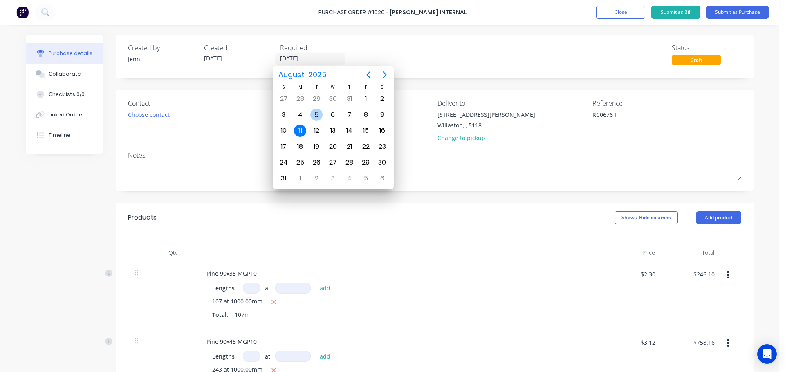
click at [319, 116] on div "5" at bounding box center [316, 115] width 12 height 12
type textarea "x"
type input "[DATE]"
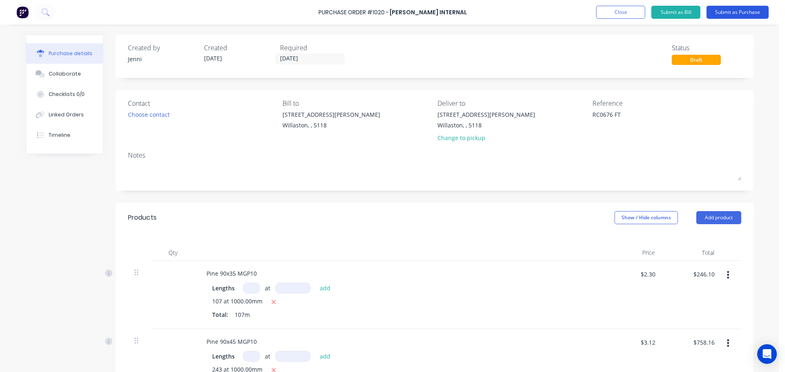
click at [736, 11] on button "Submit as Purchase" at bounding box center [737, 12] width 62 height 13
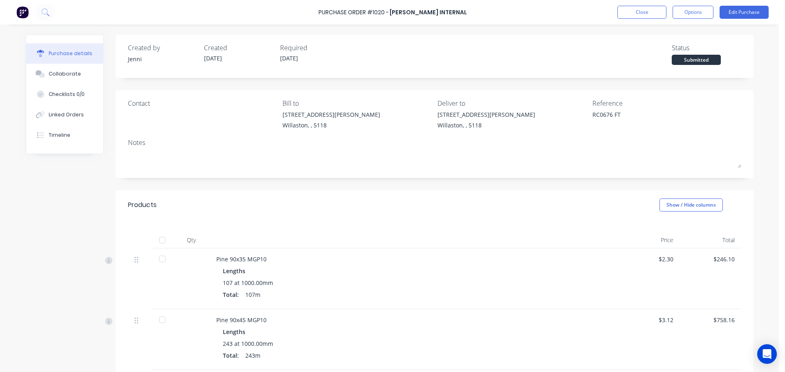
scroll to position [277, 0]
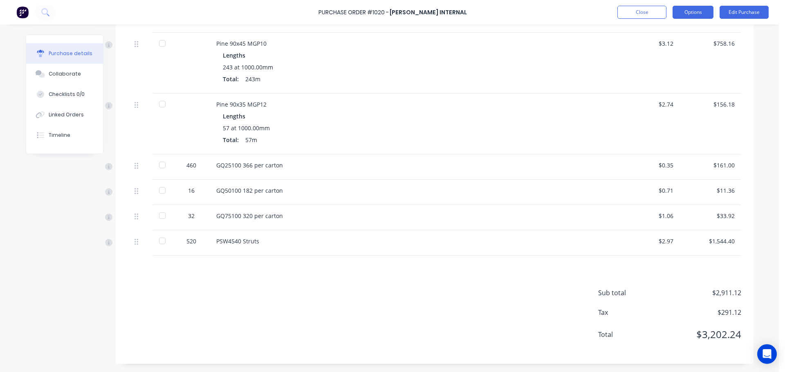
click at [705, 11] on button "Options" at bounding box center [692, 12] width 41 height 13
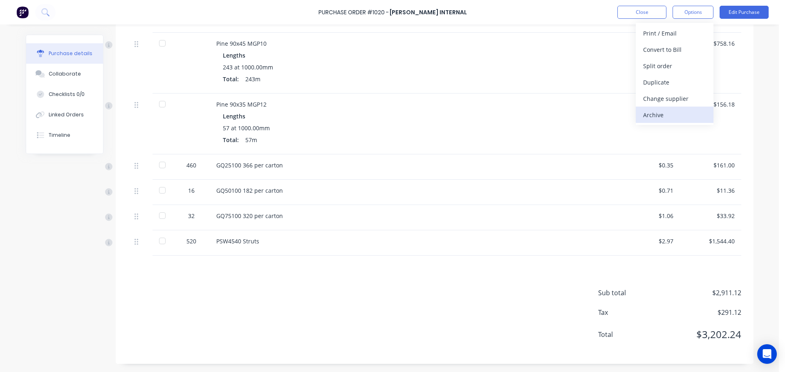
click at [658, 116] on div "Archive" at bounding box center [674, 115] width 63 height 12
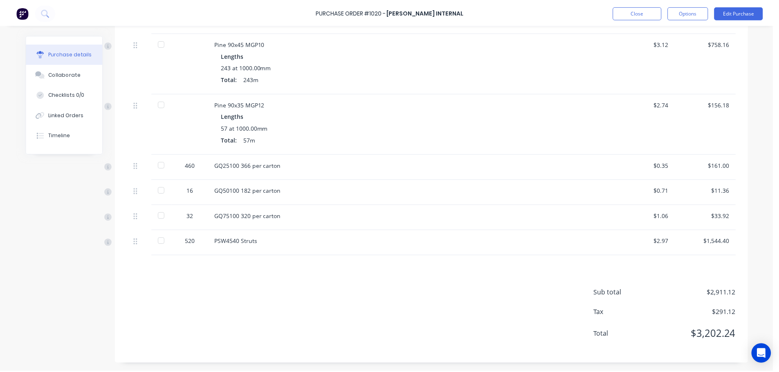
scroll to position [0, 0]
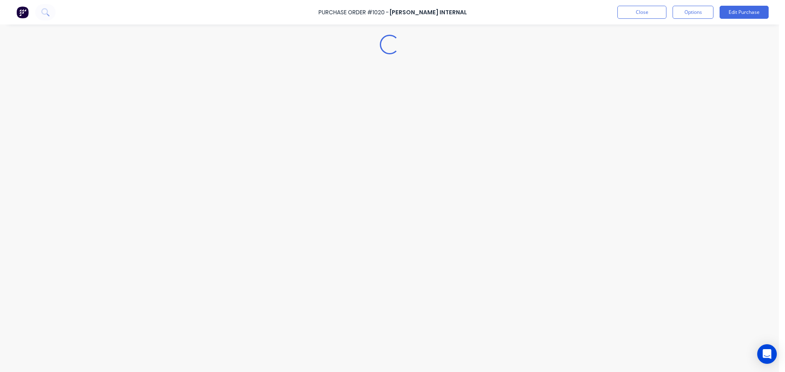
type textarea "x"
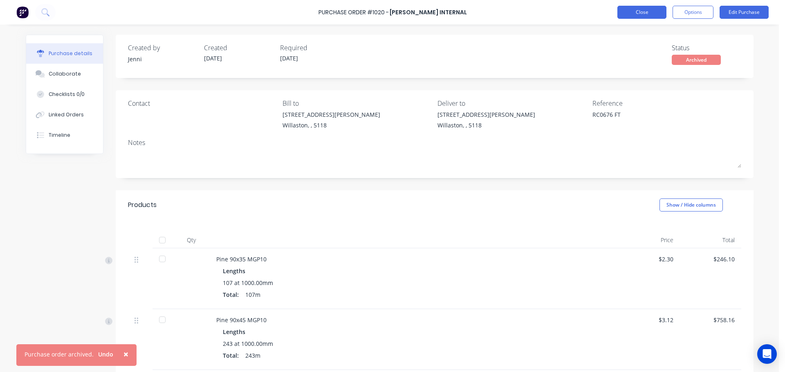
click at [629, 9] on button "Close" at bounding box center [641, 12] width 49 height 13
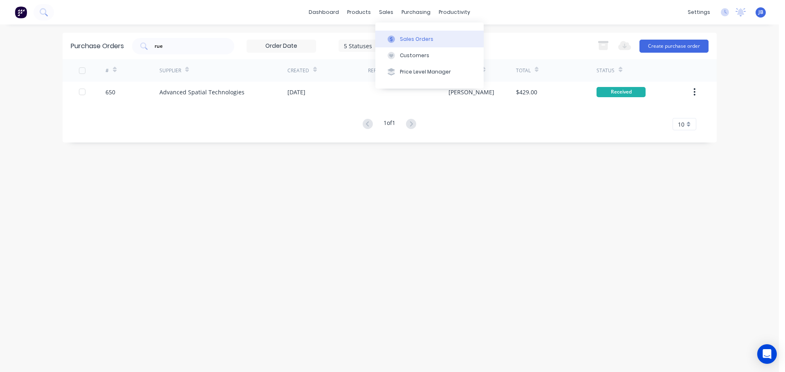
click at [392, 38] on icon at bounding box center [391, 39] width 2 height 4
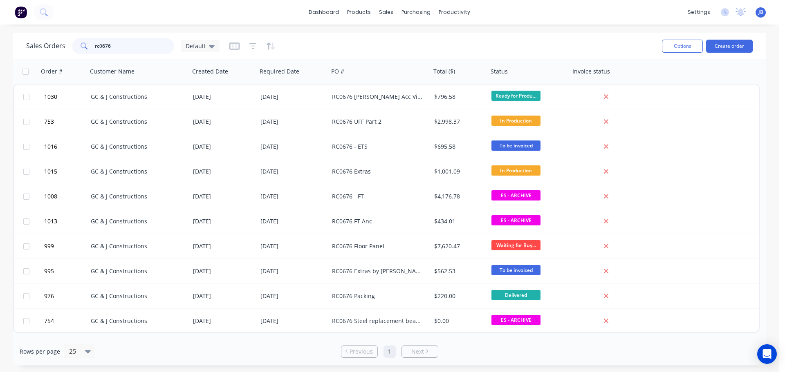
click at [133, 50] on input "rc0676" at bounding box center [135, 46] width 80 height 16
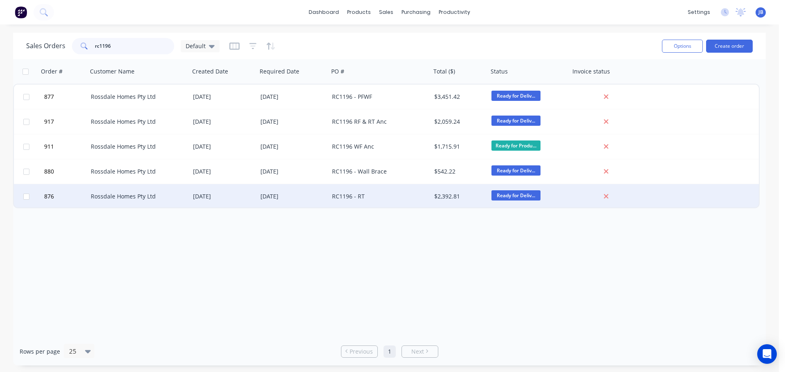
type input "rc1196"
click at [362, 194] on div "RC1196 - RT" at bounding box center [377, 197] width 91 height 8
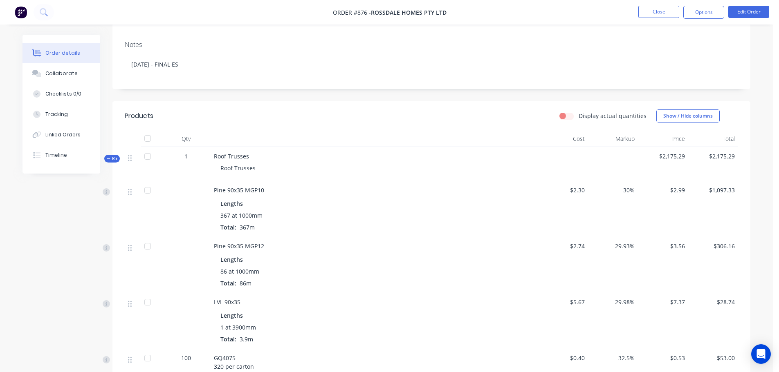
scroll to position [138, 0]
click at [758, 12] on button "Edit Order" at bounding box center [748, 12] width 41 height 12
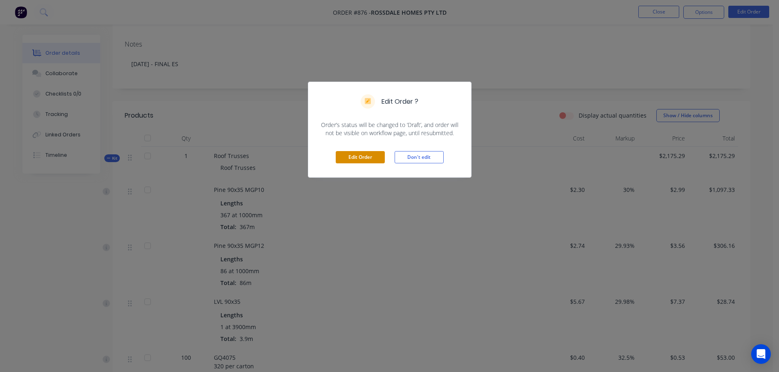
click at [361, 154] on button "Edit Order" at bounding box center [360, 157] width 49 height 12
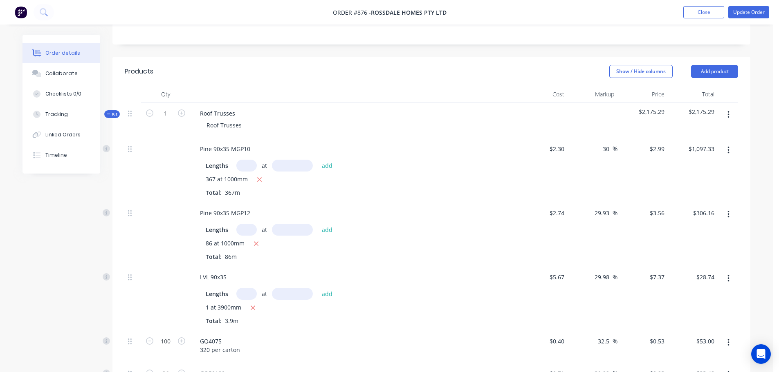
scroll to position [194, 0]
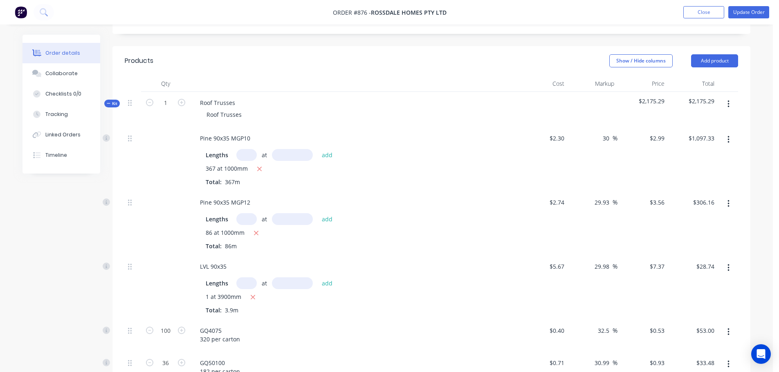
click at [244, 149] on input "text" at bounding box center [246, 155] width 20 height 12
type input "369"
type input "1000mm"
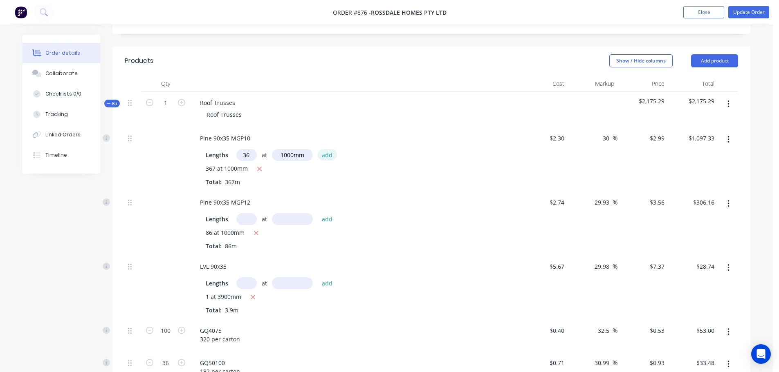
click at [327, 149] on button "add" at bounding box center [327, 154] width 19 height 11
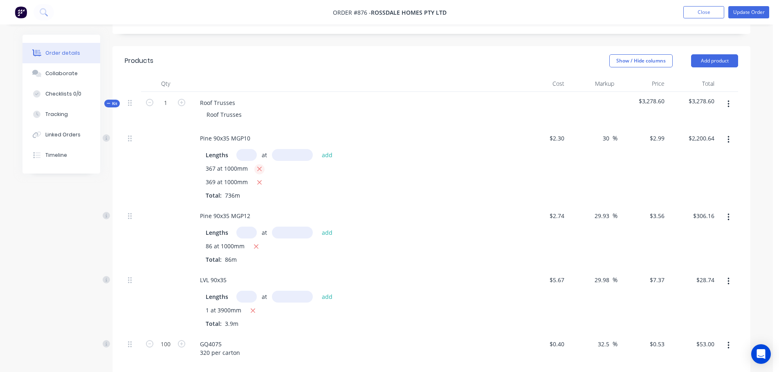
click at [257, 166] on icon "button" at bounding box center [259, 169] width 5 height 7
type input "$1,103.31"
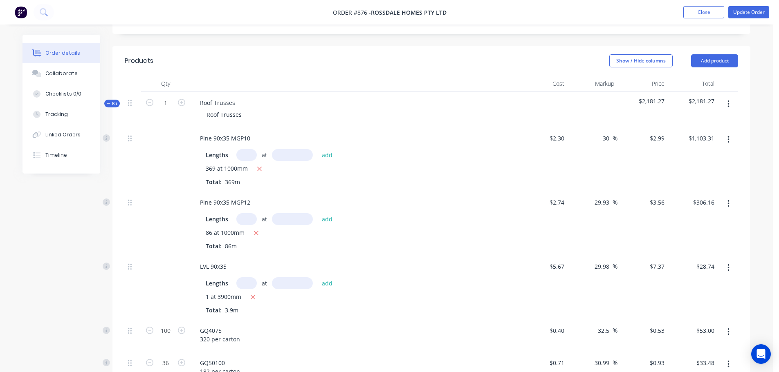
click at [249, 213] on input "text" at bounding box center [246, 219] width 20 height 12
type input "85"
type input "1000mm"
click at [324, 213] on button "add" at bounding box center [327, 218] width 19 height 11
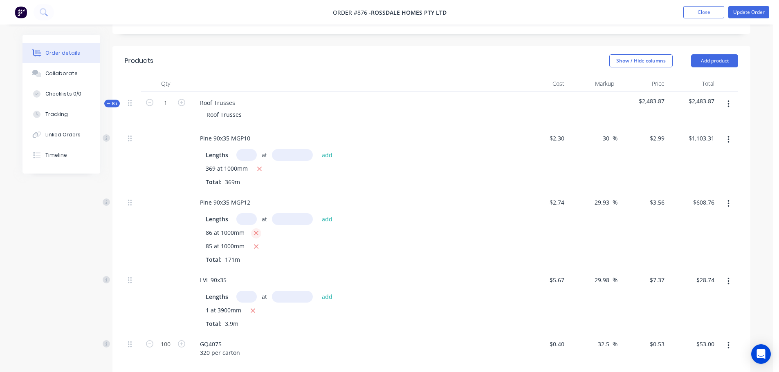
click at [254, 230] on icon "button" at bounding box center [255, 233] width 5 height 7
type input "$302.60"
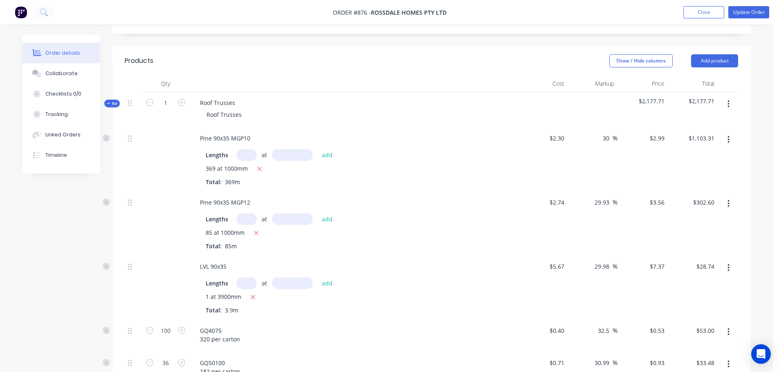
click at [245, 278] on input "text" at bounding box center [246, 284] width 20 height 12
type input "1"
type input "3900mm"
click at [325, 278] on button "add" at bounding box center [327, 283] width 19 height 11
type input "$57.49"
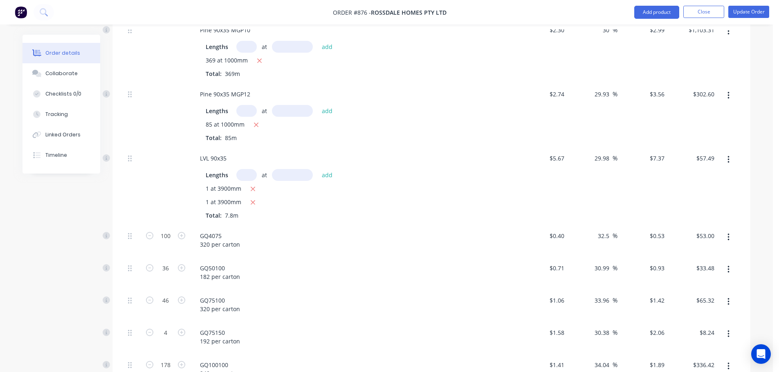
scroll to position [303, 0]
click at [151, 232] on icon "button" at bounding box center [149, 235] width 7 height 7
type input "99"
type input "$52.47"
click at [151, 232] on icon "button" at bounding box center [149, 235] width 7 height 7
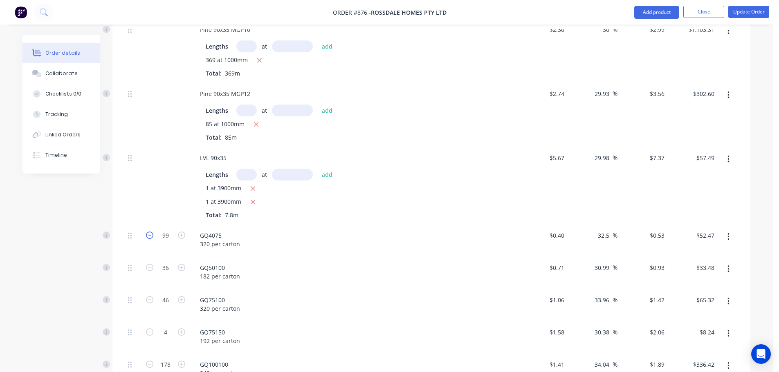
type input "98"
type input "$51.94"
click at [146, 264] on icon "button" at bounding box center [149, 267] width 7 height 7
type input "35"
type input "$32.55"
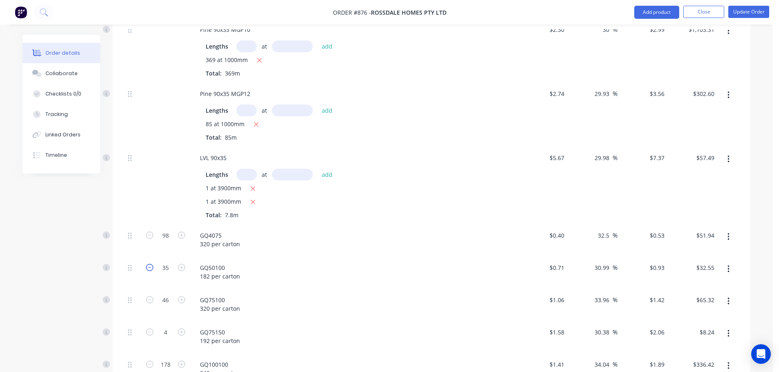
click at [146, 264] on icon "button" at bounding box center [149, 267] width 7 height 7
type input "34"
type input "$31.62"
click at [150, 296] on icon "button" at bounding box center [149, 299] width 7 height 7
type input "45"
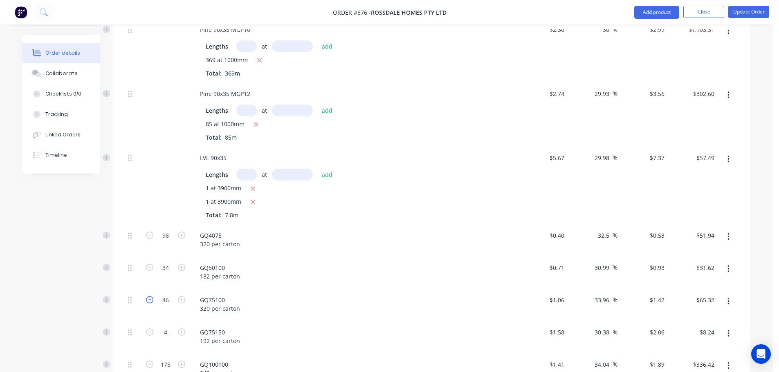
type input "$63.90"
click at [150, 296] on icon "button" at bounding box center [149, 299] width 7 height 7
type input "44"
type input "$62.48"
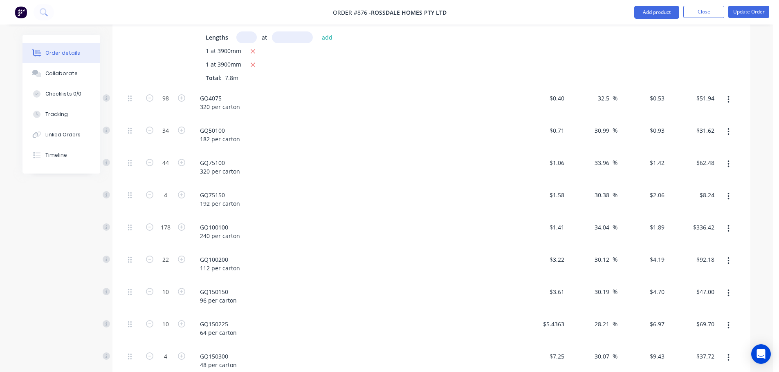
scroll to position [471, 0]
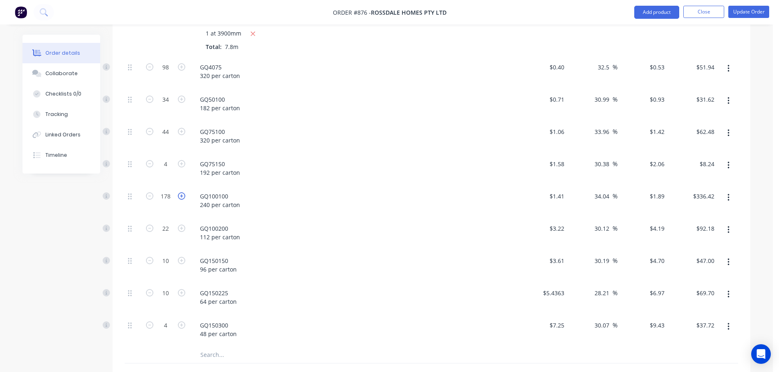
click at [182, 193] on icon "button" at bounding box center [181, 196] width 7 height 7
type input "179"
type input "$338.31"
click at [182, 193] on icon "button" at bounding box center [181, 196] width 7 height 7
type input "180"
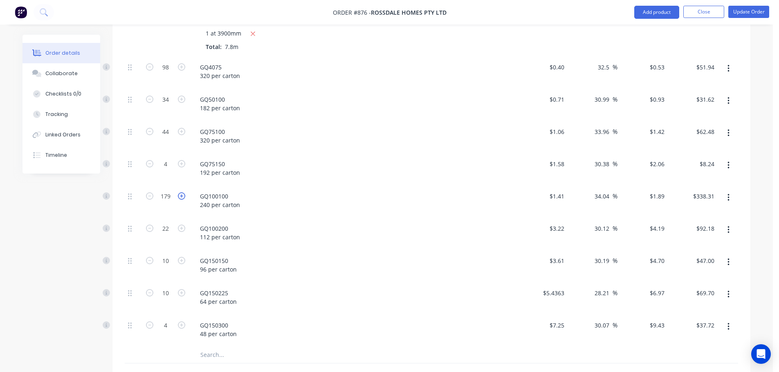
type input "$340.20"
click at [182, 193] on icon "button" at bounding box center [181, 196] width 7 height 7
type input "181"
type input "$342.09"
click at [182, 193] on icon "button" at bounding box center [181, 196] width 7 height 7
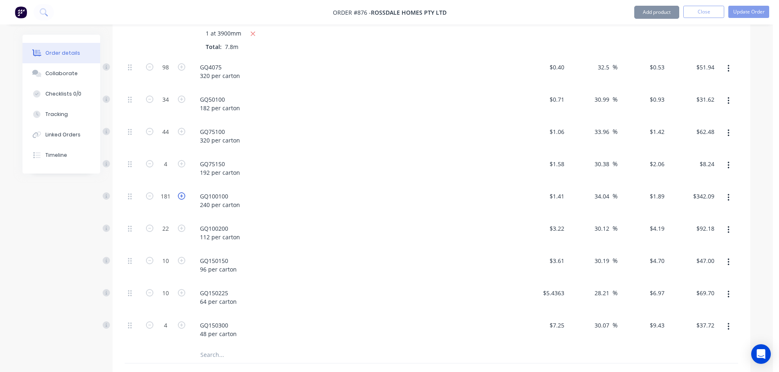
type input "182"
type input "$343.98"
click at [182, 193] on icon "button" at bounding box center [181, 196] width 7 height 7
type input "183"
type input "$345.87"
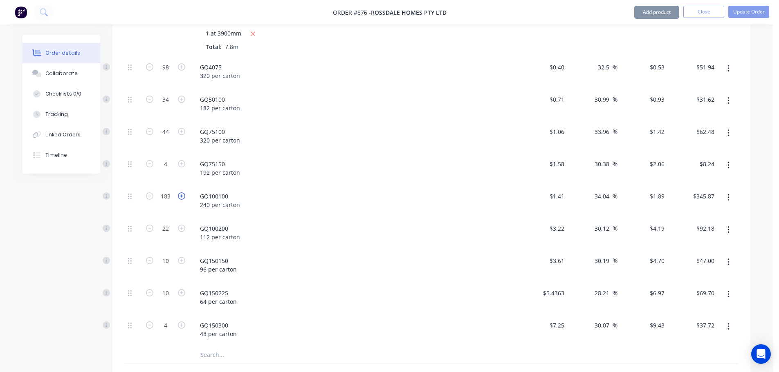
click at [182, 193] on icon "button" at bounding box center [181, 196] width 7 height 7
type input "184"
type input "$347.76"
click at [182, 193] on icon "button" at bounding box center [181, 196] width 7 height 7
type input "185"
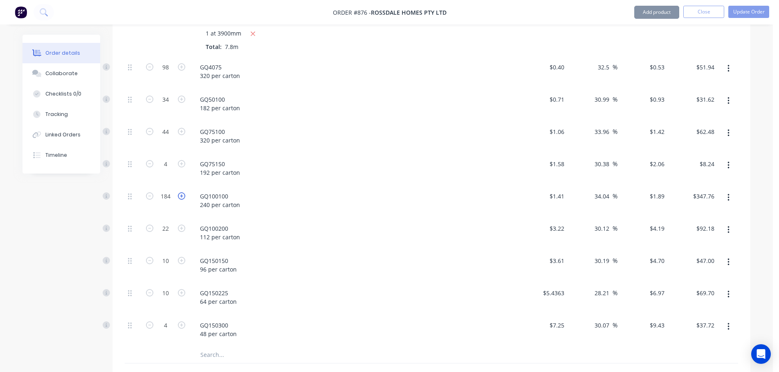
type input "$349.65"
click at [182, 193] on icon "button" at bounding box center [181, 196] width 7 height 7
type input "186"
type input "$351.54"
click at [151, 225] on icon "button" at bounding box center [149, 228] width 7 height 7
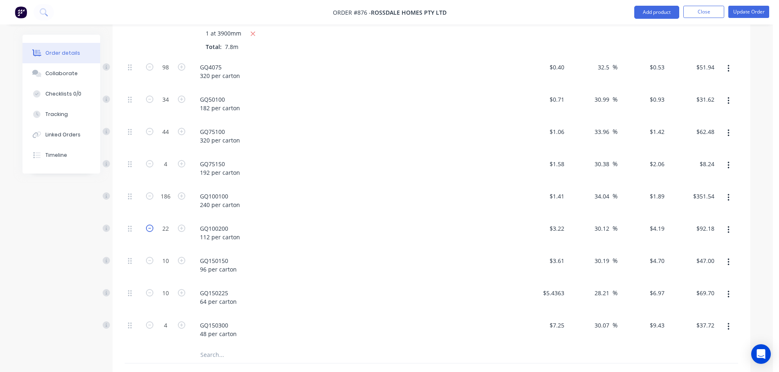
type input "21"
type input "$87.99"
click at [151, 225] on icon "button" at bounding box center [149, 228] width 7 height 7
type input "20"
type input "$83.80"
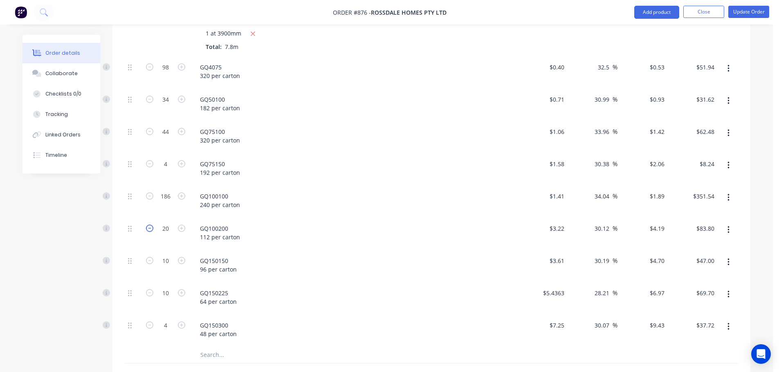
click at [151, 225] on icon "button" at bounding box center [149, 228] width 7 height 7
type input "19"
type input "$79.61"
click at [151, 225] on icon "button" at bounding box center [149, 228] width 7 height 7
type input "18"
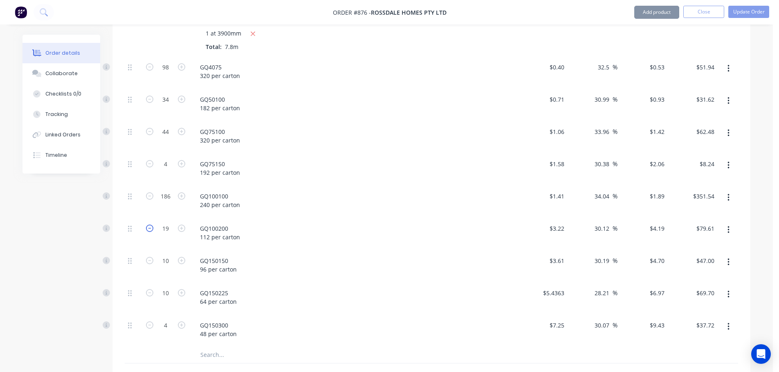
type input "$75.42"
click at [180, 289] on icon "button" at bounding box center [181, 292] width 7 height 7
type input "11"
type input "$76.67"
click at [180, 289] on icon "button" at bounding box center [181, 292] width 7 height 7
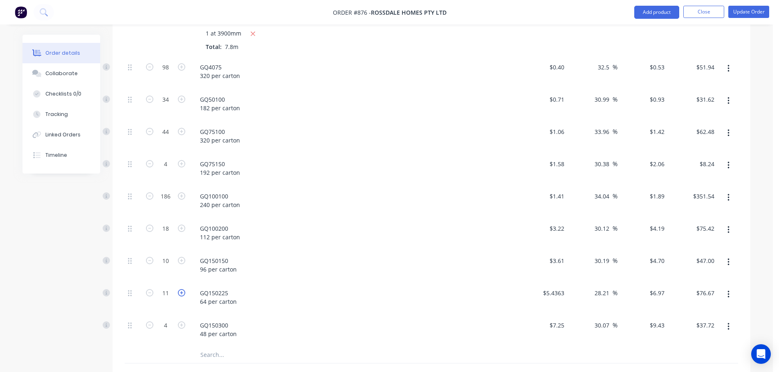
type input "12"
type input "$83.64"
click at [724, 320] on button "button" at bounding box center [728, 327] width 19 height 15
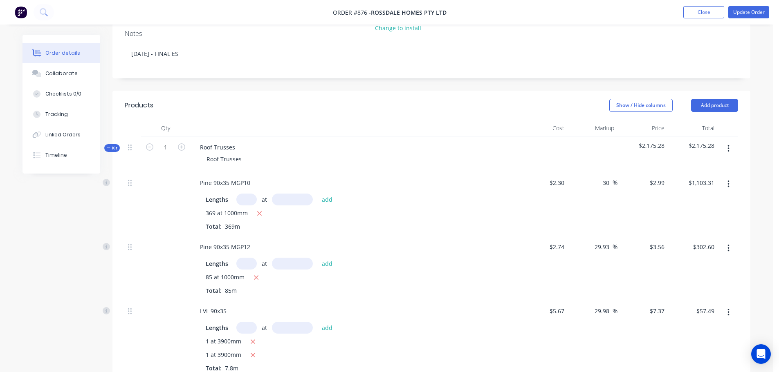
scroll to position [149, 0]
click at [728, 146] on icon "button" at bounding box center [728, 149] width 2 height 7
click at [700, 165] on div "Add product to kit" at bounding box center [699, 171] width 63 height 12
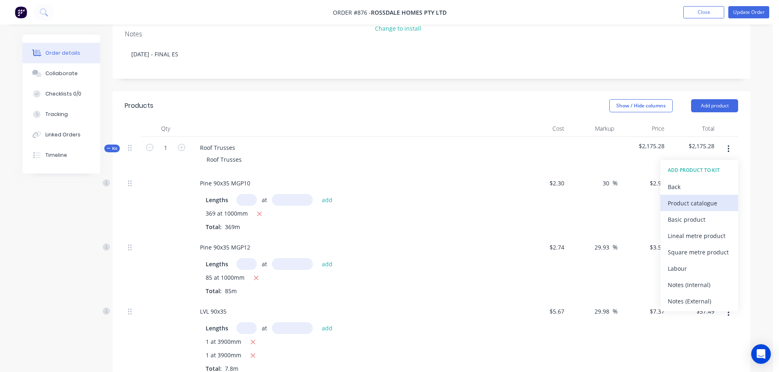
click at [677, 197] on div "Product catalogue" at bounding box center [699, 203] width 63 height 12
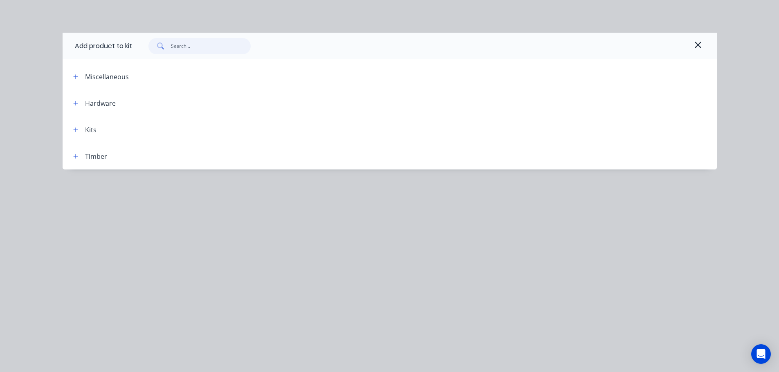
click at [204, 43] on input "text" at bounding box center [211, 46] width 80 height 16
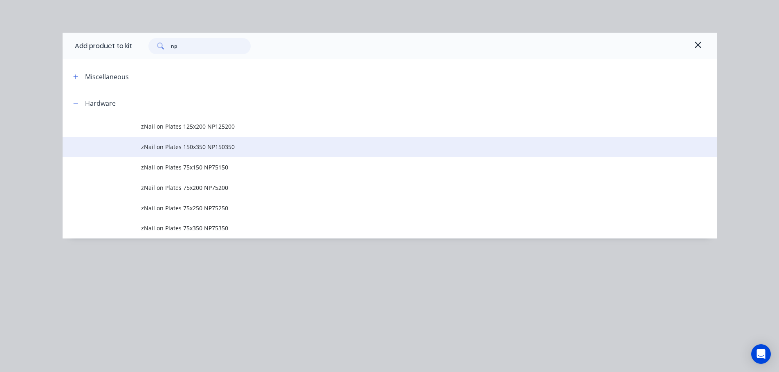
type input "np"
click at [210, 146] on span "zNail on Plates 150x350 NP150350" at bounding box center [371, 147] width 460 height 9
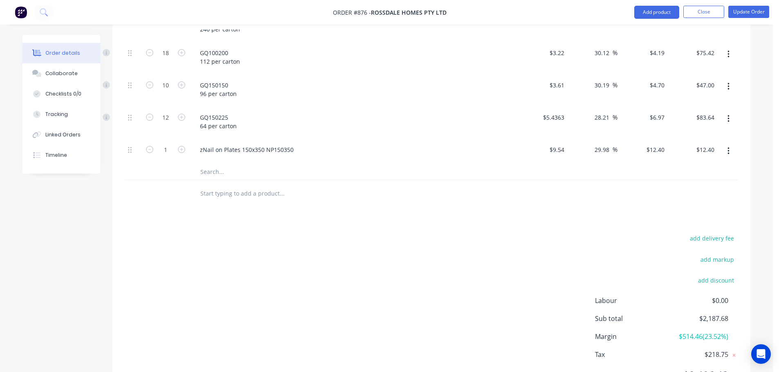
scroll to position [679, 0]
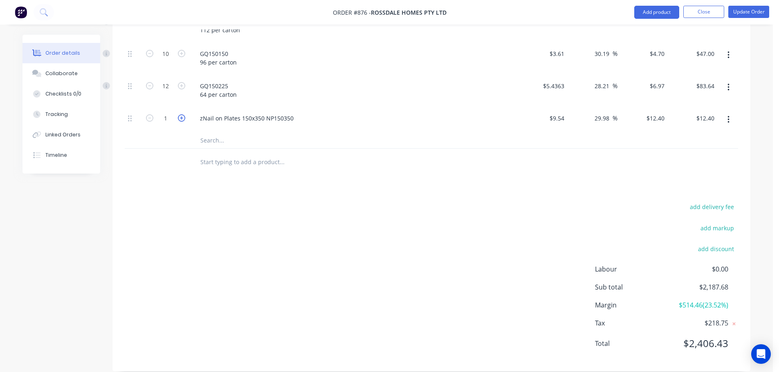
click at [181, 114] on icon "button" at bounding box center [181, 117] width 7 height 7
type input "2"
type input "$24.80"
click at [181, 114] on icon "button" at bounding box center [181, 117] width 7 height 7
type input "3"
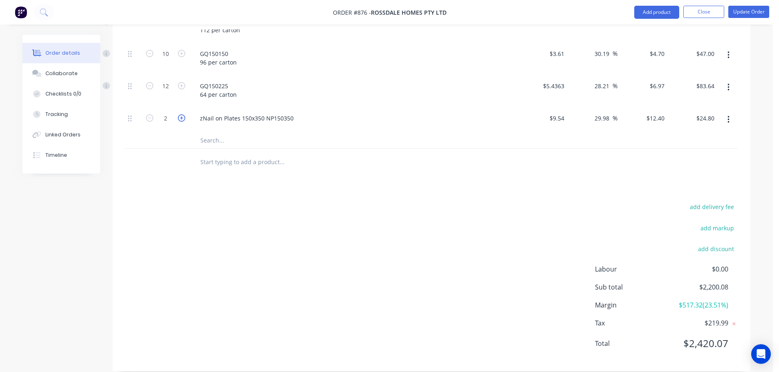
type input "$37.20"
click at [181, 114] on icon "button" at bounding box center [181, 117] width 7 height 7
type input "4"
type input "$49.60"
click at [181, 114] on icon "button" at bounding box center [181, 117] width 7 height 7
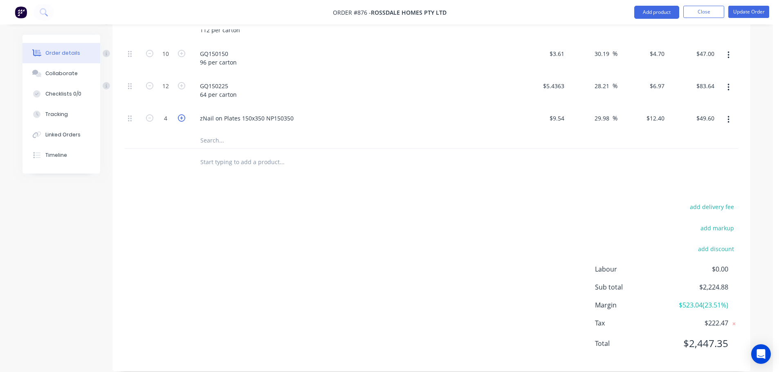
type input "5"
type input "$62.00"
click at [149, 114] on icon "button" at bounding box center [149, 117] width 7 height 7
type input "4"
type input "$49.60"
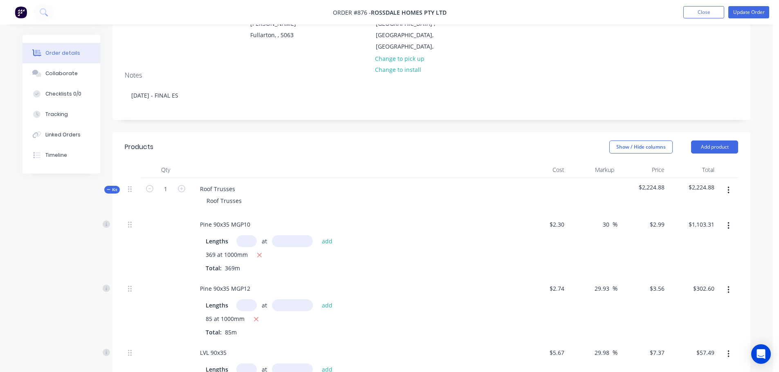
scroll to position [0, 0]
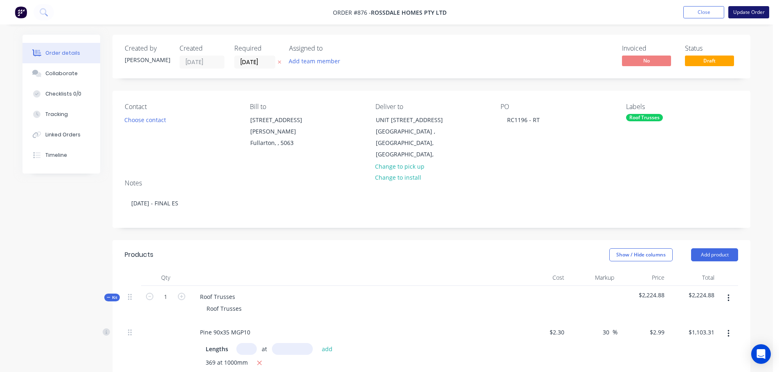
click at [753, 15] on button "Update Order" at bounding box center [748, 12] width 41 height 12
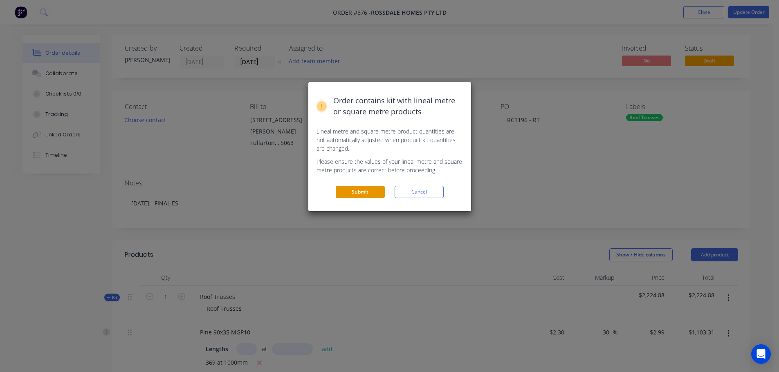
click at [360, 189] on button "Submit" at bounding box center [360, 192] width 49 height 12
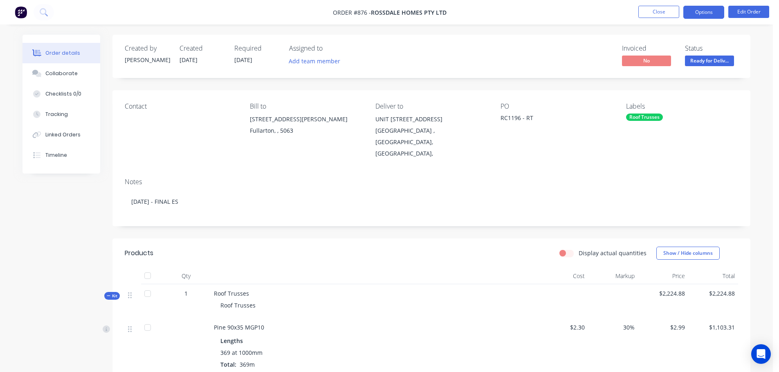
click at [705, 11] on button "Options" at bounding box center [703, 12] width 41 height 13
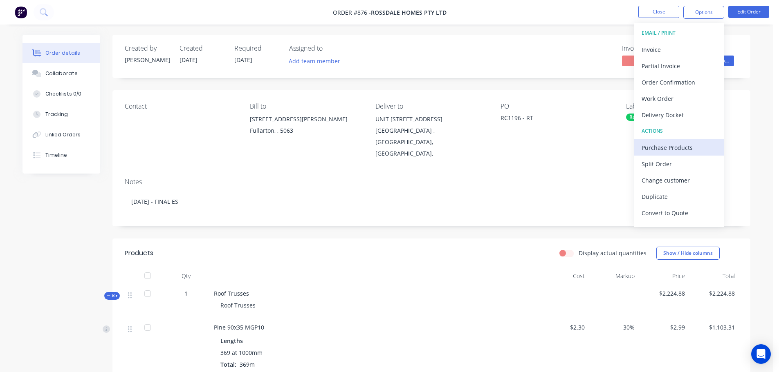
click at [696, 150] on div "Purchase Products" at bounding box center [678, 148] width 75 height 12
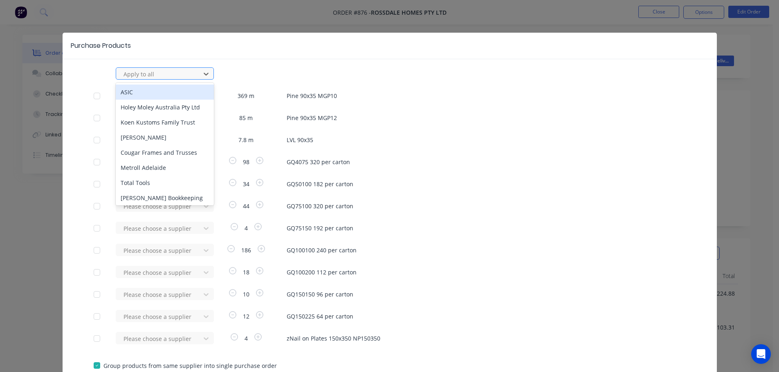
click at [152, 75] on div at bounding box center [160, 74] width 74 height 10
type input "rue"
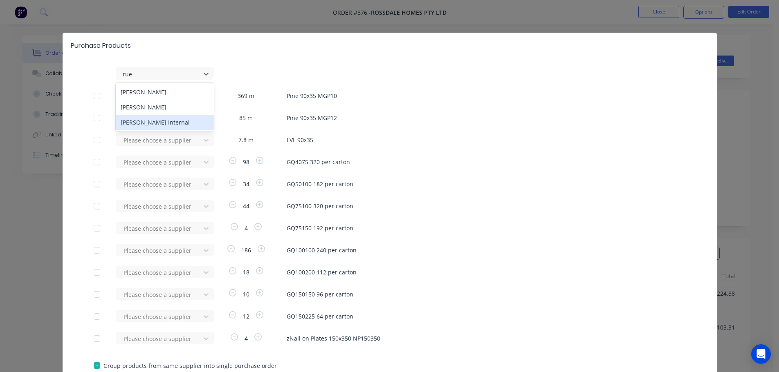
click at [134, 120] on div "[PERSON_NAME] Internal" at bounding box center [165, 122] width 98 height 15
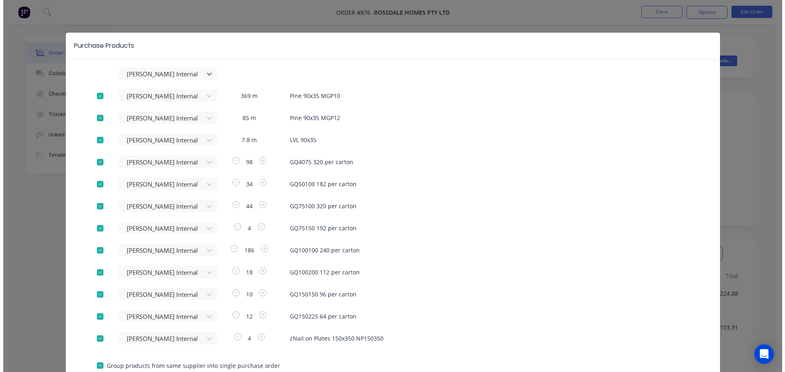
scroll to position [59, 0]
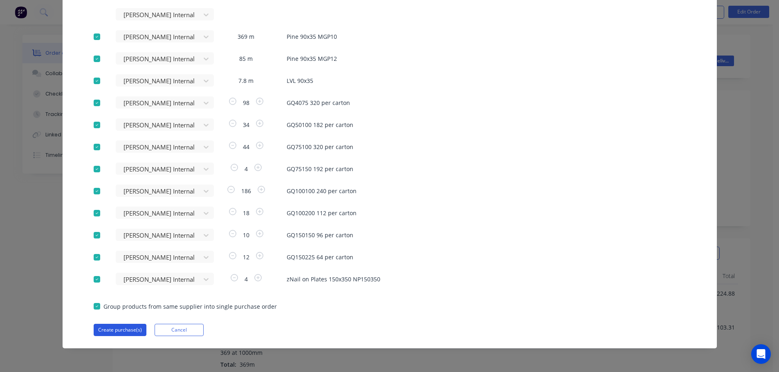
click at [118, 332] on button "Create purchase(s)" at bounding box center [120, 330] width 53 height 12
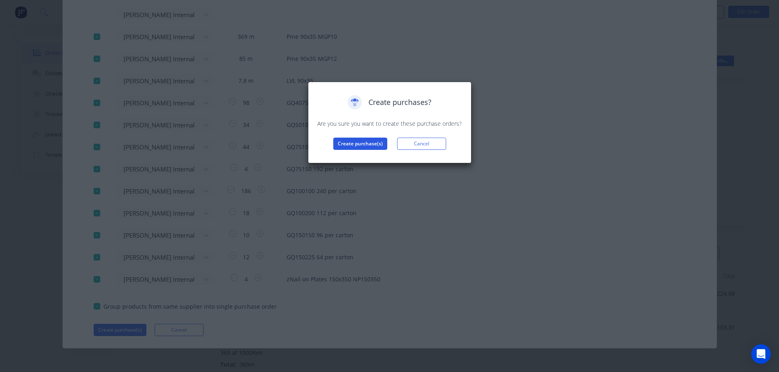
click at [359, 143] on button "Create purchase(s)" at bounding box center [360, 144] width 54 height 12
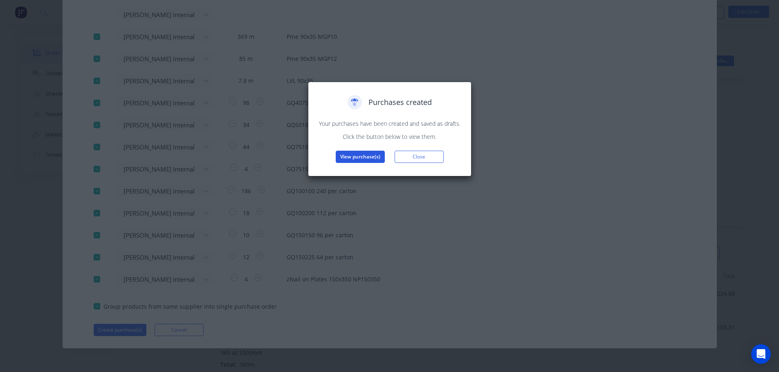
click at [359, 156] on button "View purchase(s)" at bounding box center [360, 157] width 49 height 12
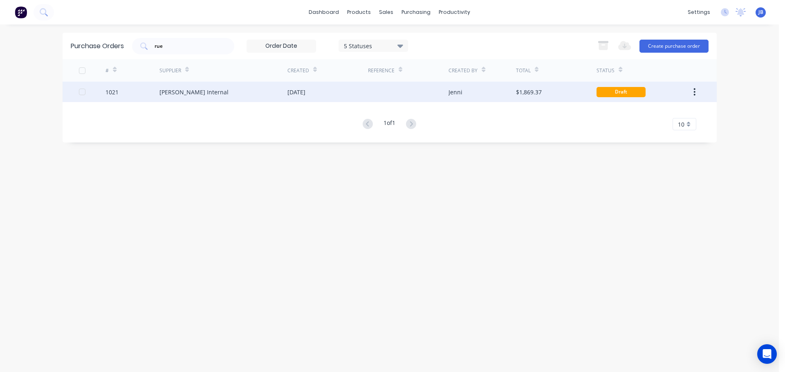
click at [419, 94] on div at bounding box center [408, 92] width 81 height 20
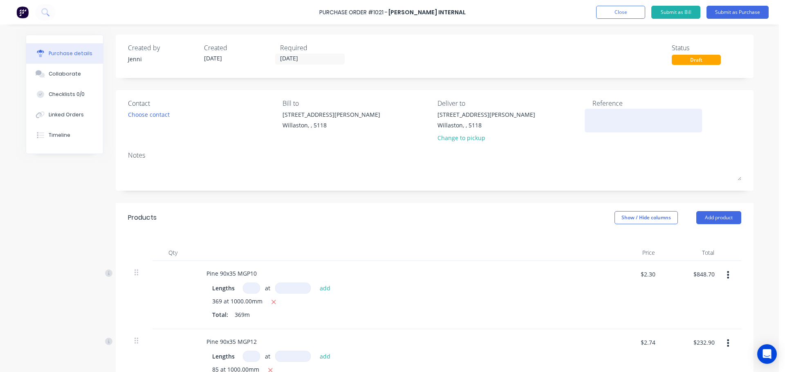
click at [608, 115] on textarea at bounding box center [643, 119] width 102 height 18
type textarea "RC11"
type textarea "x"
type textarea "RC119"
type textarea "x"
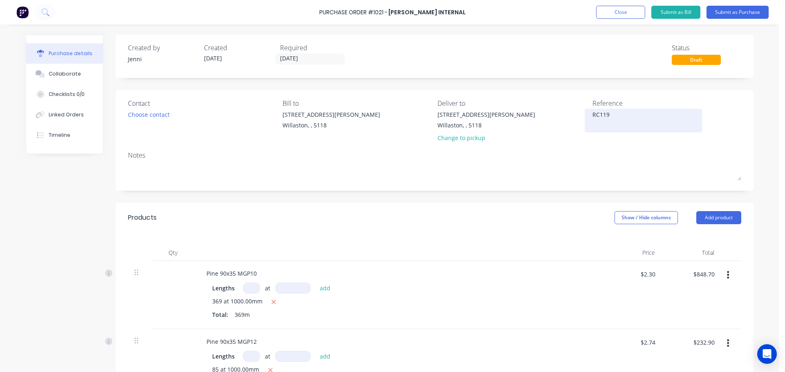
type textarea "RC1196"
type textarea "x"
type textarea "RC1196"
type textarea "x"
type textarea "RC1196 R"
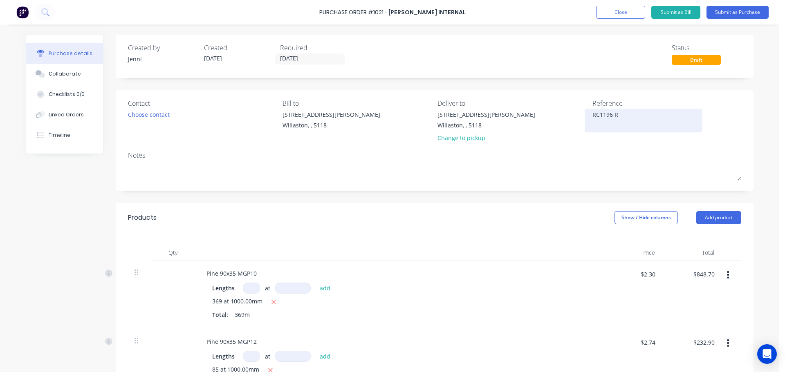
type textarea "x"
type textarea "RC1196 RT"
type textarea "x"
type textarea "RC1196 RT"
click at [305, 55] on input "[DATE]" at bounding box center [310, 59] width 69 height 10
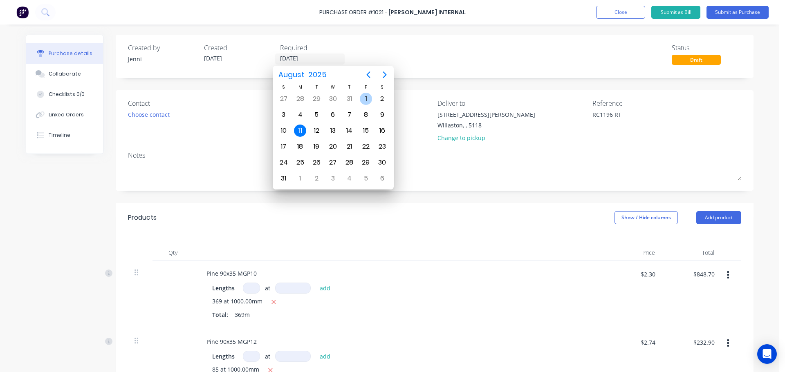
click at [365, 97] on div "1" at bounding box center [366, 99] width 12 height 12
type textarea "x"
type input "[DATE]"
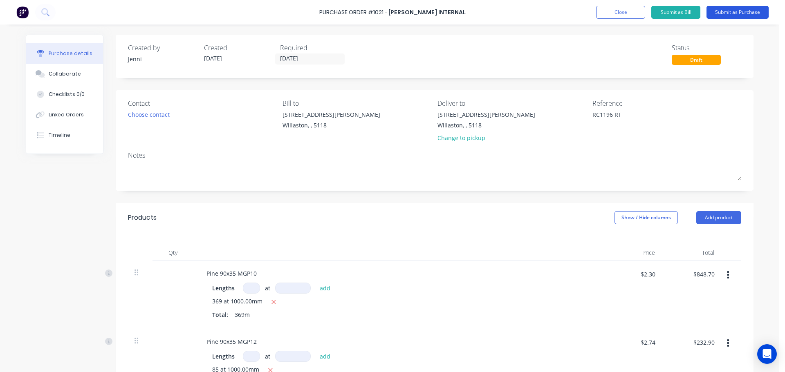
click at [750, 11] on button "Submit as Purchase" at bounding box center [737, 12] width 62 height 13
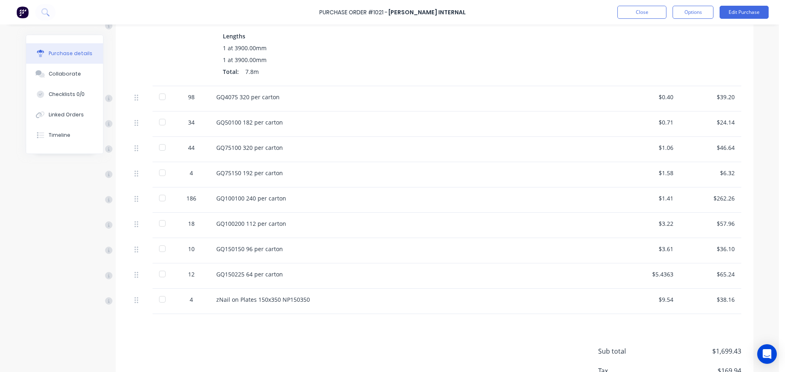
scroll to position [415, 0]
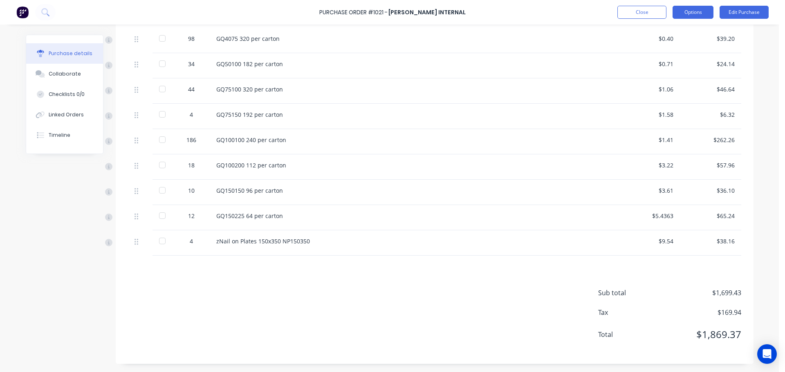
click at [689, 11] on button "Options" at bounding box center [692, 12] width 41 height 13
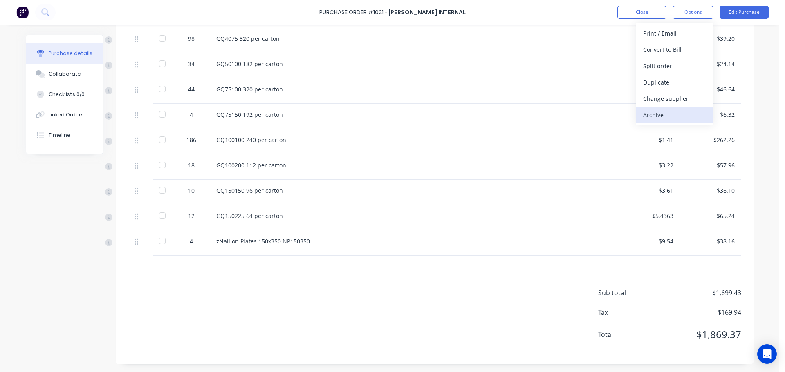
click at [668, 119] on div "Archive" at bounding box center [674, 115] width 63 height 12
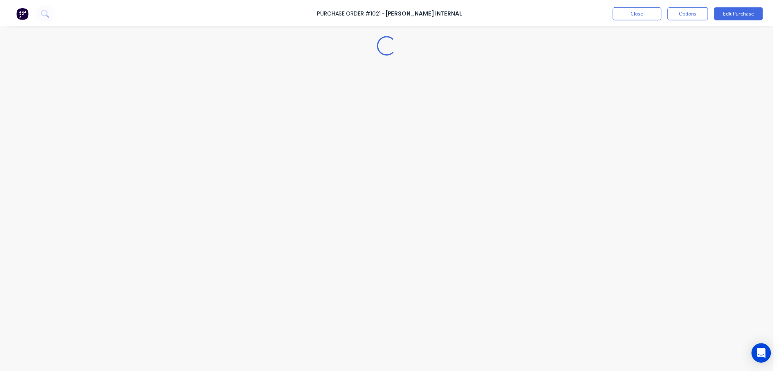
scroll to position [0, 0]
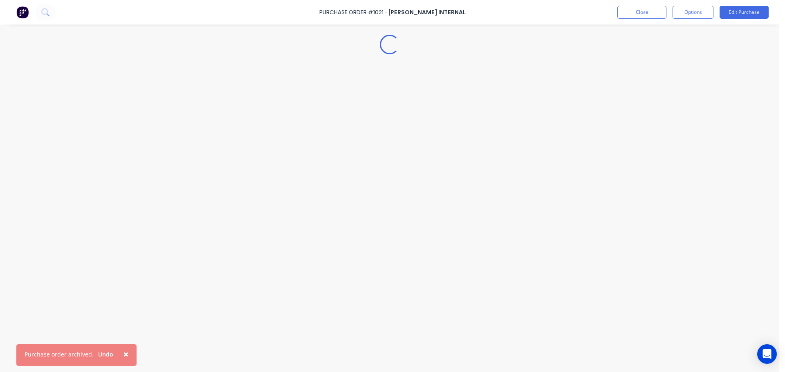
type textarea "x"
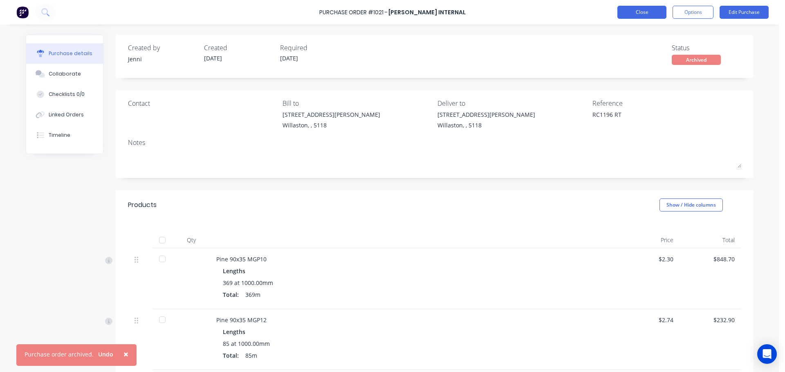
click at [630, 10] on button "Close" at bounding box center [641, 12] width 49 height 13
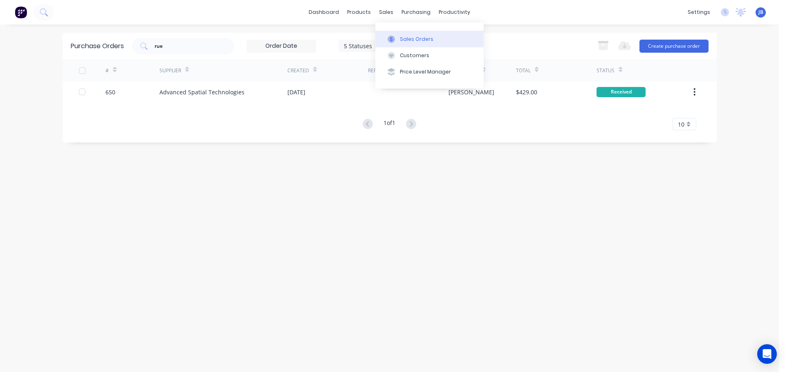
click at [402, 41] on div "Sales Orders" at bounding box center [417, 39] width 34 height 7
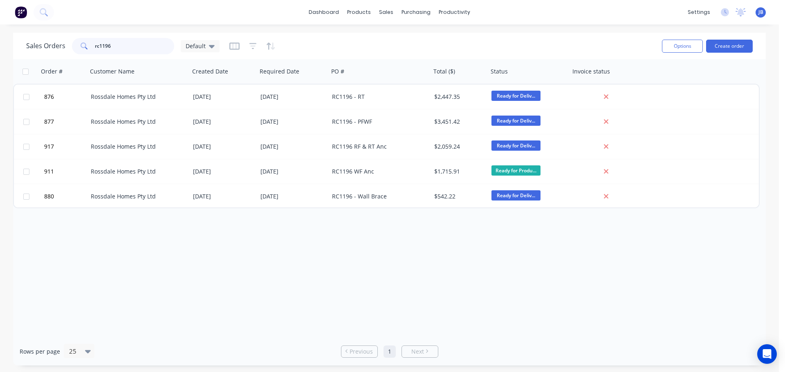
click at [133, 45] on input "rc1196" at bounding box center [135, 46] width 80 height 16
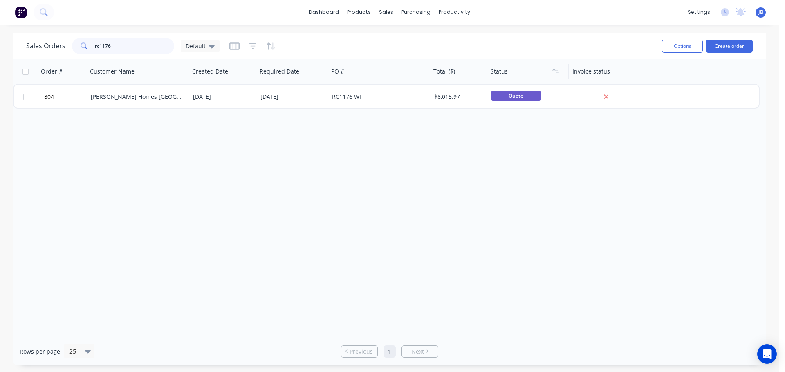
type input "rc1176"
click at [504, 75] on div at bounding box center [527, 71] width 72 height 16
click at [513, 109] on button "Filter column" at bounding box center [521, 104] width 61 height 16
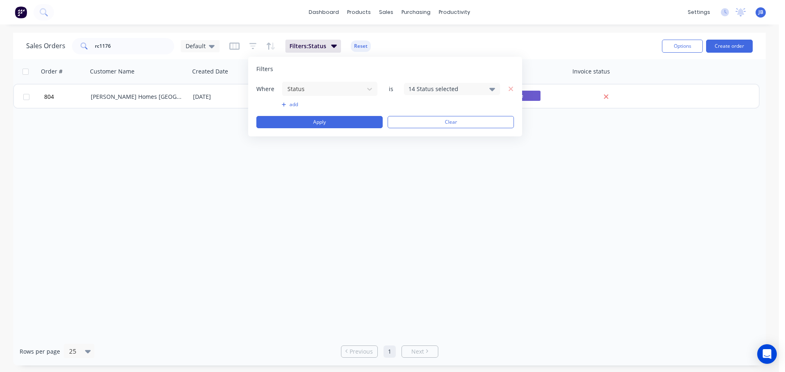
click at [426, 86] on div "14 Status selected" at bounding box center [445, 89] width 74 height 9
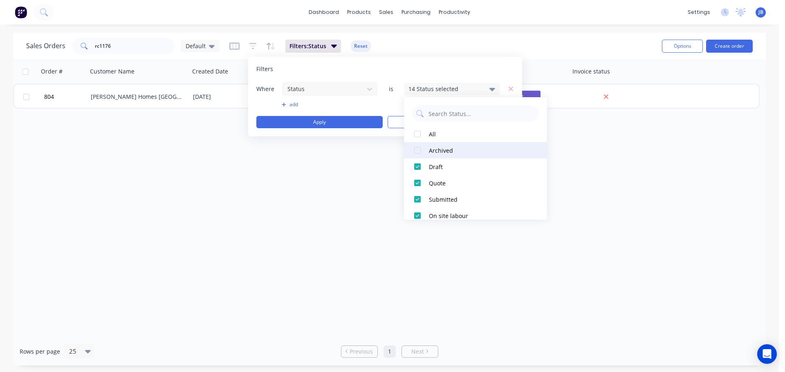
click at [418, 151] on div at bounding box center [417, 150] width 16 height 16
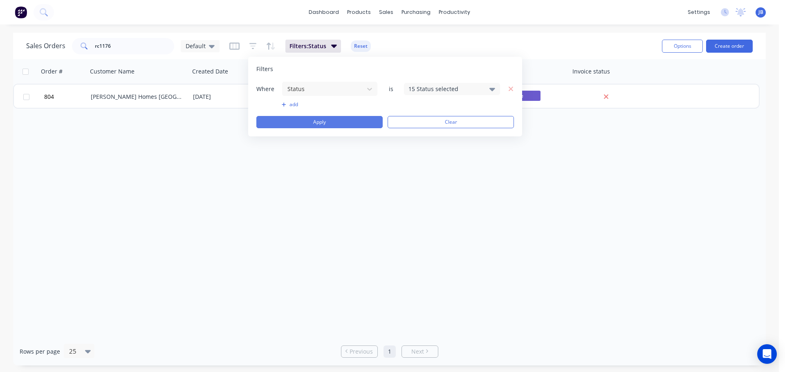
click at [347, 123] on button "Apply" at bounding box center [319, 122] width 126 height 12
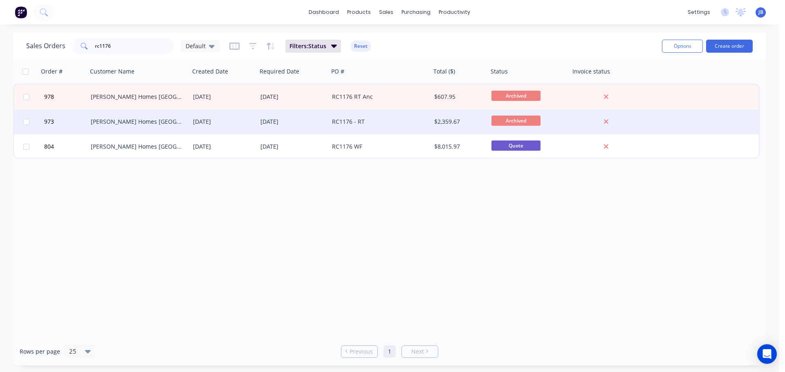
click at [378, 117] on div "RC1176 - RT" at bounding box center [380, 122] width 102 height 25
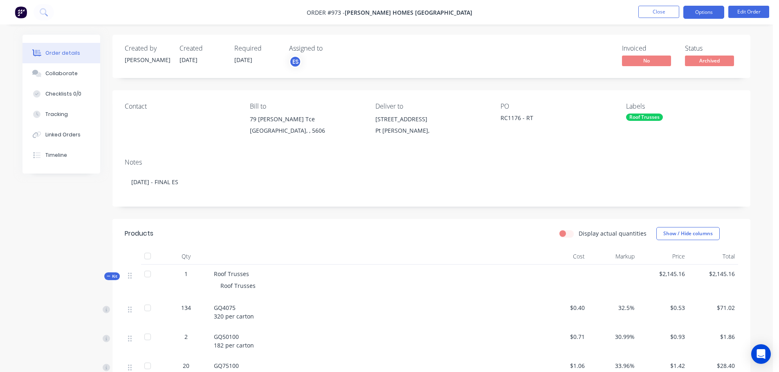
click at [706, 13] on button "Options" at bounding box center [703, 12] width 41 height 13
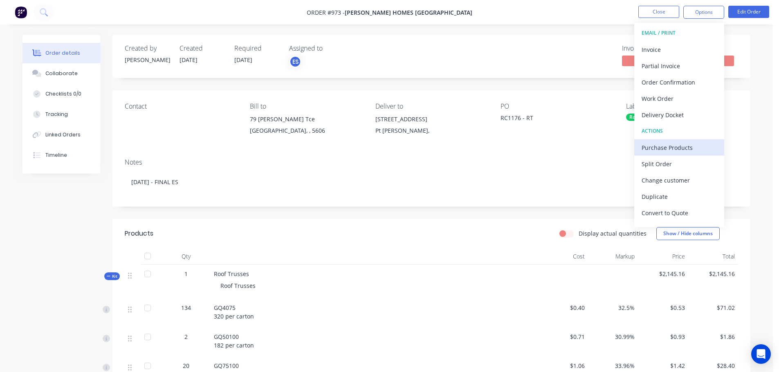
click at [684, 145] on div "Purchase Products" at bounding box center [678, 148] width 75 height 12
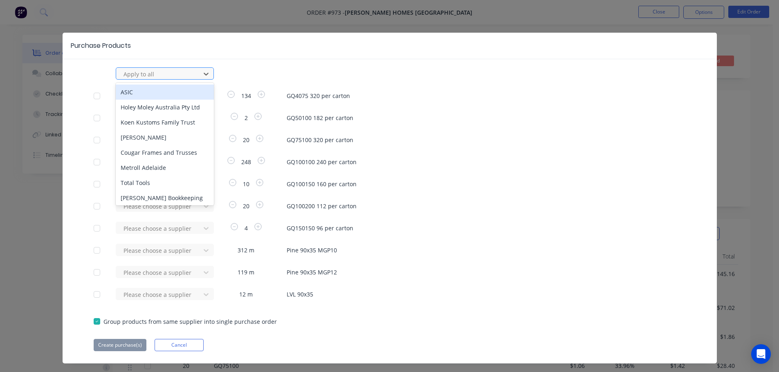
click at [171, 74] on div at bounding box center [160, 74] width 74 height 10
type input "rue"
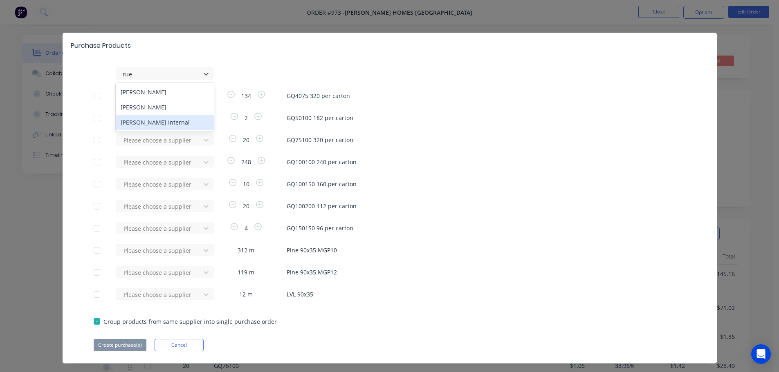
click at [145, 115] on div "[PERSON_NAME] Internal" at bounding box center [165, 122] width 98 height 15
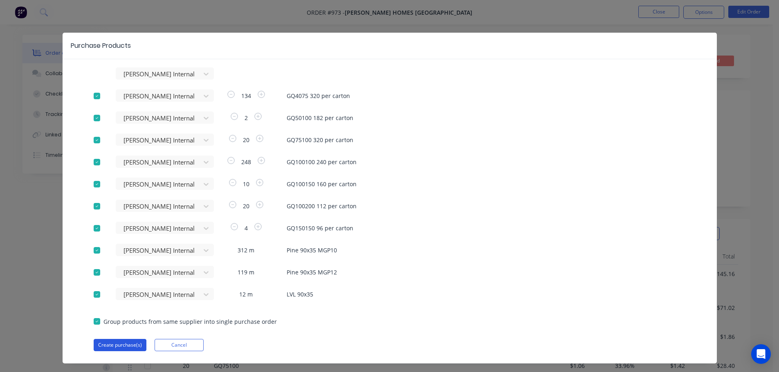
click at [112, 344] on button "Create purchase(s)" at bounding box center [120, 345] width 53 height 12
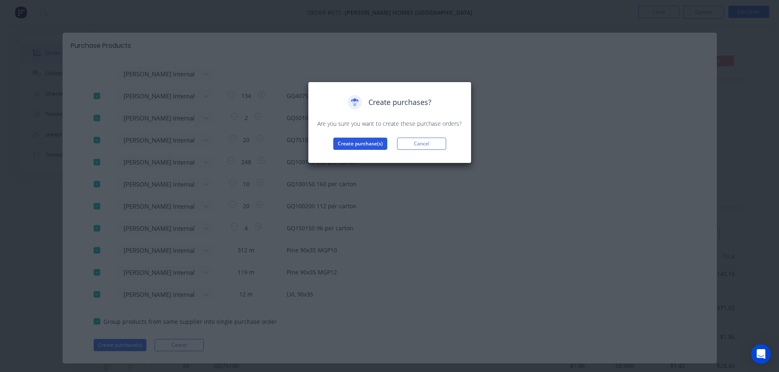
click at [368, 144] on button "Create purchase(s)" at bounding box center [360, 144] width 54 height 12
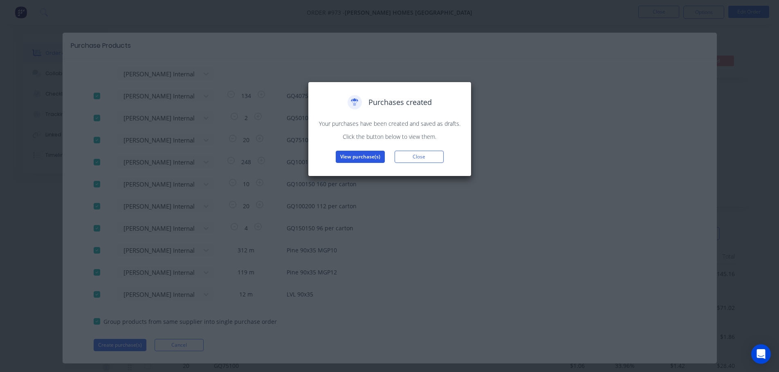
click at [349, 159] on button "View purchase(s)" at bounding box center [360, 157] width 49 height 12
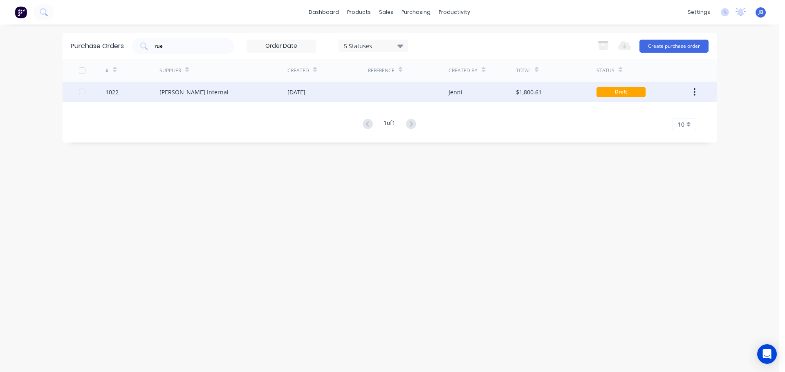
click at [408, 96] on div at bounding box center [408, 92] width 81 height 20
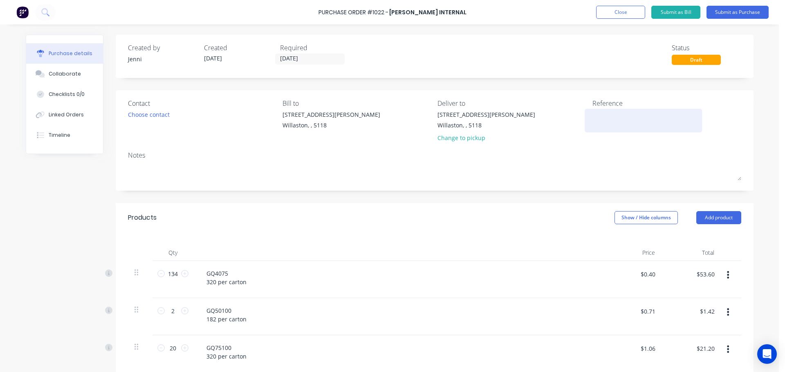
click at [616, 122] on textarea at bounding box center [643, 119] width 102 height 18
type textarea "RC11"
type textarea "x"
type textarea "RC117"
type textarea "x"
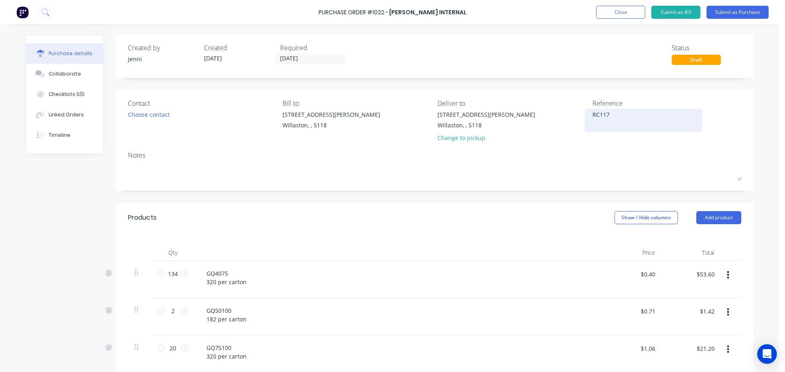
type textarea "RC1176"
type textarea "x"
type textarea "RC1176"
type textarea "x"
type textarea "RC1176 R"
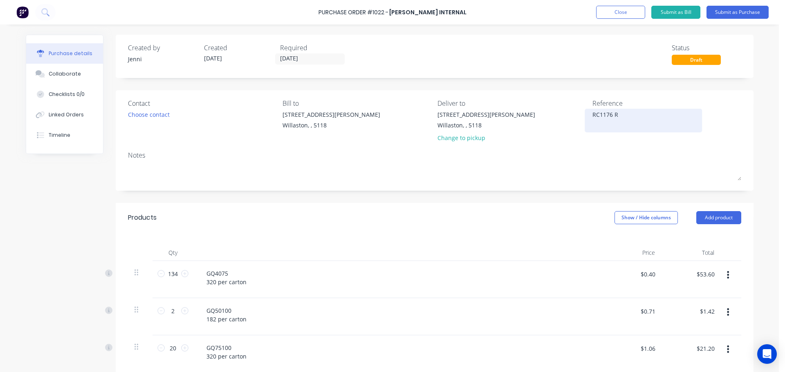
type textarea "x"
type textarea "RC1176 RT"
type textarea "x"
type textarea "RC1176 RT"
click at [301, 60] on input "[DATE]" at bounding box center [310, 59] width 69 height 10
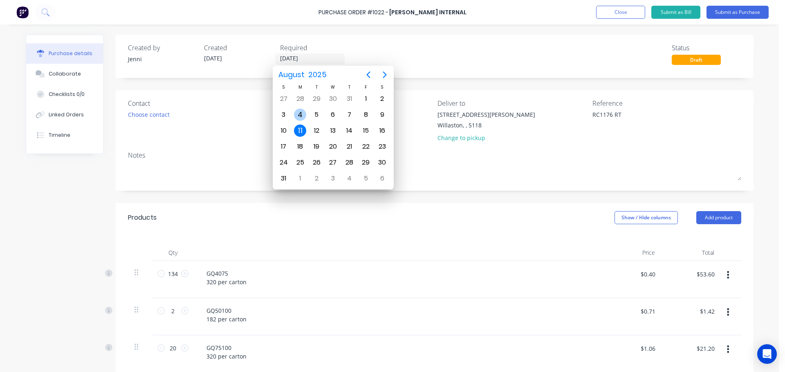
click at [302, 112] on div "4" at bounding box center [300, 115] width 12 height 12
type textarea "x"
type input "[DATE]"
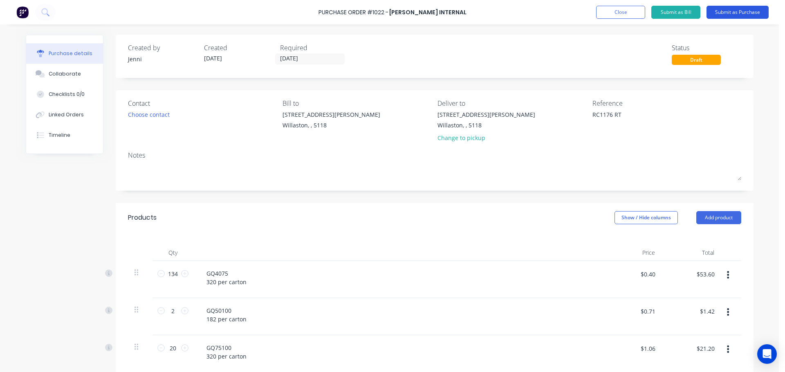
click at [742, 16] on button "Submit as Purchase" at bounding box center [737, 12] width 62 height 13
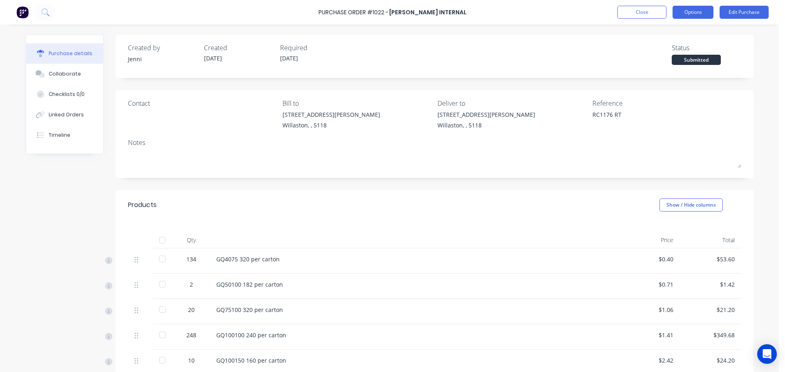
click at [700, 9] on button "Options" at bounding box center [692, 12] width 41 height 13
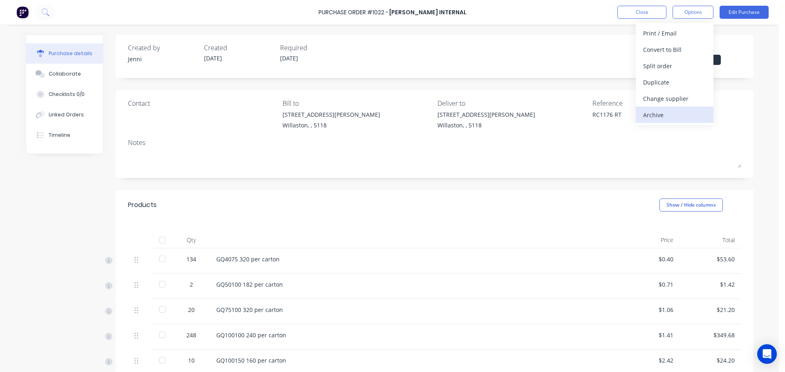
click at [674, 113] on div "Archive" at bounding box center [674, 115] width 63 height 12
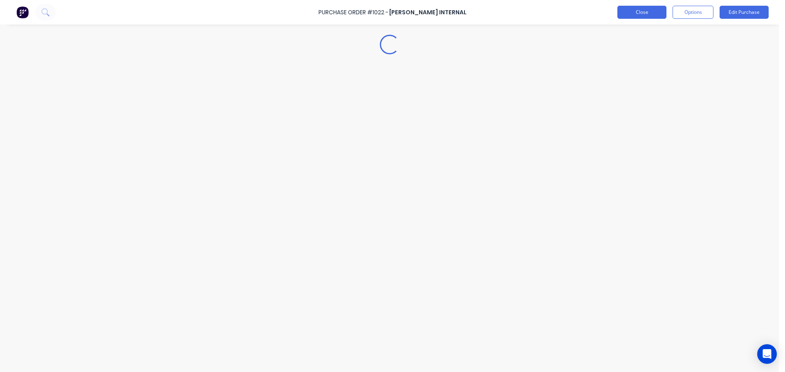
type textarea "x"
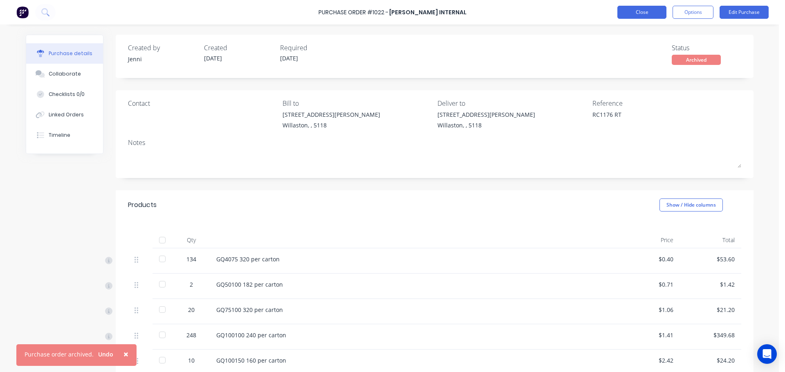
click at [633, 9] on button "Close" at bounding box center [641, 12] width 49 height 13
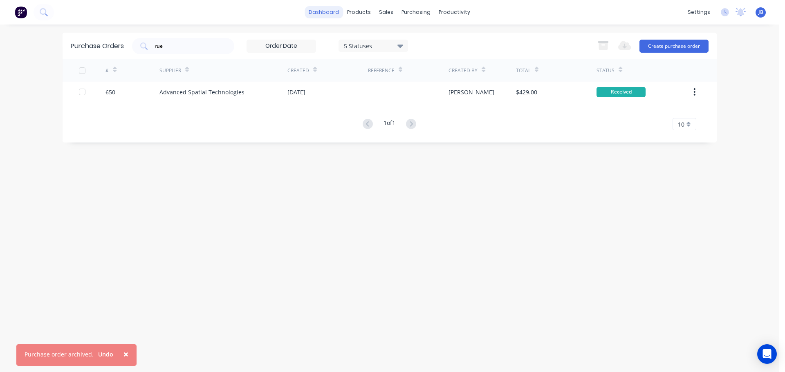
click at [325, 8] on link "dashboard" at bounding box center [324, 12] width 38 height 12
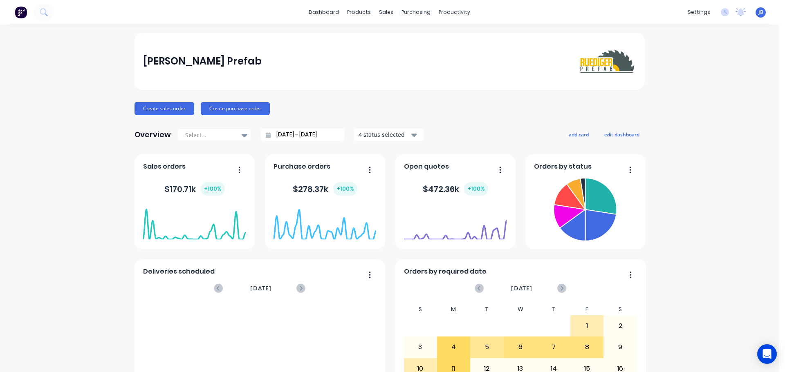
click at [755, 16] on div "[PERSON_NAME] Prefab [PERSON_NAME] Administrator Profile Sign out" at bounding box center [760, 12] width 10 height 10
click at [758, 12] on span "JB" at bounding box center [760, 12] width 5 height 7
click at [695, 105] on button "Sign out" at bounding box center [709, 102] width 108 height 16
